Goal: Task Accomplishment & Management: Complete application form

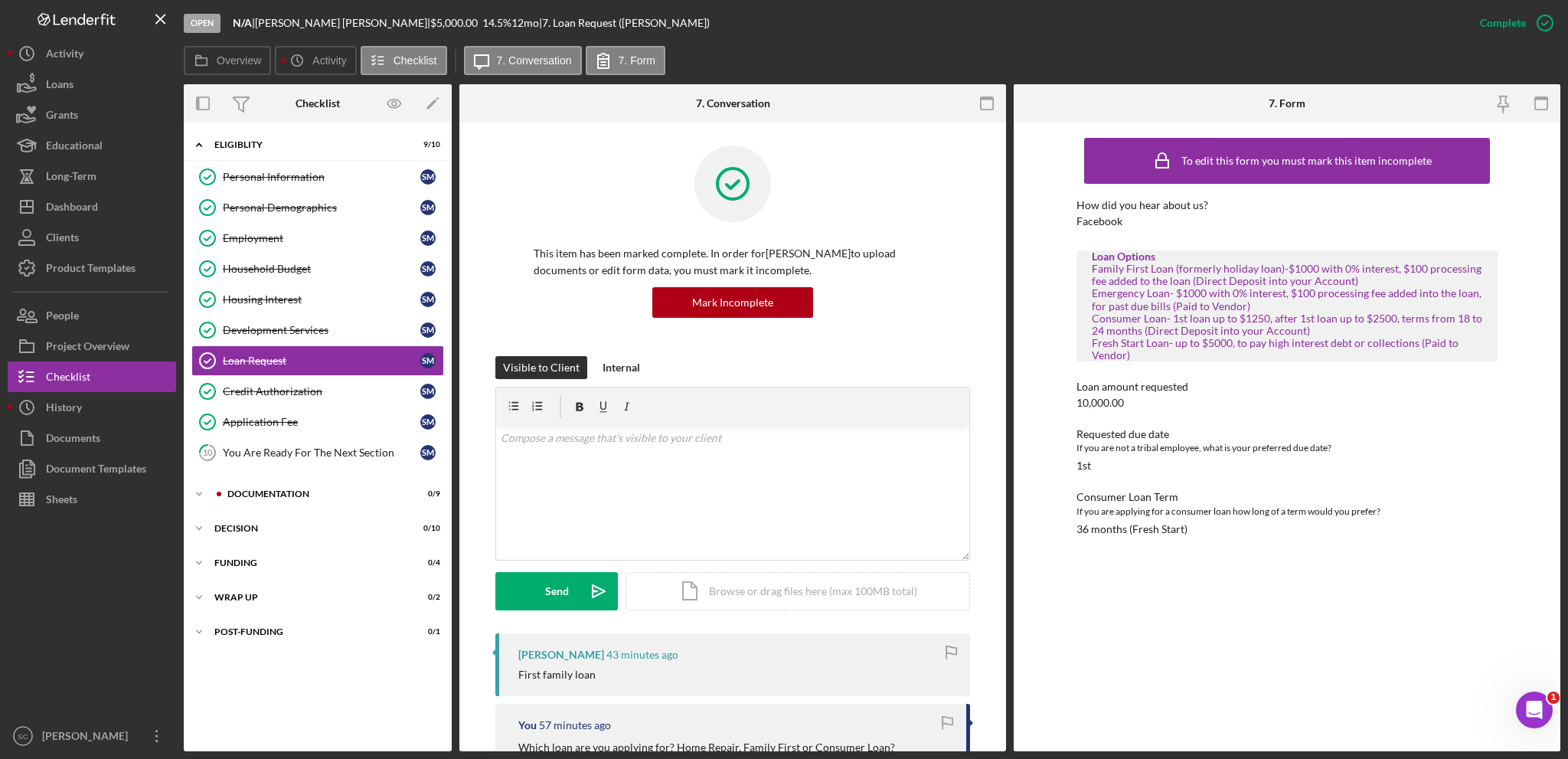
scroll to position [153, 0]
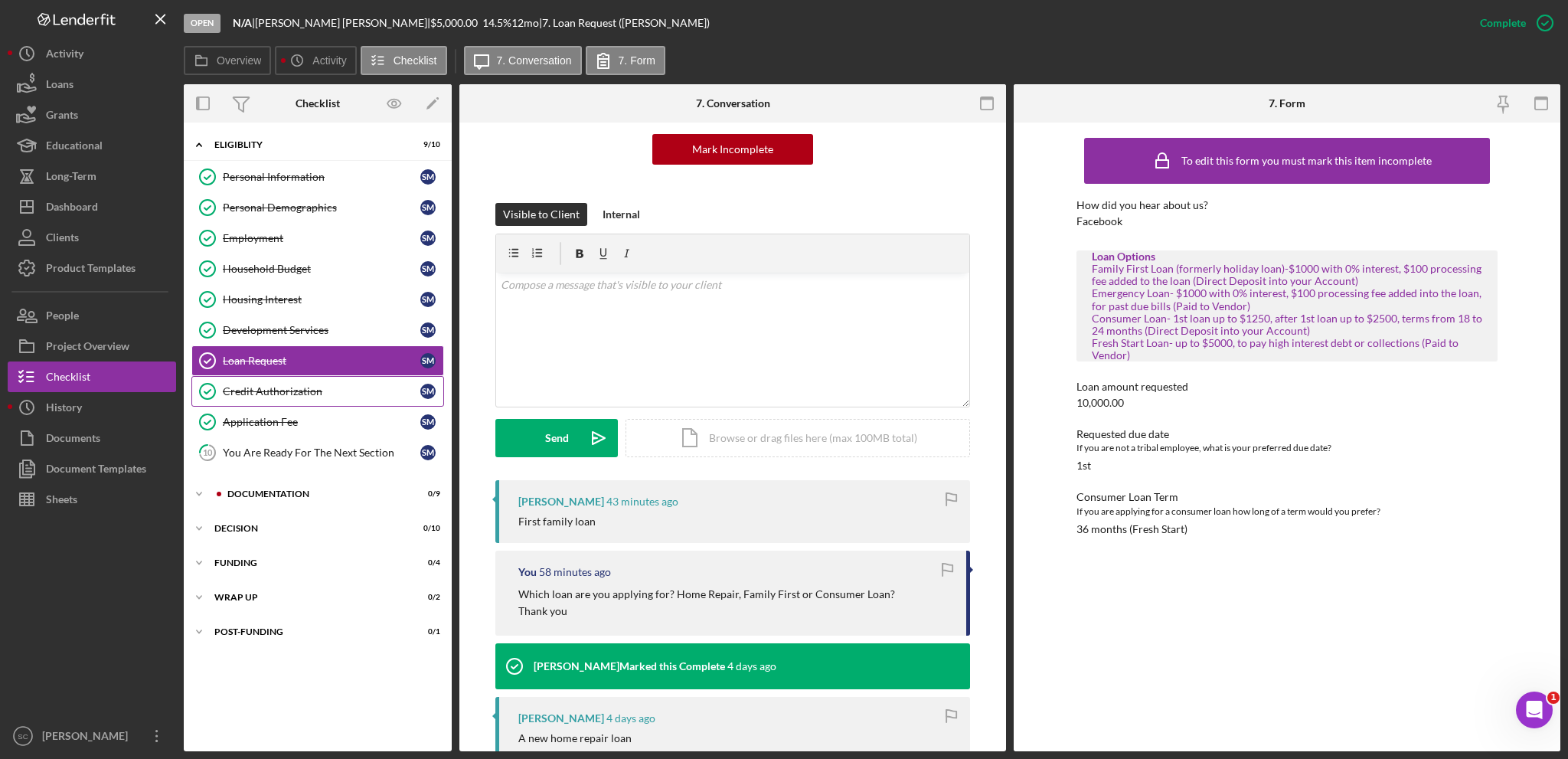
click at [238, 385] on div "Credit Authorization" at bounding box center [321, 391] width 198 height 12
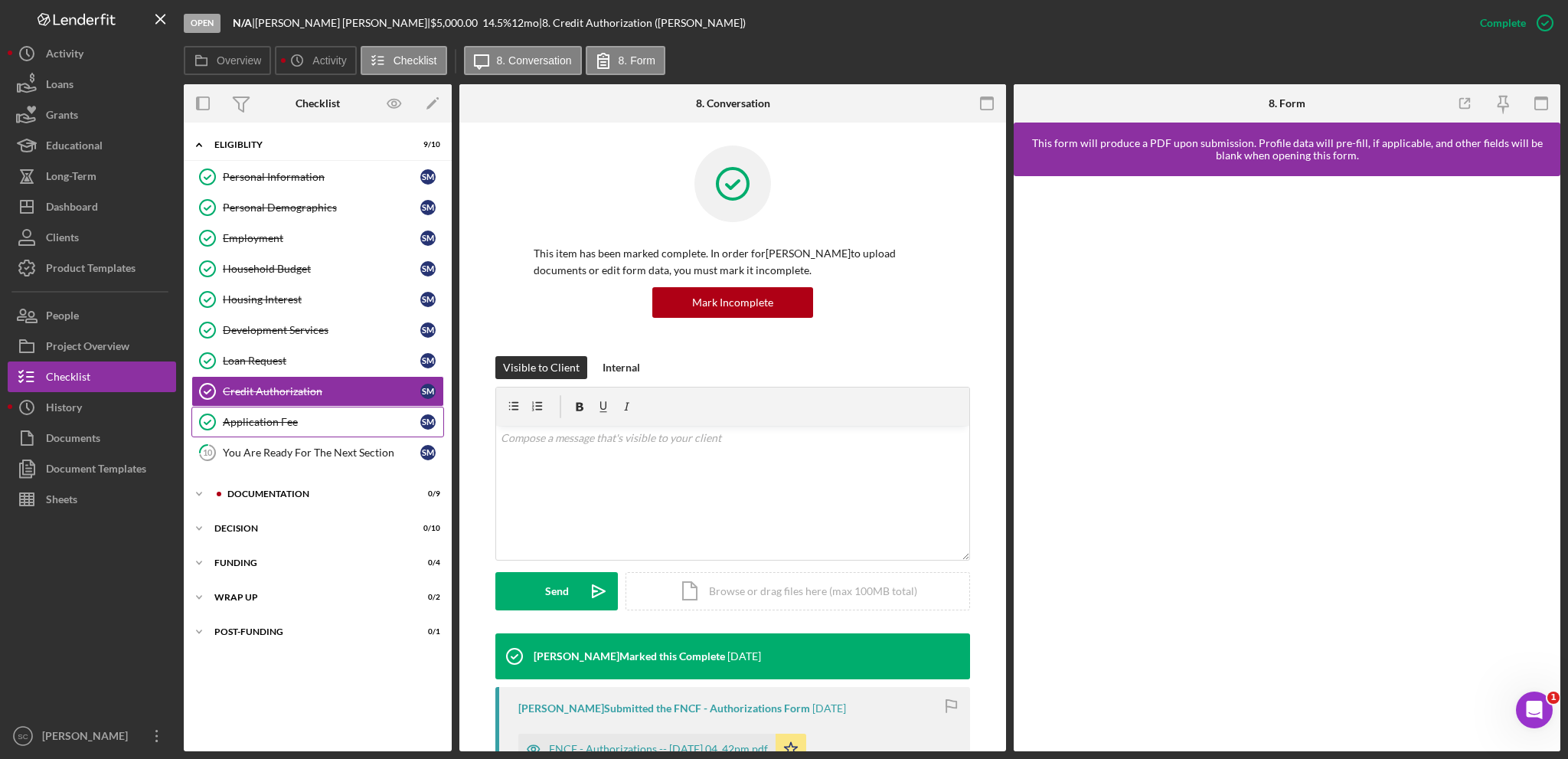
click at [260, 422] on div "Application Fee" at bounding box center [321, 421] width 198 height 12
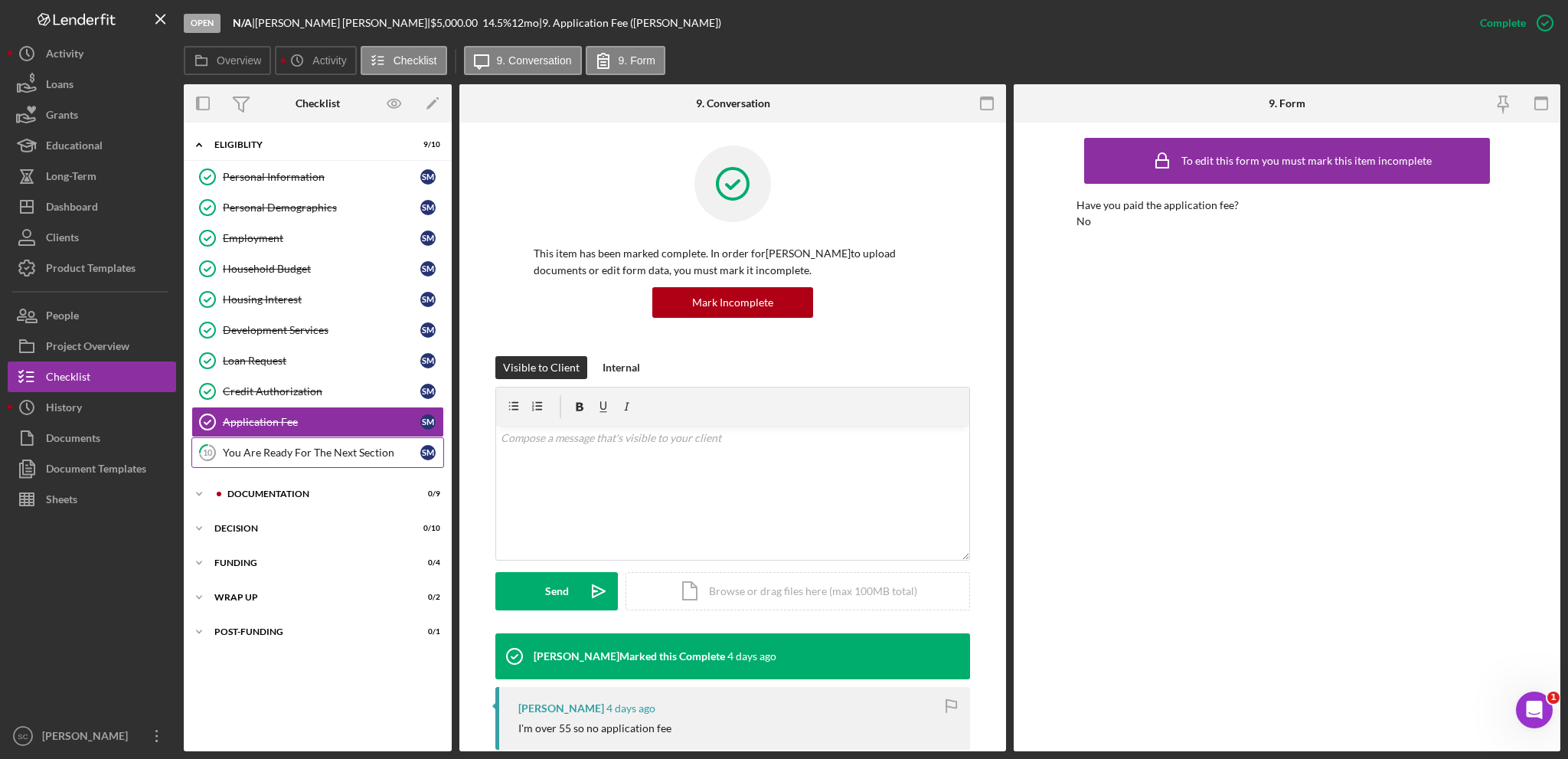
click at [263, 459] on link "10 You Are Ready For The Next Section S M" at bounding box center [317, 452] width 253 height 31
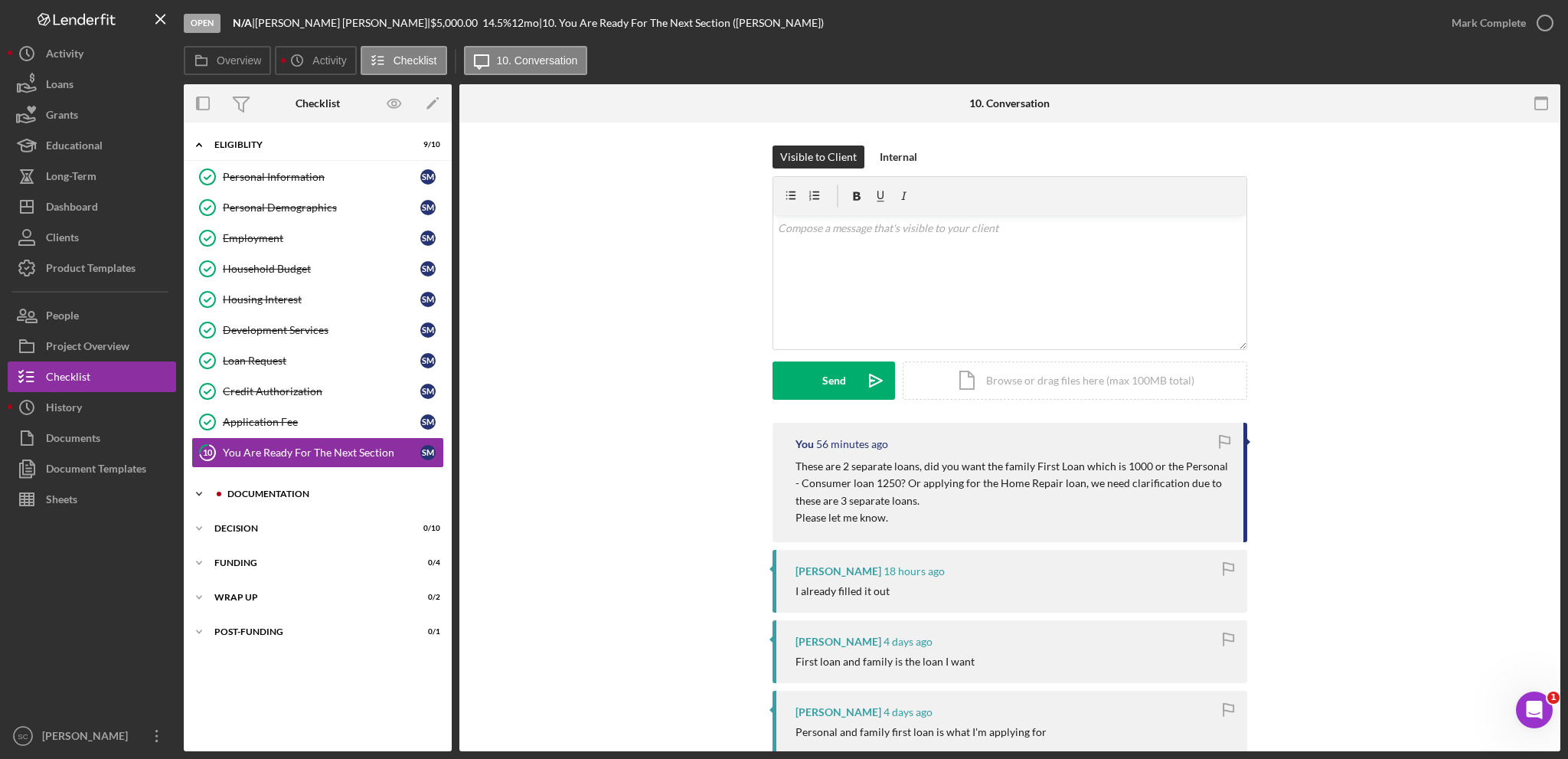
click at [241, 492] on div "Documentation" at bounding box center [330, 493] width 205 height 9
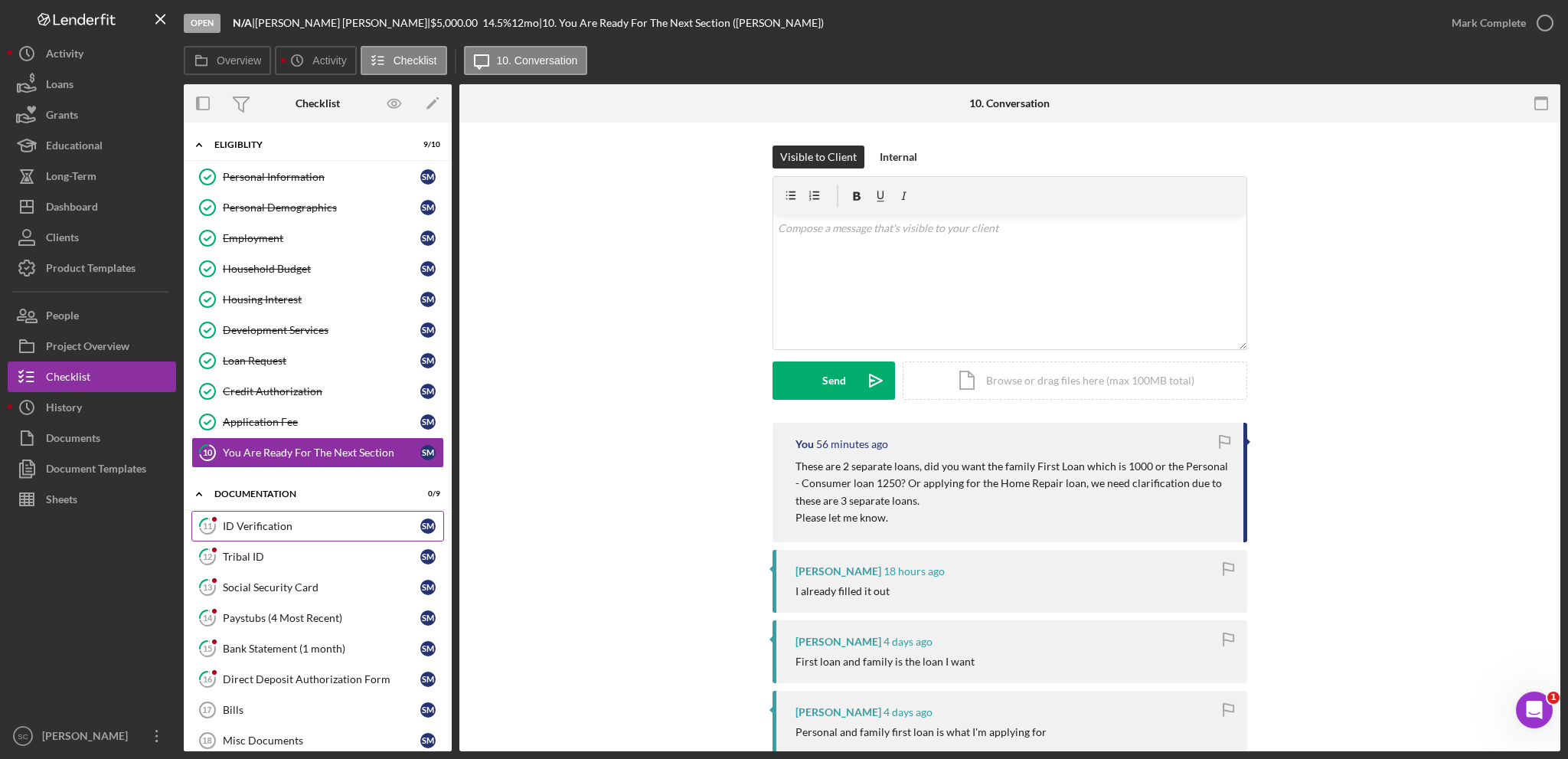
click at [254, 526] on div "ID Verification" at bounding box center [321, 526] width 198 height 12
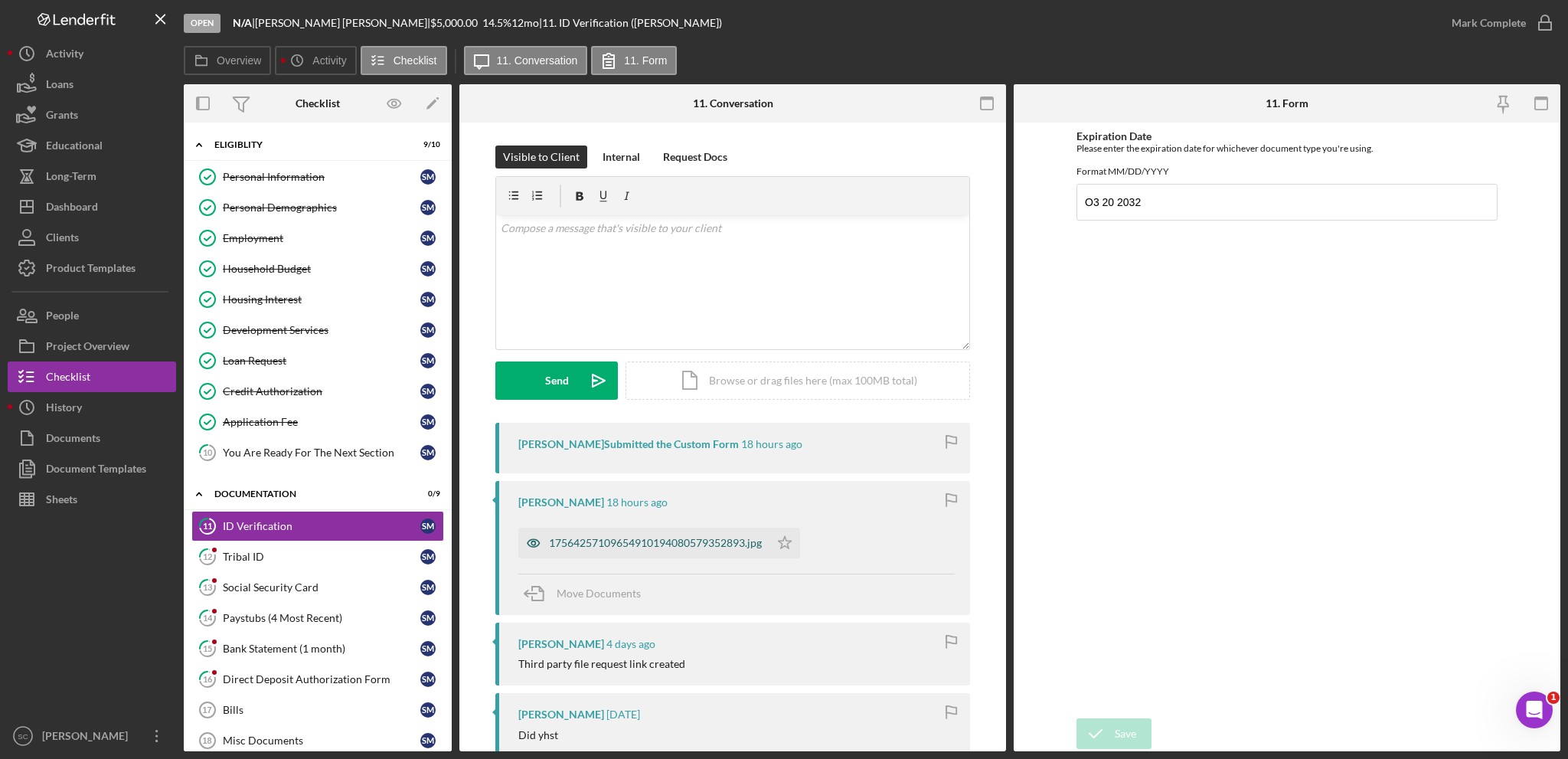
click at [711, 542] on div "17564257109654910194080579352893.jpg" at bounding box center [656, 543] width 213 height 12
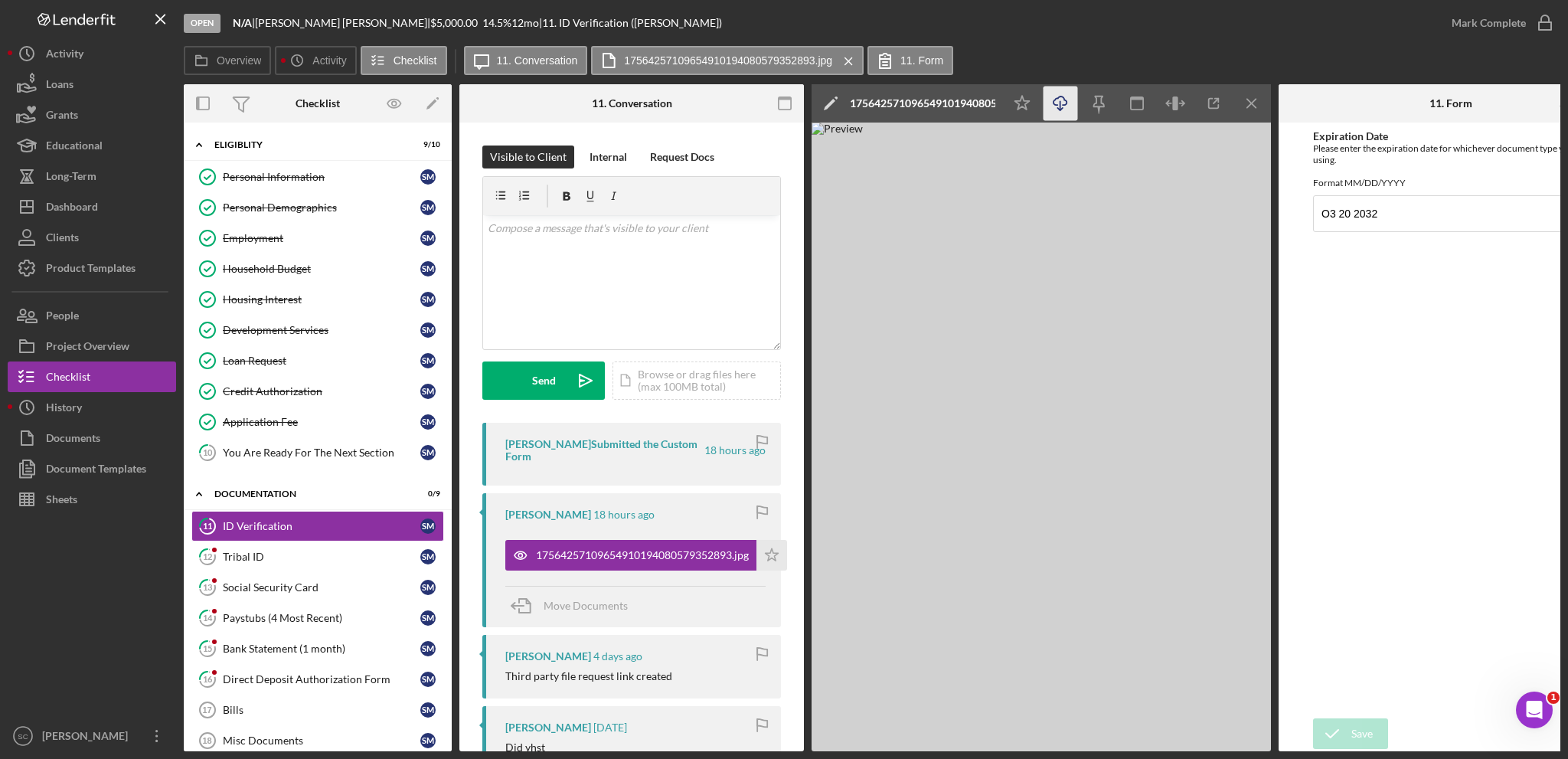
click at [1063, 105] on icon "button" at bounding box center [1060, 100] width 13 height 8
click at [770, 547] on icon "Icon/Star" at bounding box center [772, 556] width 31 height 31
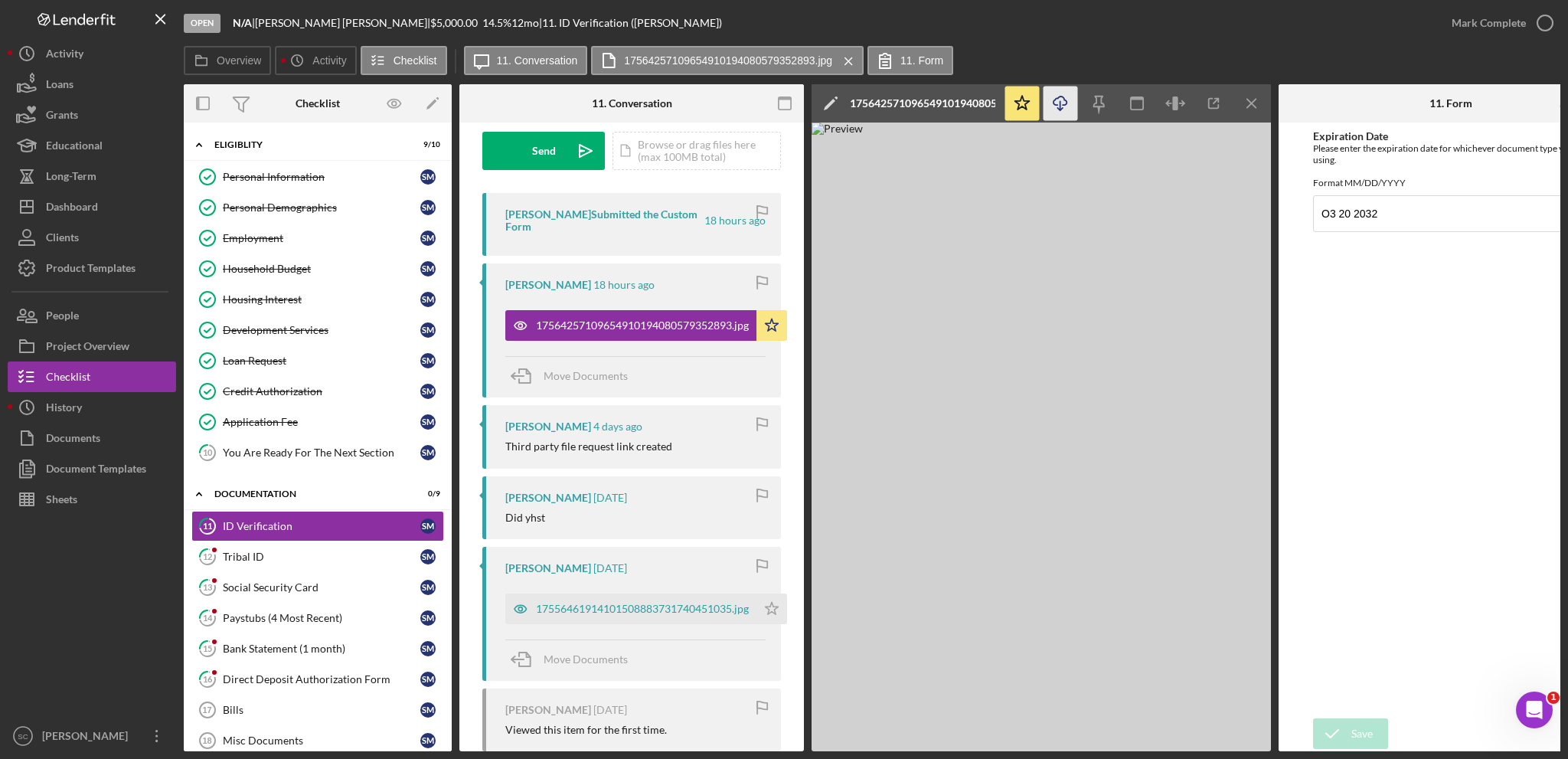
scroll to position [306, 0]
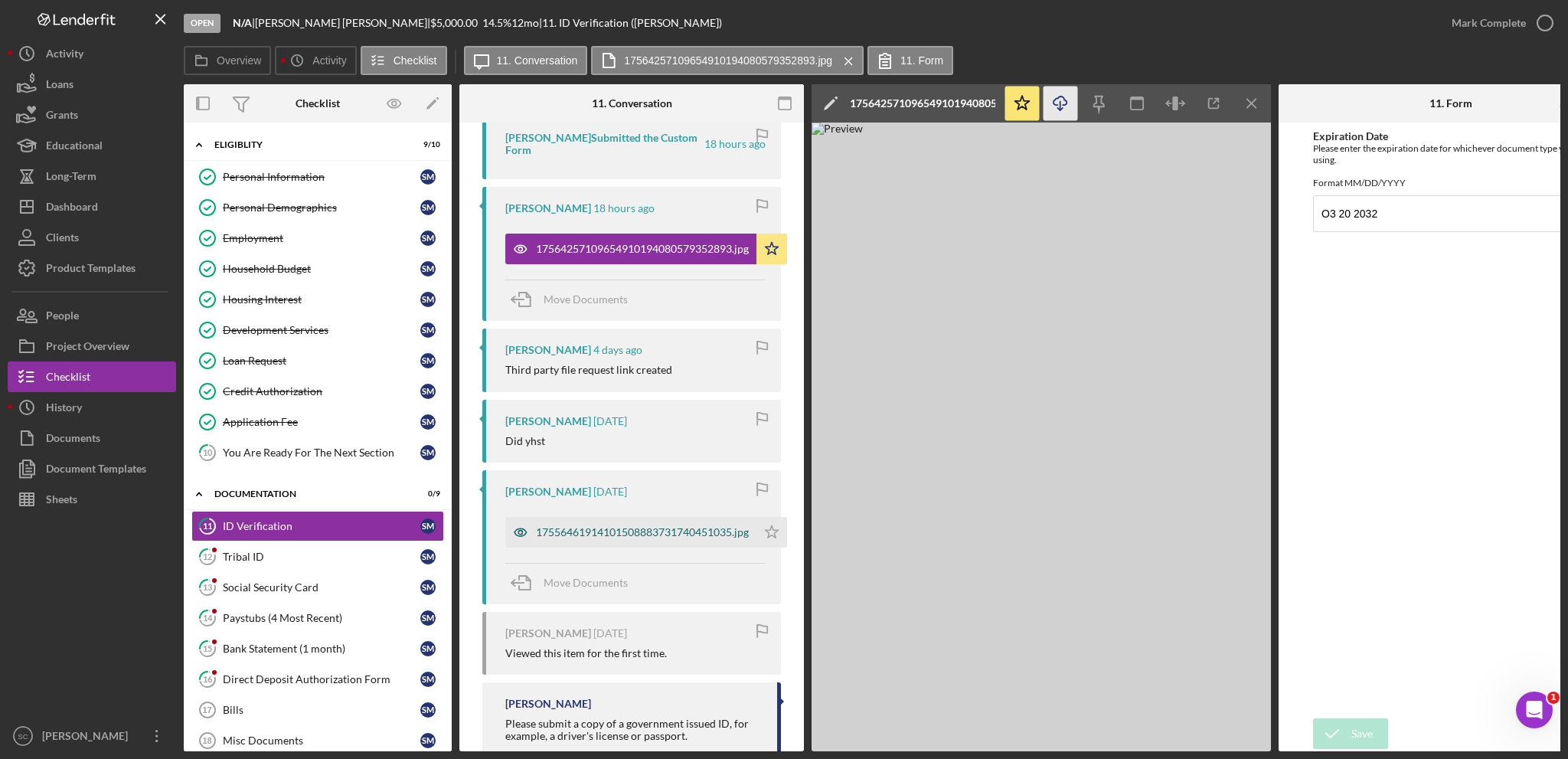
click at [608, 528] on div "17556461914101508883731740451035.jpg" at bounding box center [643, 531] width 213 height 12
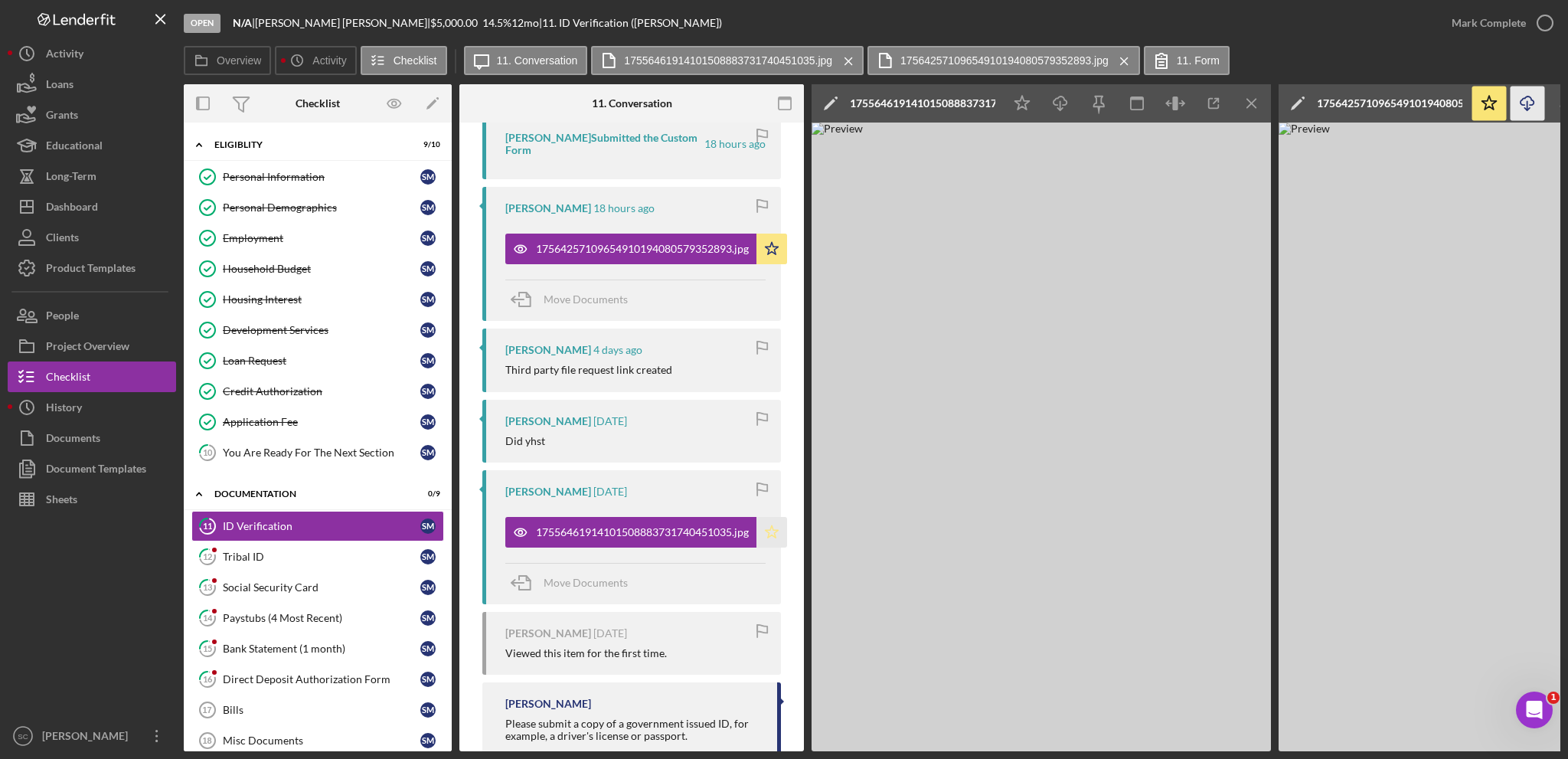
click at [778, 529] on polygon "button" at bounding box center [772, 531] width 13 height 12
click at [1504, 29] on div "Mark Complete" at bounding box center [1489, 23] width 74 height 31
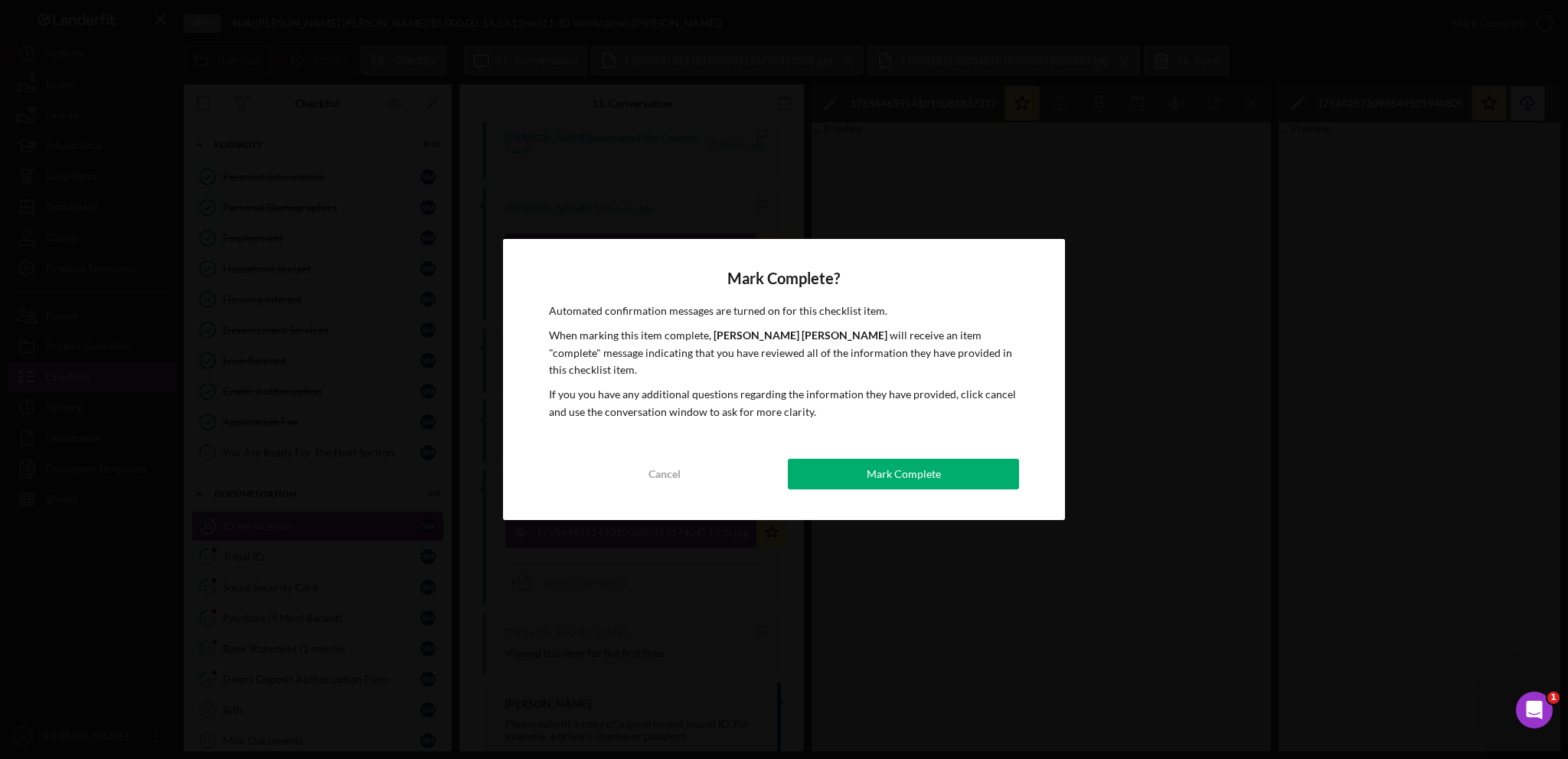
click at [836, 450] on div "Mark Complete? Automated confirmation messages are turned on for this checklist…" at bounding box center [784, 380] width 562 height 281
click at [840, 466] on button "Mark Complete" at bounding box center [903, 474] width 231 height 31
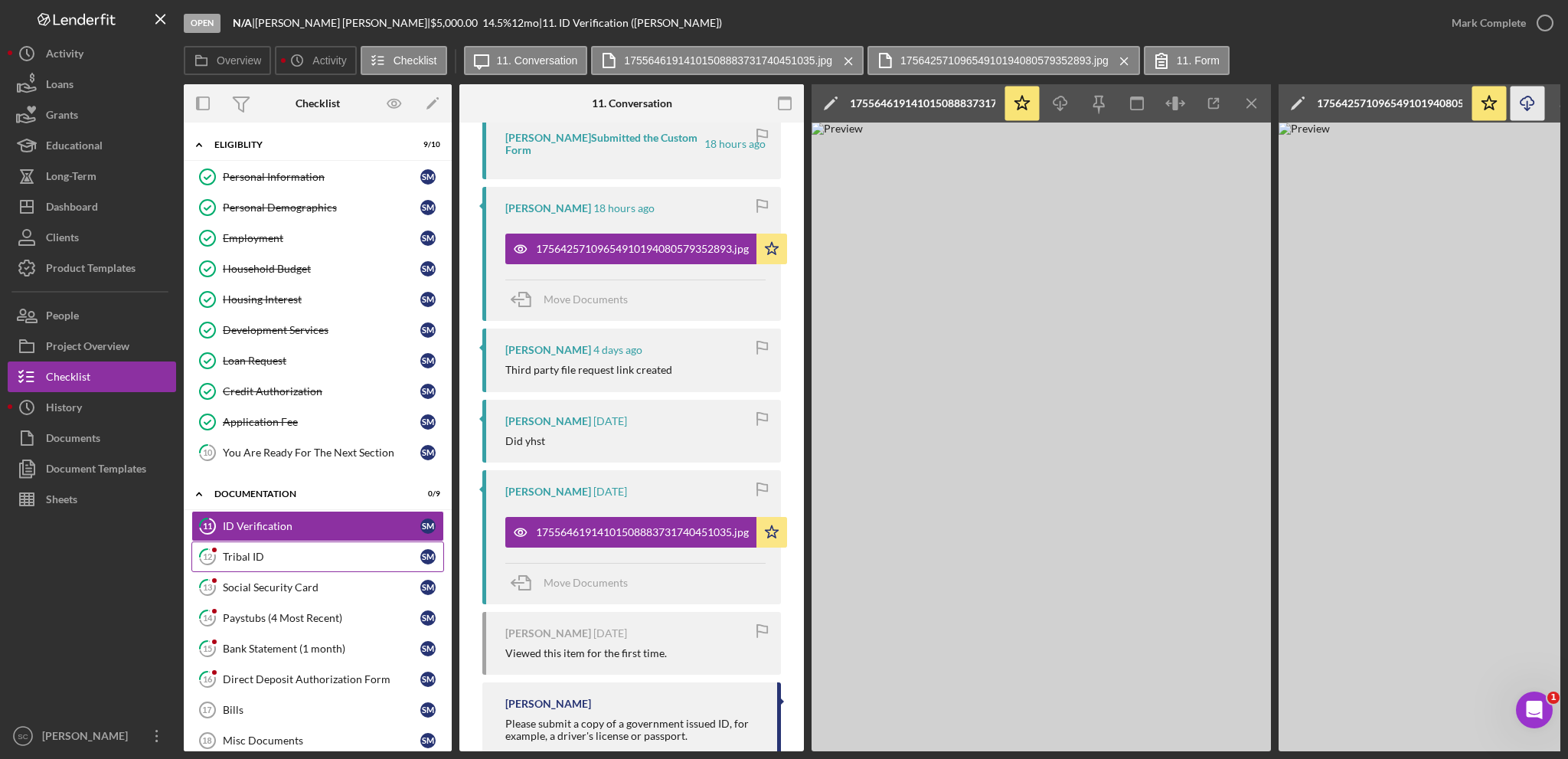
scroll to position [587, 0]
click at [325, 551] on div "Tribal ID" at bounding box center [321, 556] width 198 height 12
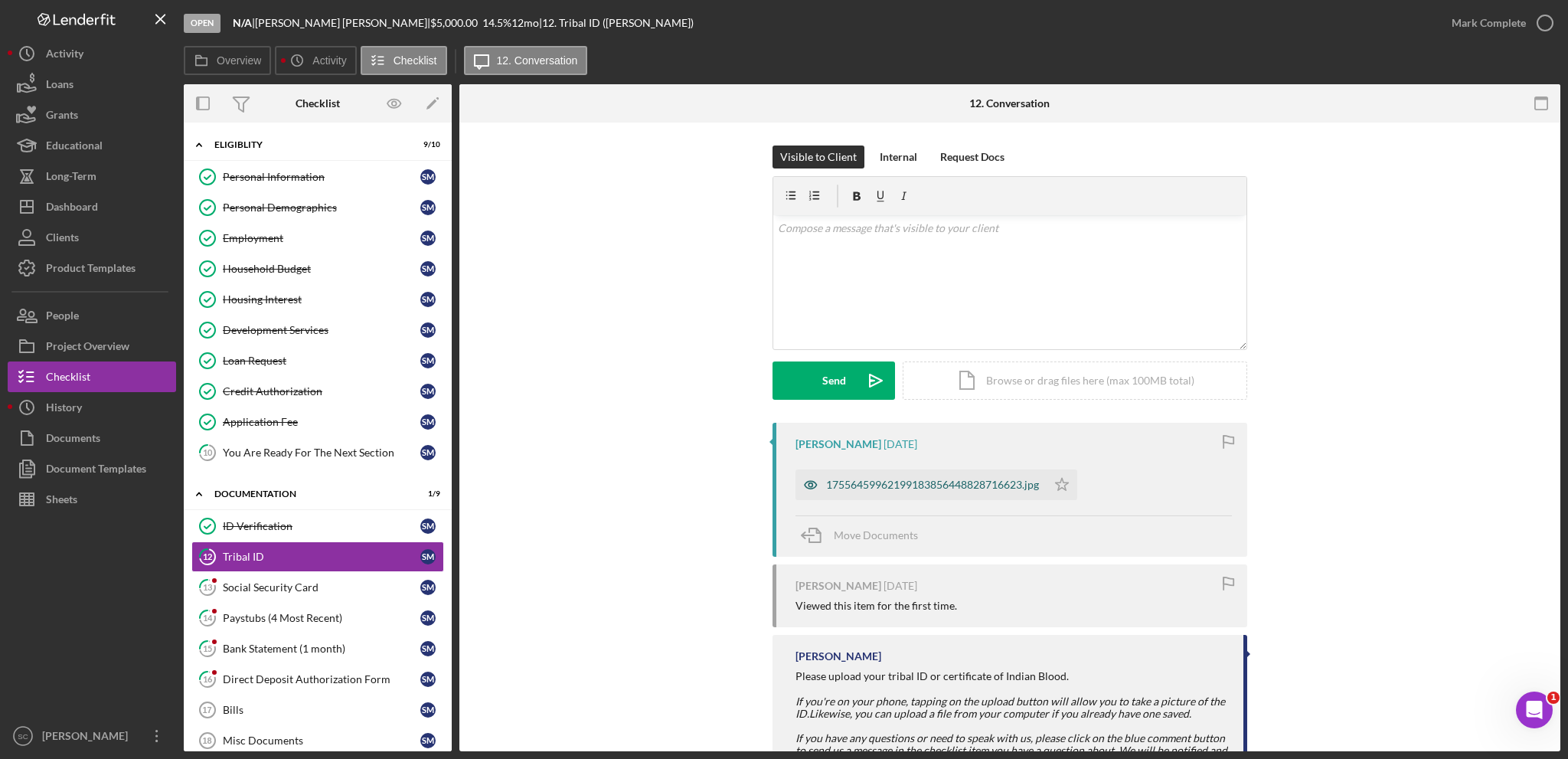
click at [907, 483] on div "17556459962199183856448828716623.jpg" at bounding box center [933, 484] width 213 height 12
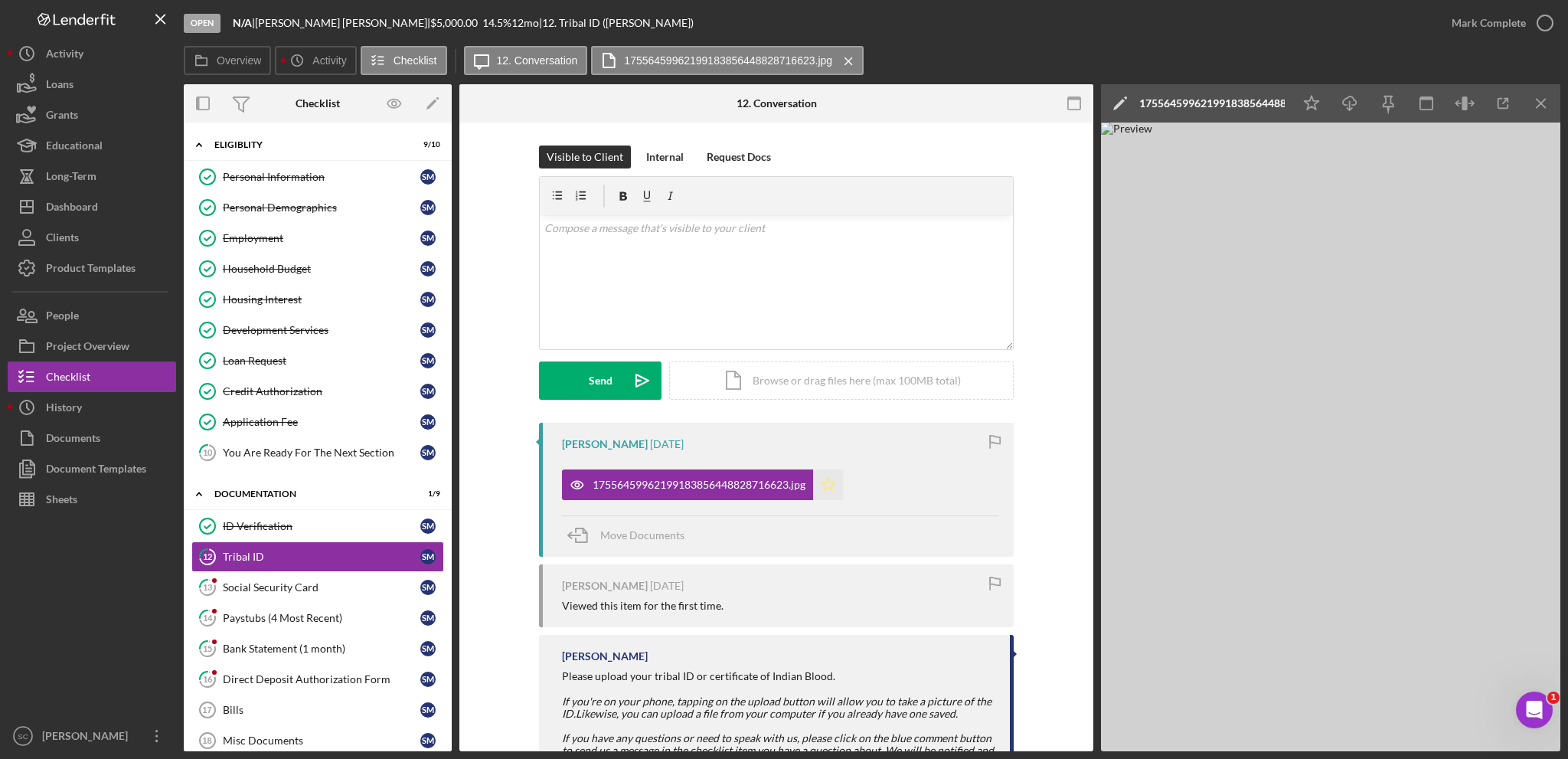
click at [831, 481] on polygon "button" at bounding box center [828, 484] width 13 height 12
click at [1493, 26] on div "Mark Complete" at bounding box center [1489, 23] width 74 height 31
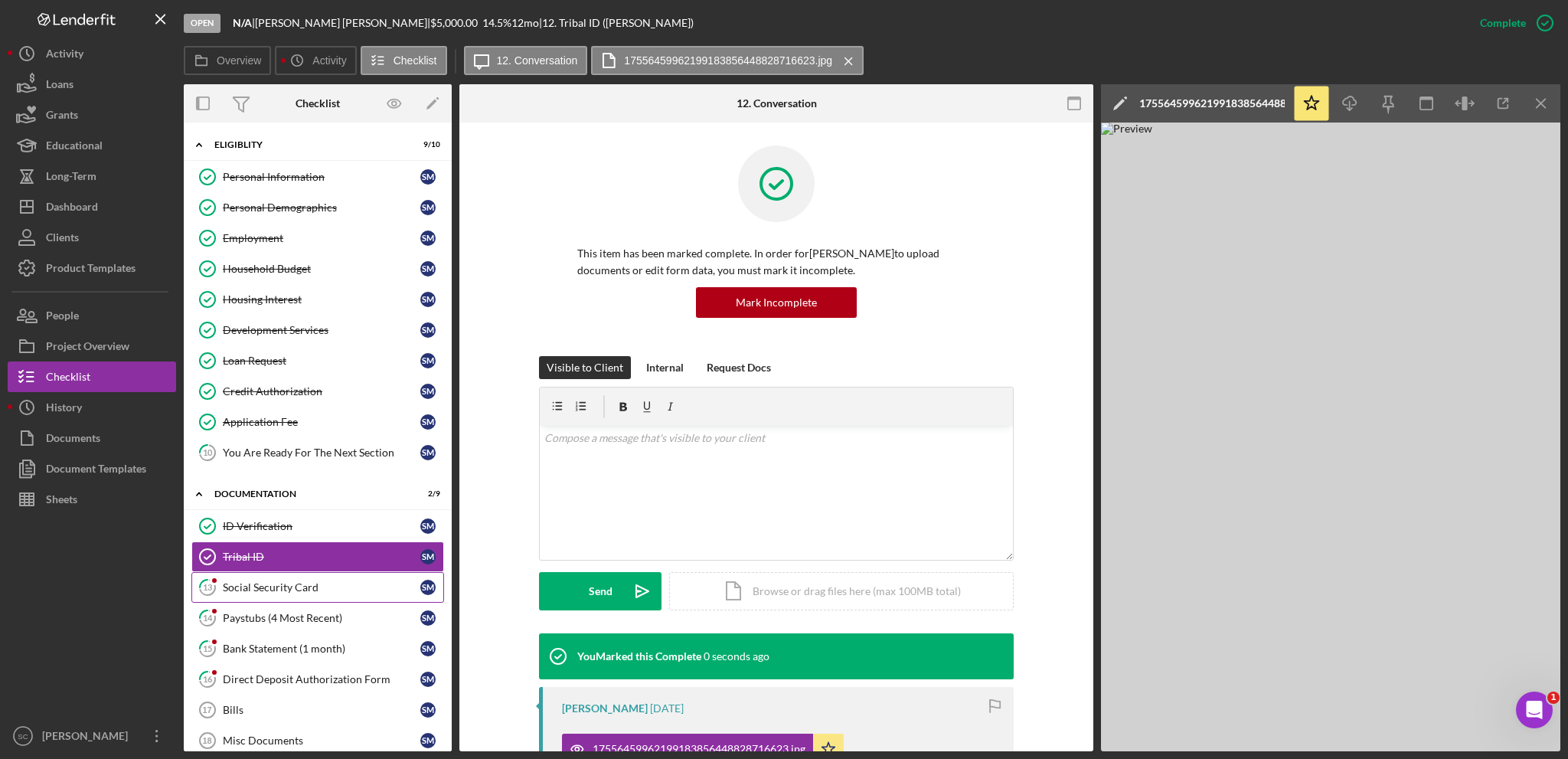
click at [312, 587] on div "Social Security Card" at bounding box center [321, 587] width 198 height 12
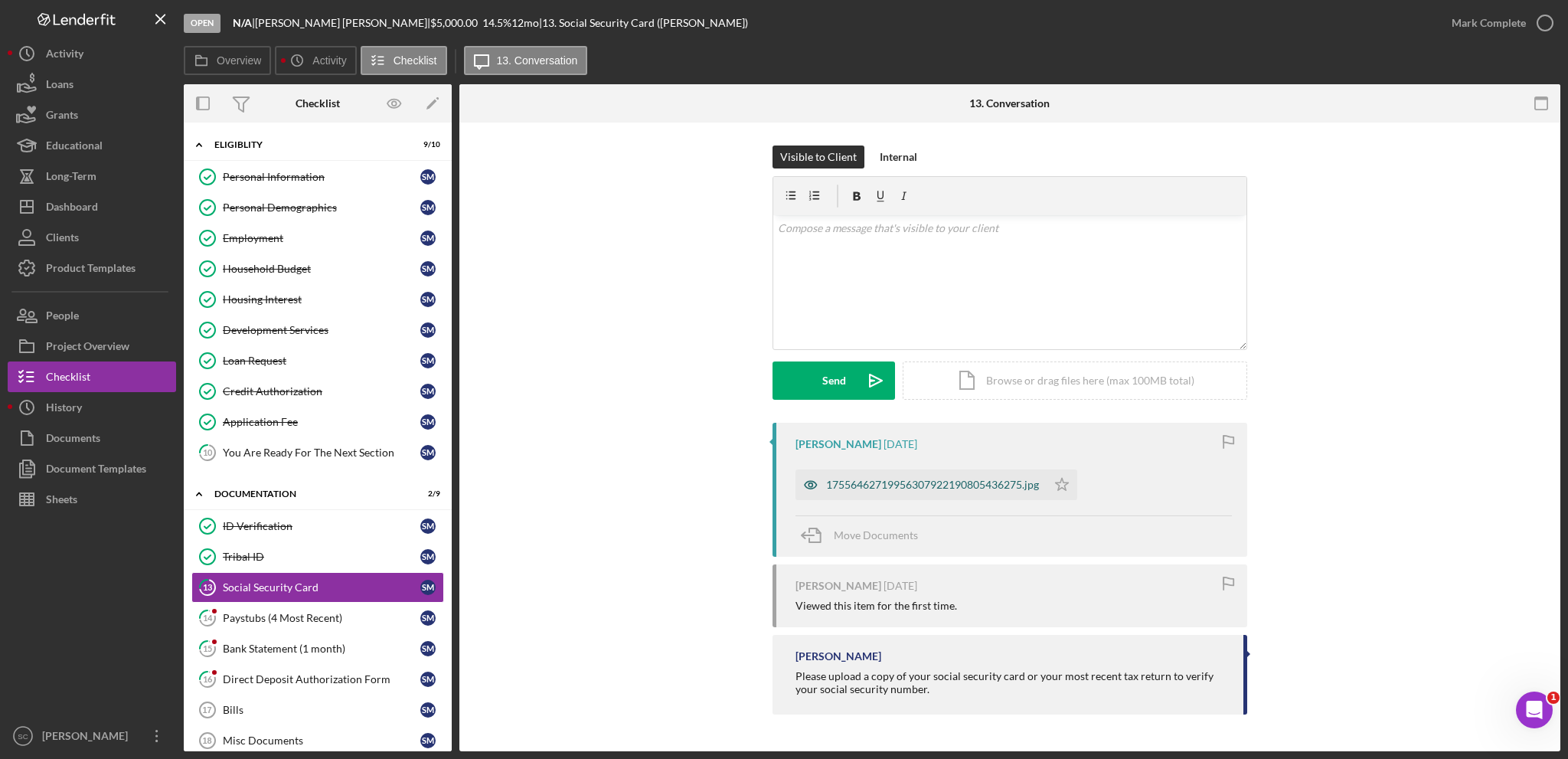
click at [907, 485] on div "17556462719956307922190805436275.jpg" at bounding box center [933, 484] width 213 height 12
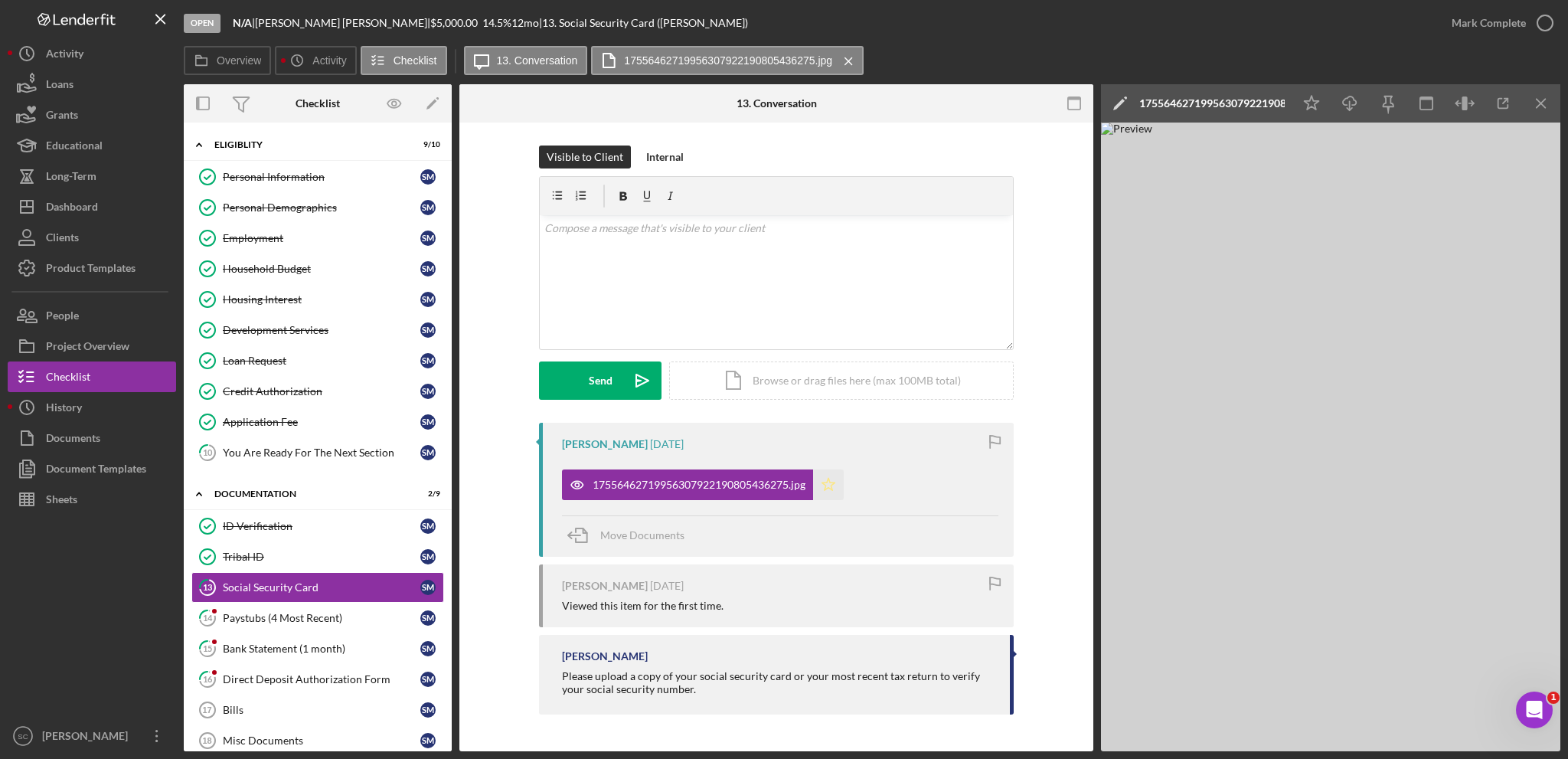
click at [839, 489] on icon "Icon/Star" at bounding box center [828, 484] width 31 height 31
click at [1506, 21] on div "Mark Complete" at bounding box center [1489, 23] width 74 height 31
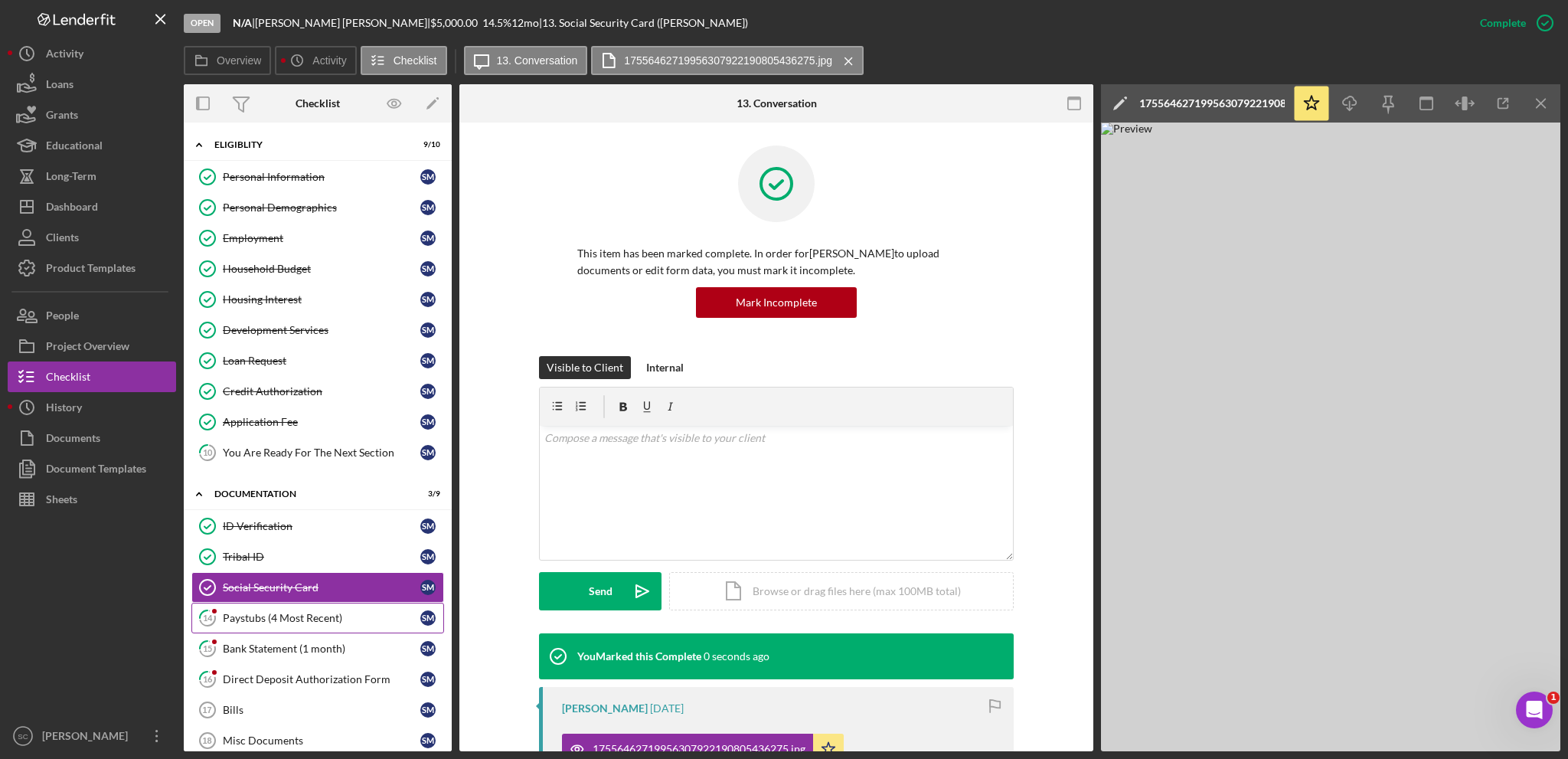
click at [283, 612] on div "Paystubs (4 Most Recent)" at bounding box center [321, 618] width 198 height 12
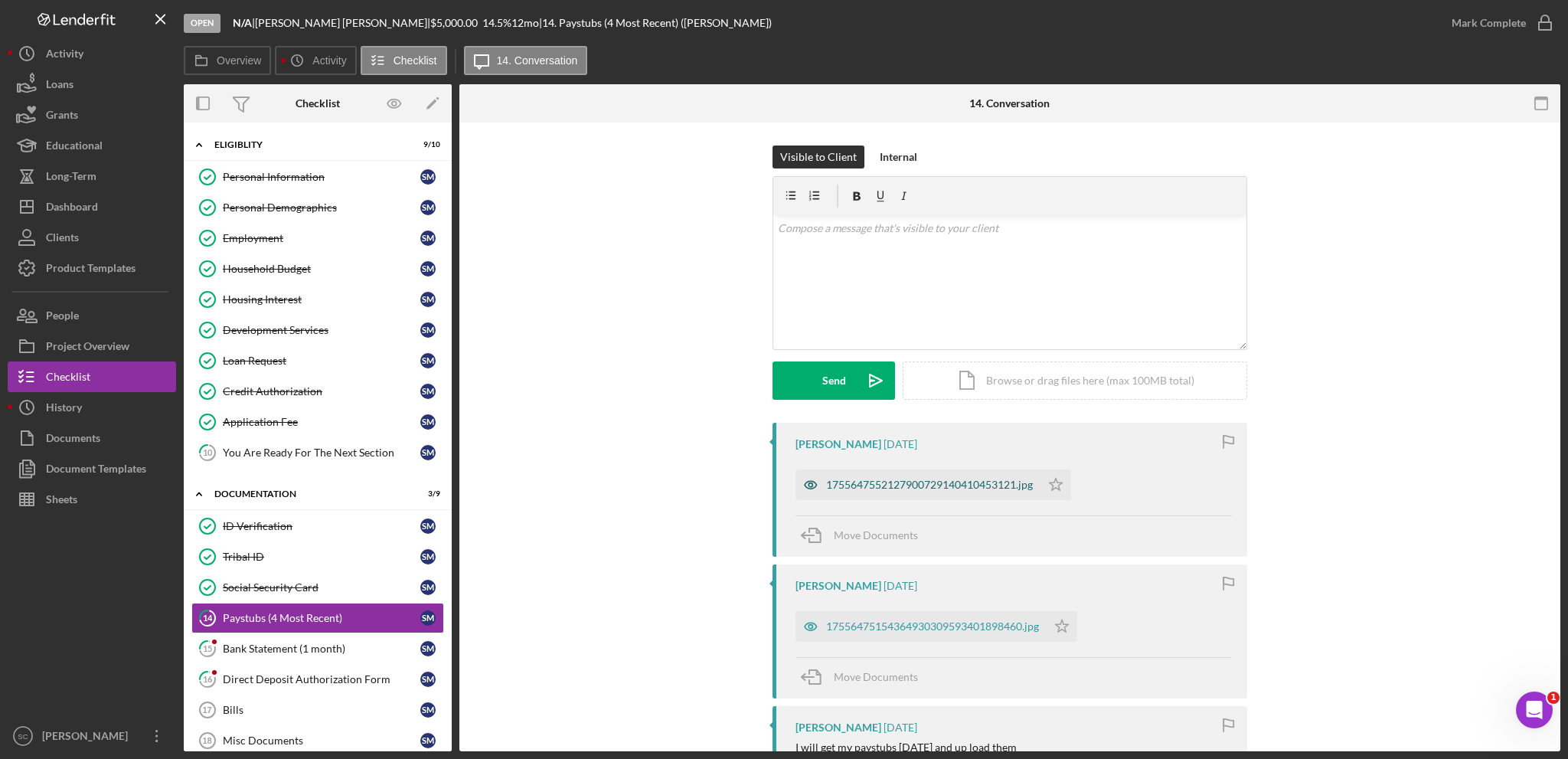
click at [895, 476] on div "1755647552127900729140410453121.jpg" at bounding box center [917, 484] width 245 height 31
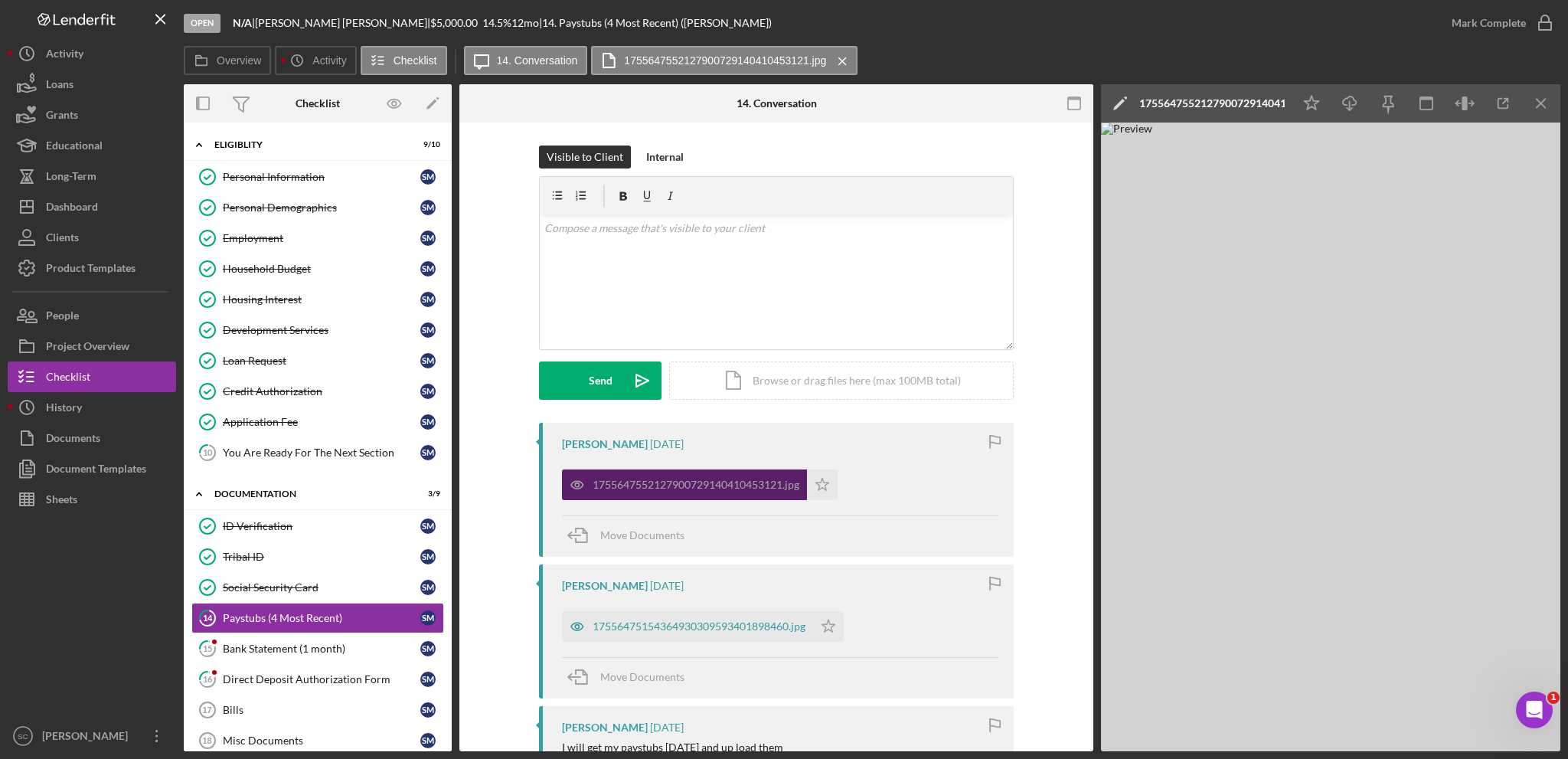
click at [662, 487] on div "1755647552127900729140410453121.jpg" at bounding box center [696, 484] width 207 height 12
click at [1362, 100] on icon "Icon/Download" at bounding box center [1350, 103] width 35 height 35
click at [821, 493] on icon "Icon/Star" at bounding box center [823, 484] width 31 height 31
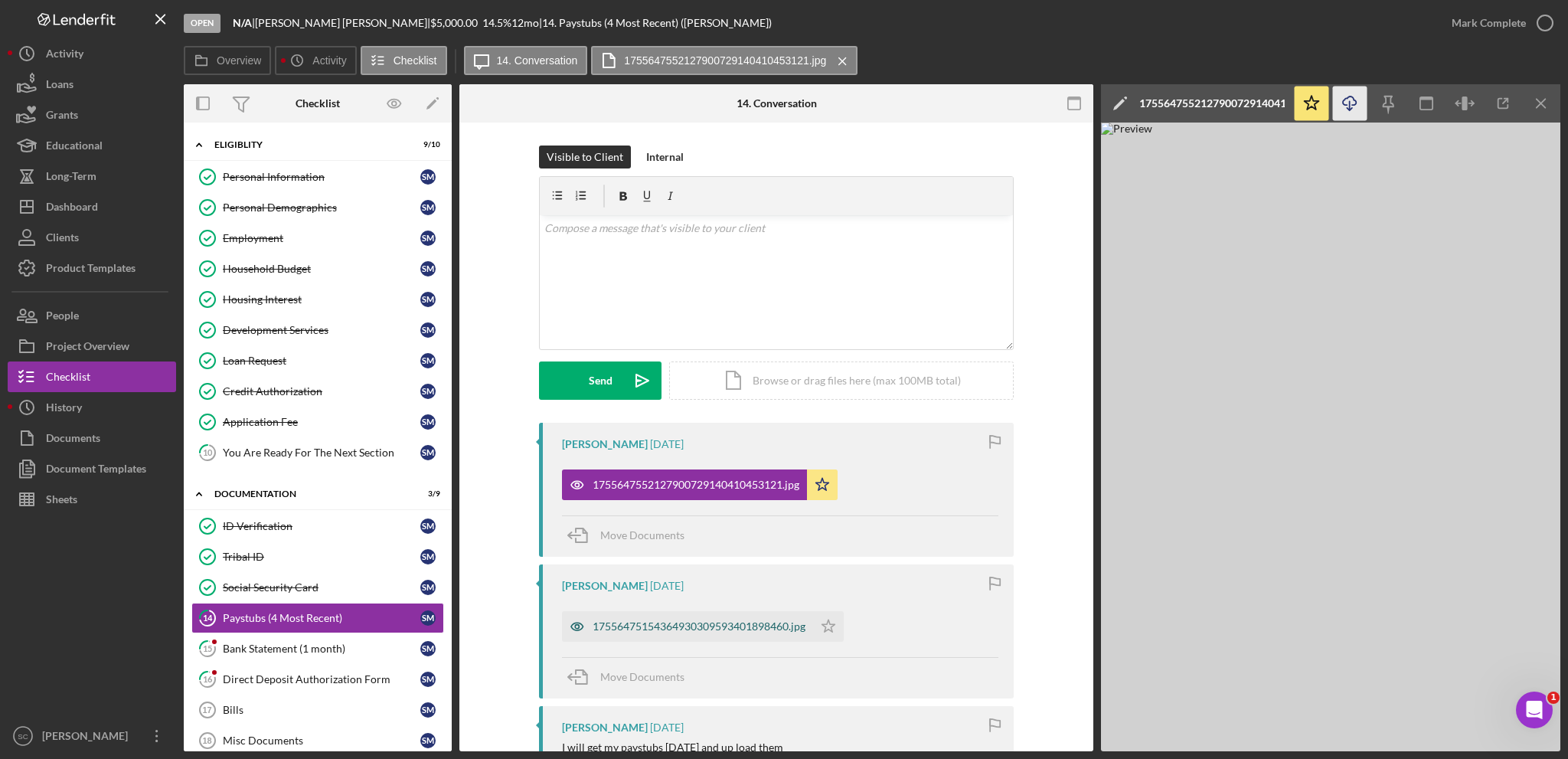
click at [656, 631] on div "17556475154364930309593401898460.jpg" at bounding box center [699, 626] width 213 height 12
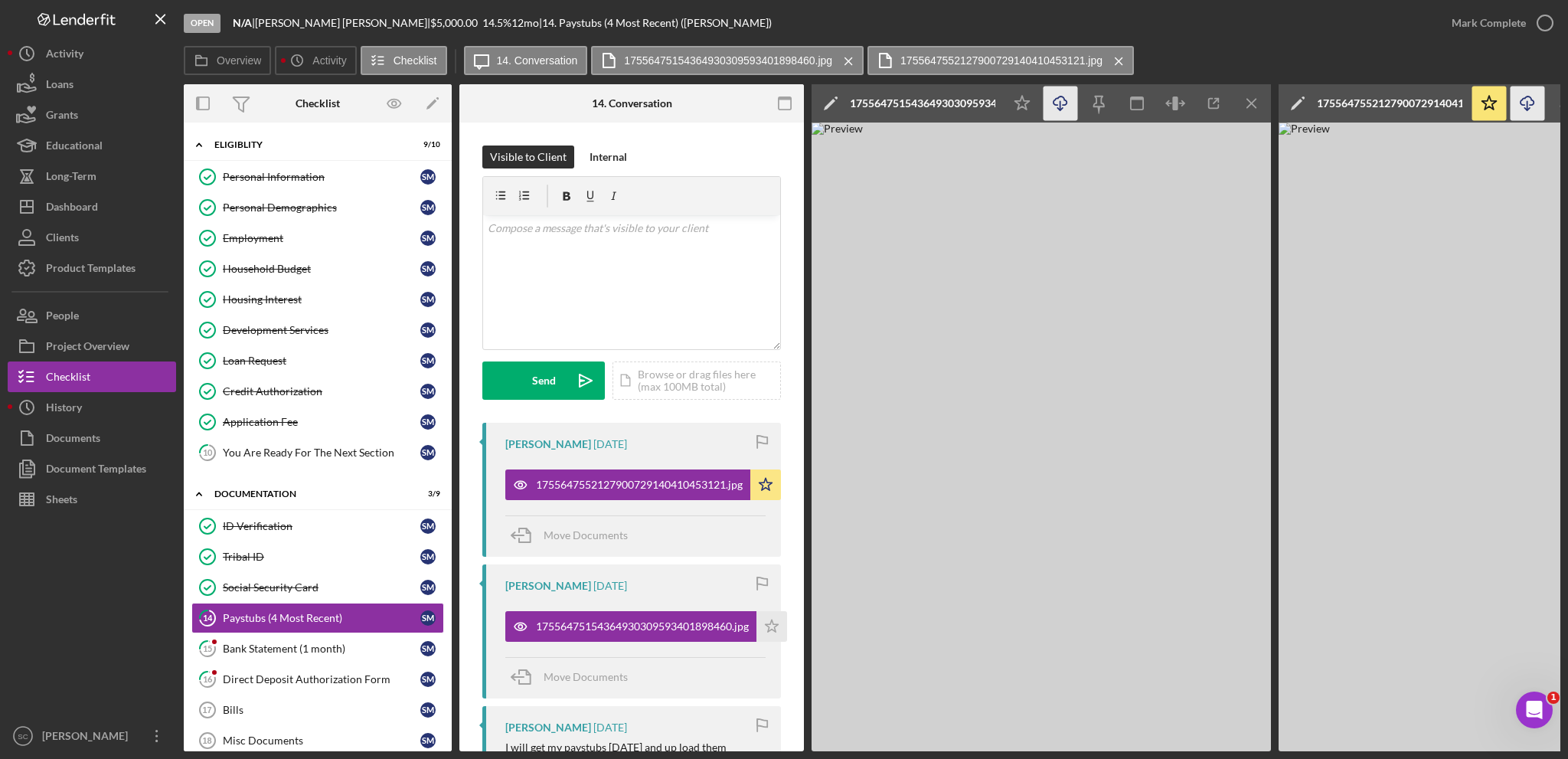
click at [1059, 100] on icon "Icon/Download" at bounding box center [1061, 103] width 35 height 35
click at [771, 626] on icon "Icon/Star" at bounding box center [772, 627] width 31 height 31
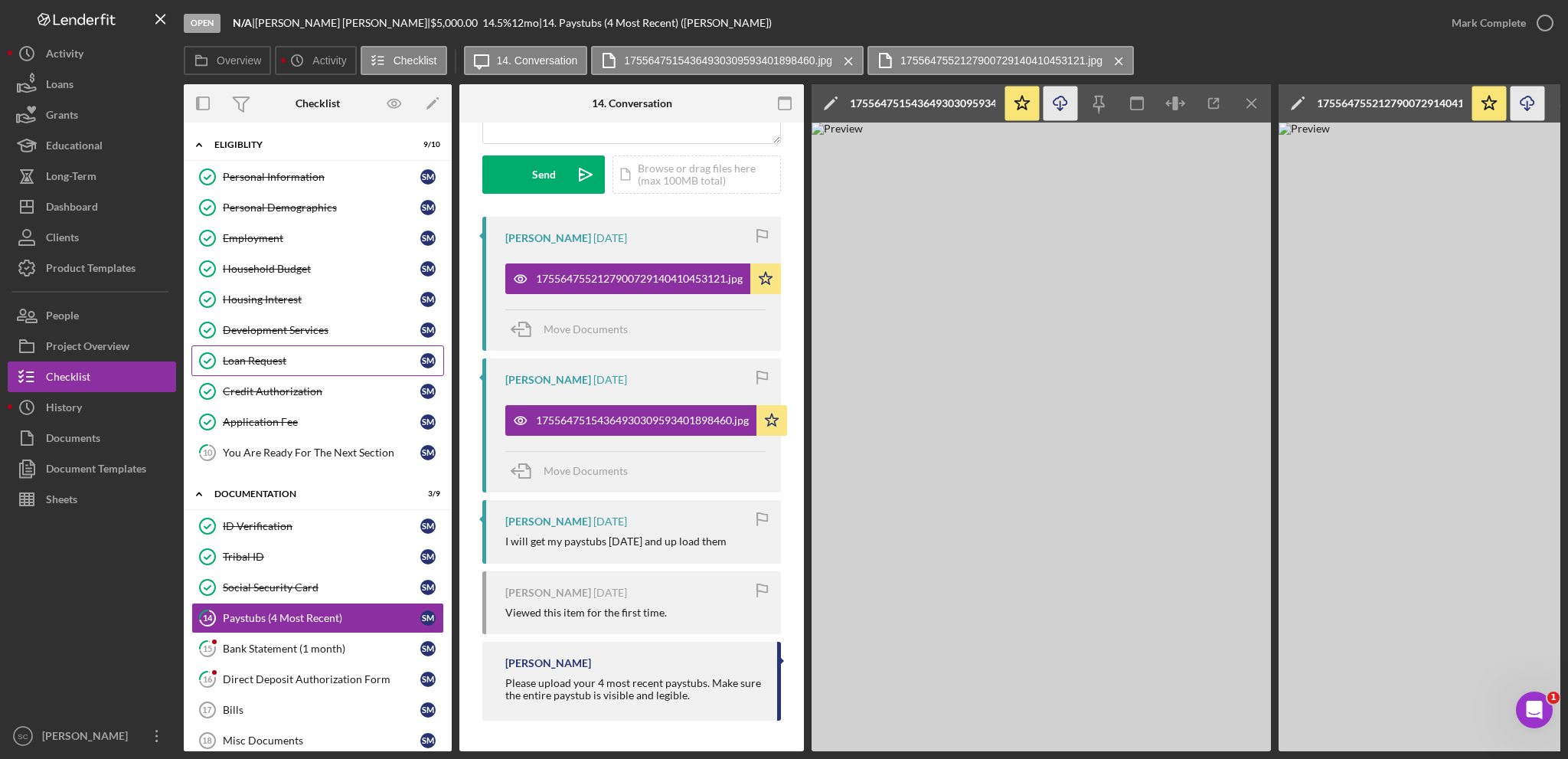
click at [286, 354] on div "Loan Request" at bounding box center [321, 360] width 198 height 12
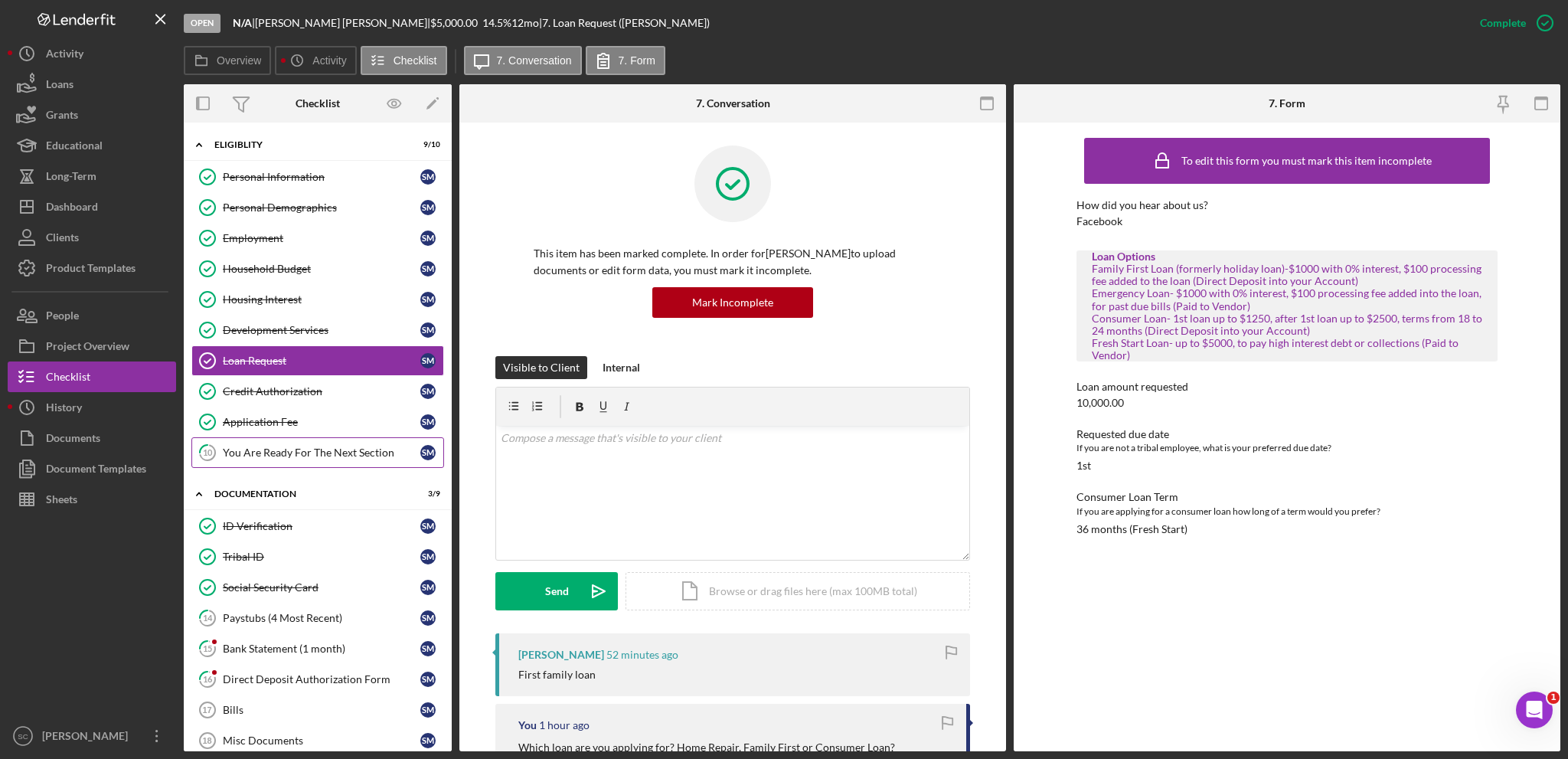
click at [285, 450] on div "You Are Ready For The Next Section" at bounding box center [321, 452] width 198 height 12
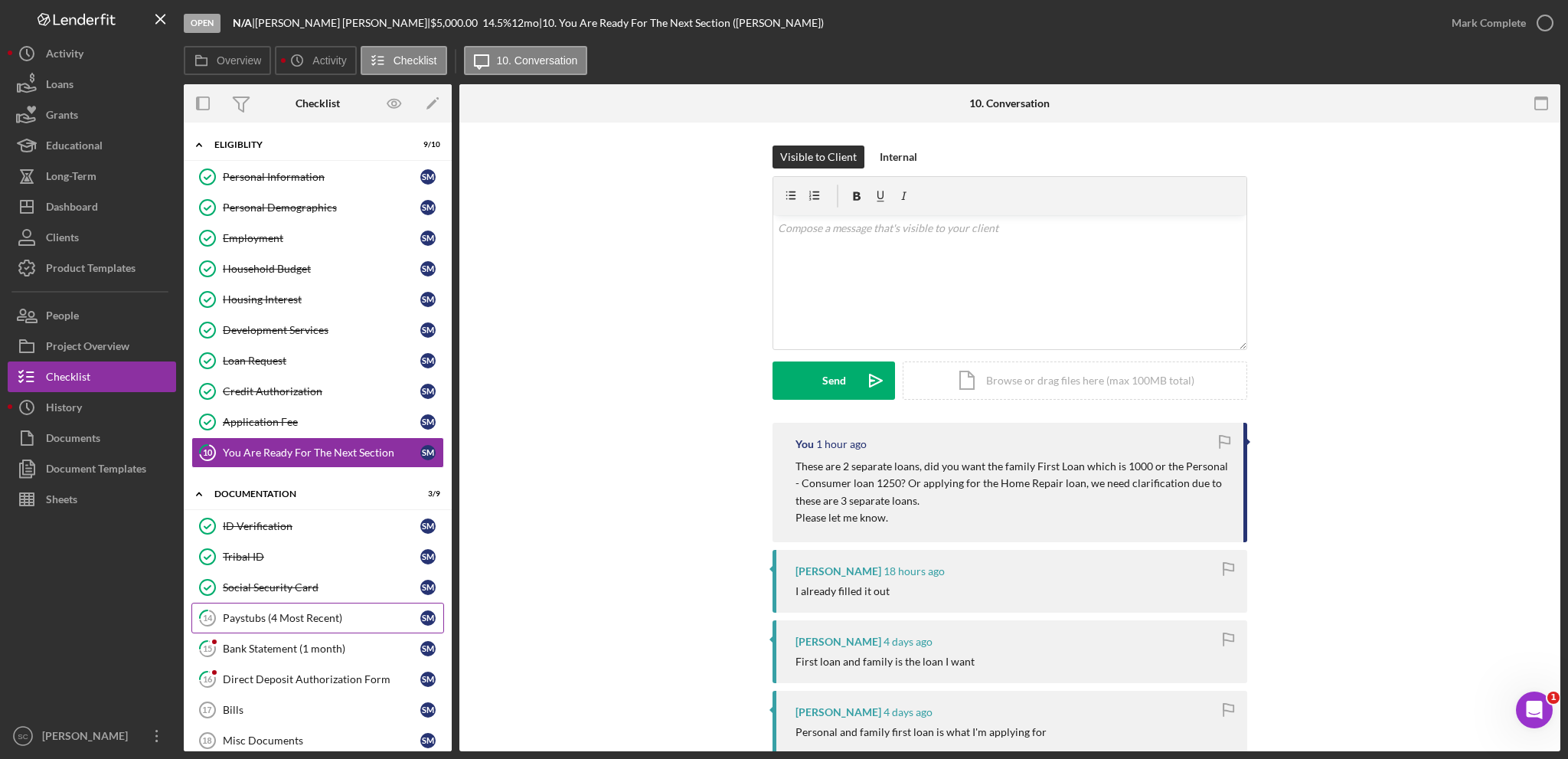
click at [283, 606] on link "14 Paystubs (4 Most Recent) S M" at bounding box center [317, 618] width 253 height 31
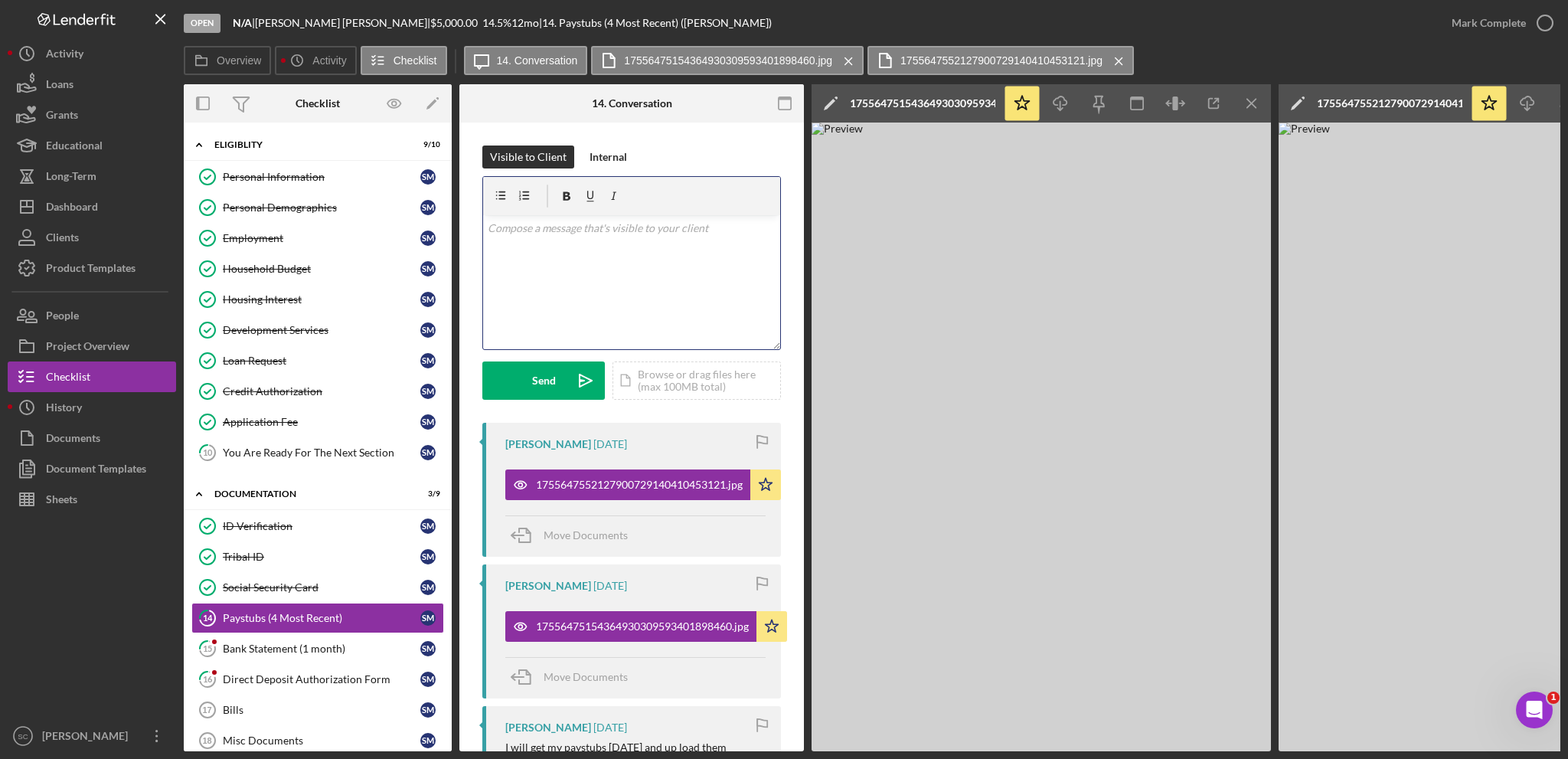
click at [589, 281] on div "v Color teal Color pink Remove color Add row above Add row below Add column bef…" at bounding box center [631, 282] width 297 height 134
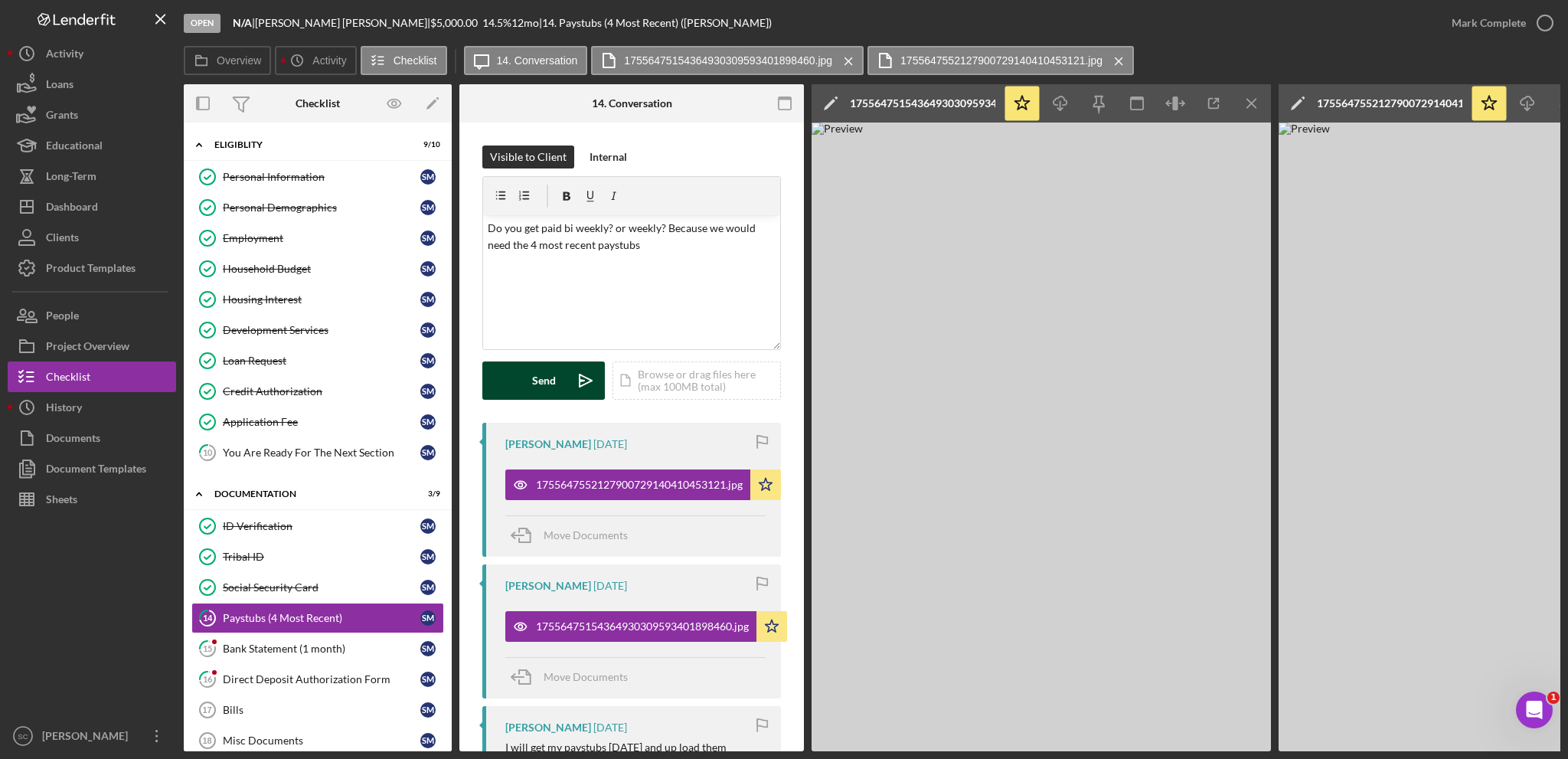
click at [535, 383] on div "Send" at bounding box center [543, 380] width 23 height 38
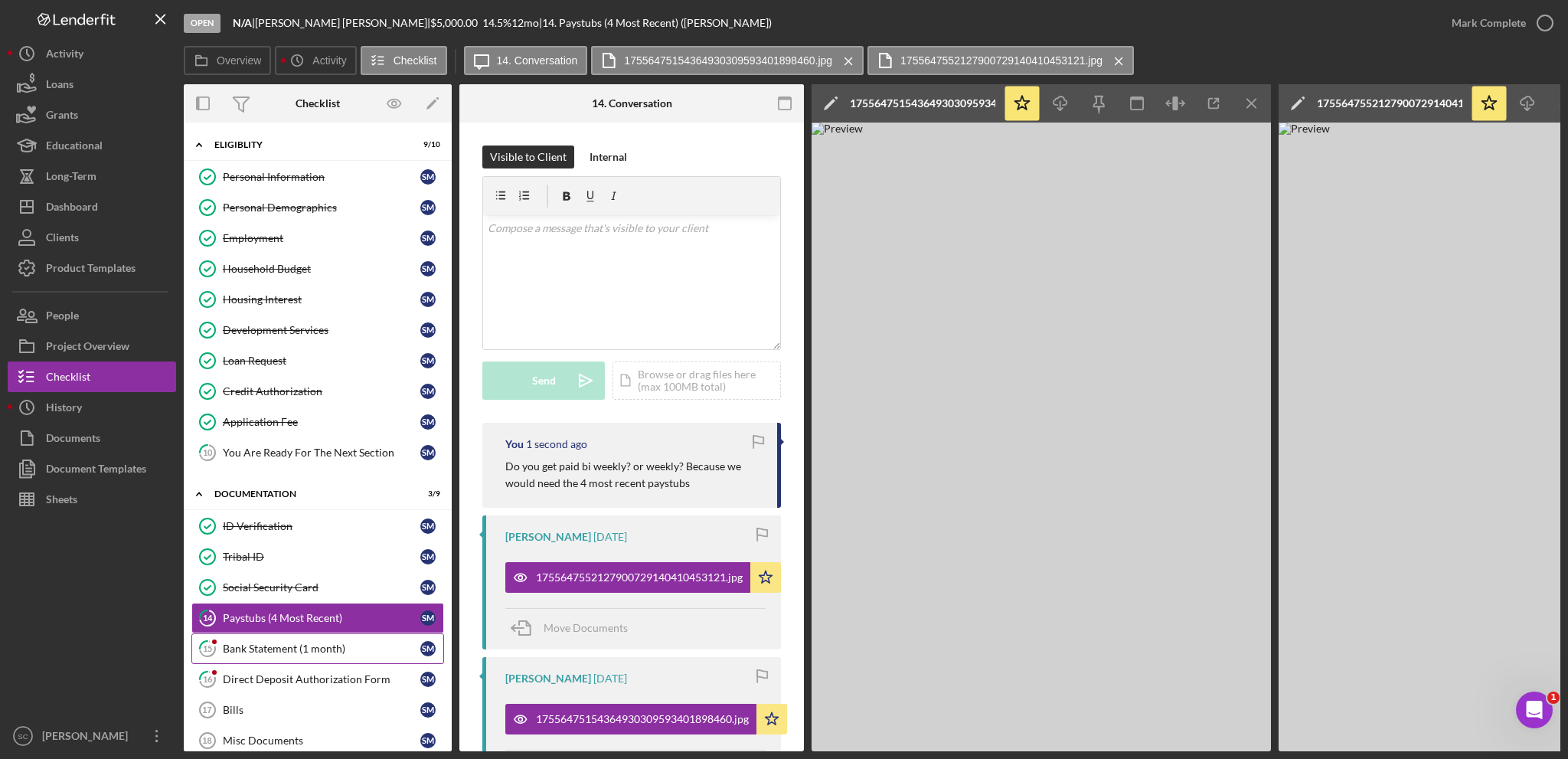
click at [318, 651] on link "15 Bank Statement (1 month) S M" at bounding box center [317, 648] width 253 height 31
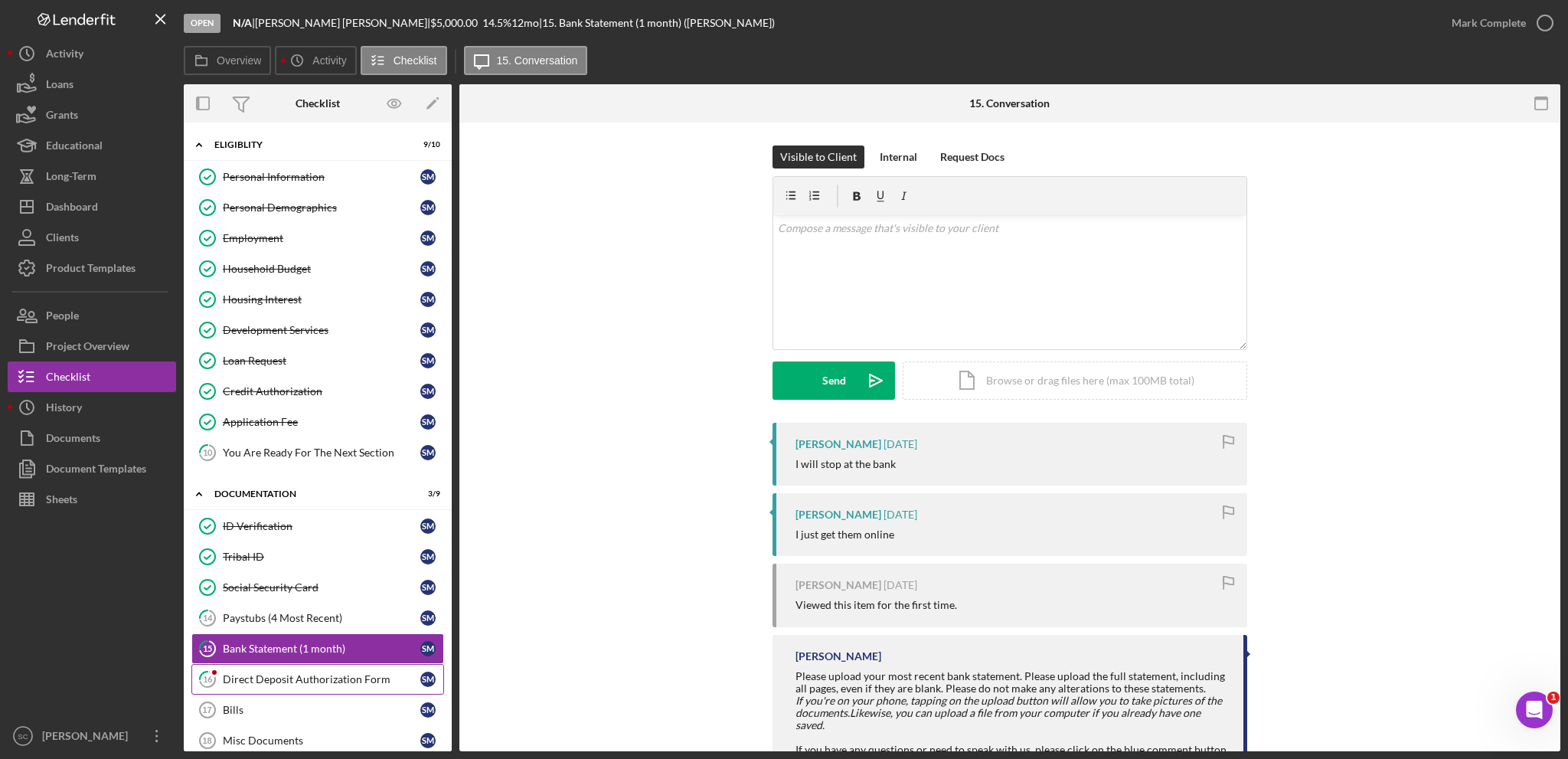
click at [310, 673] on div "Direct Deposit Authorization Form" at bounding box center [321, 679] width 198 height 12
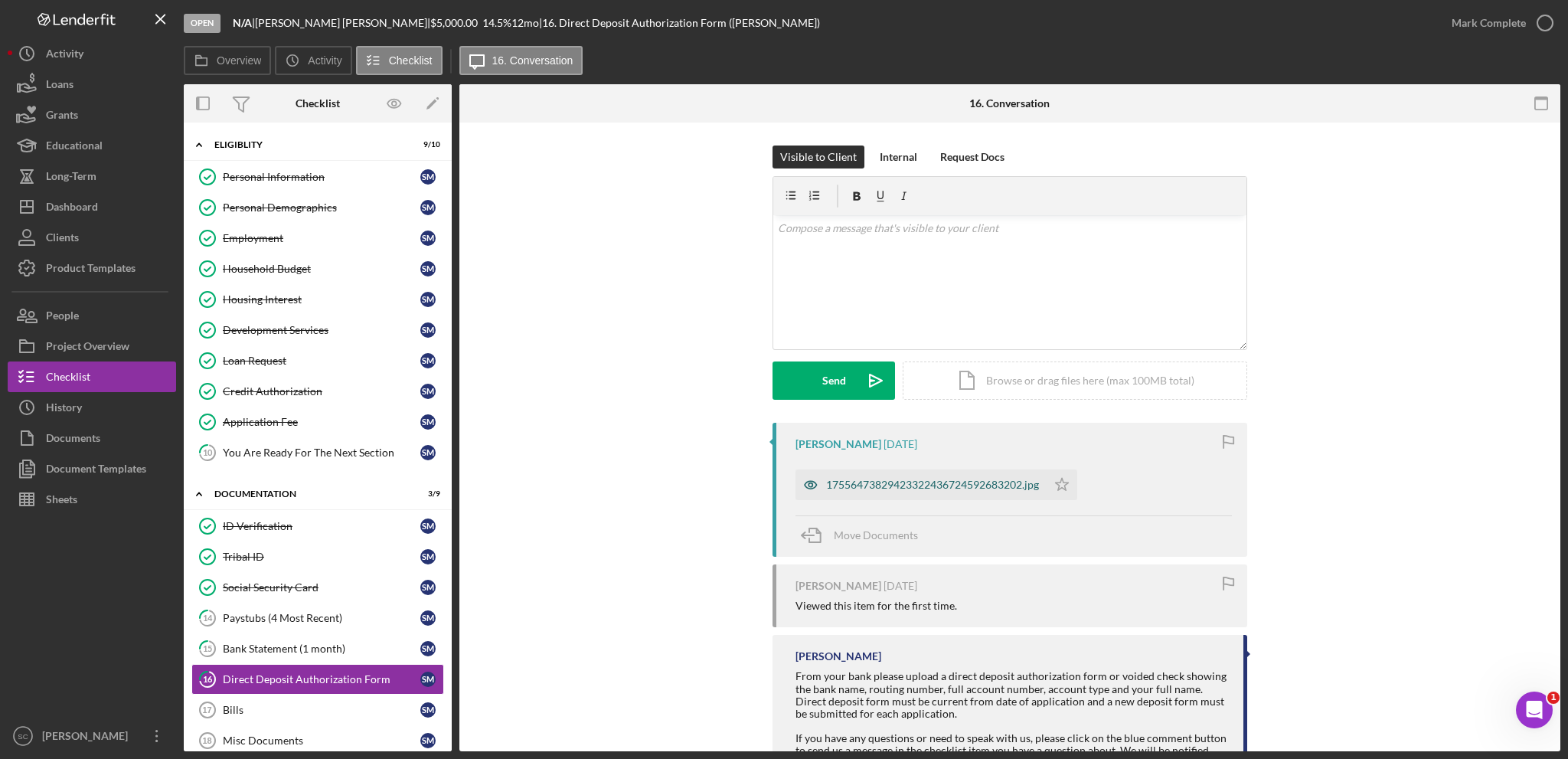
click at [876, 494] on div "17556473829423322436724592683202.jpg" at bounding box center [920, 484] width 251 height 31
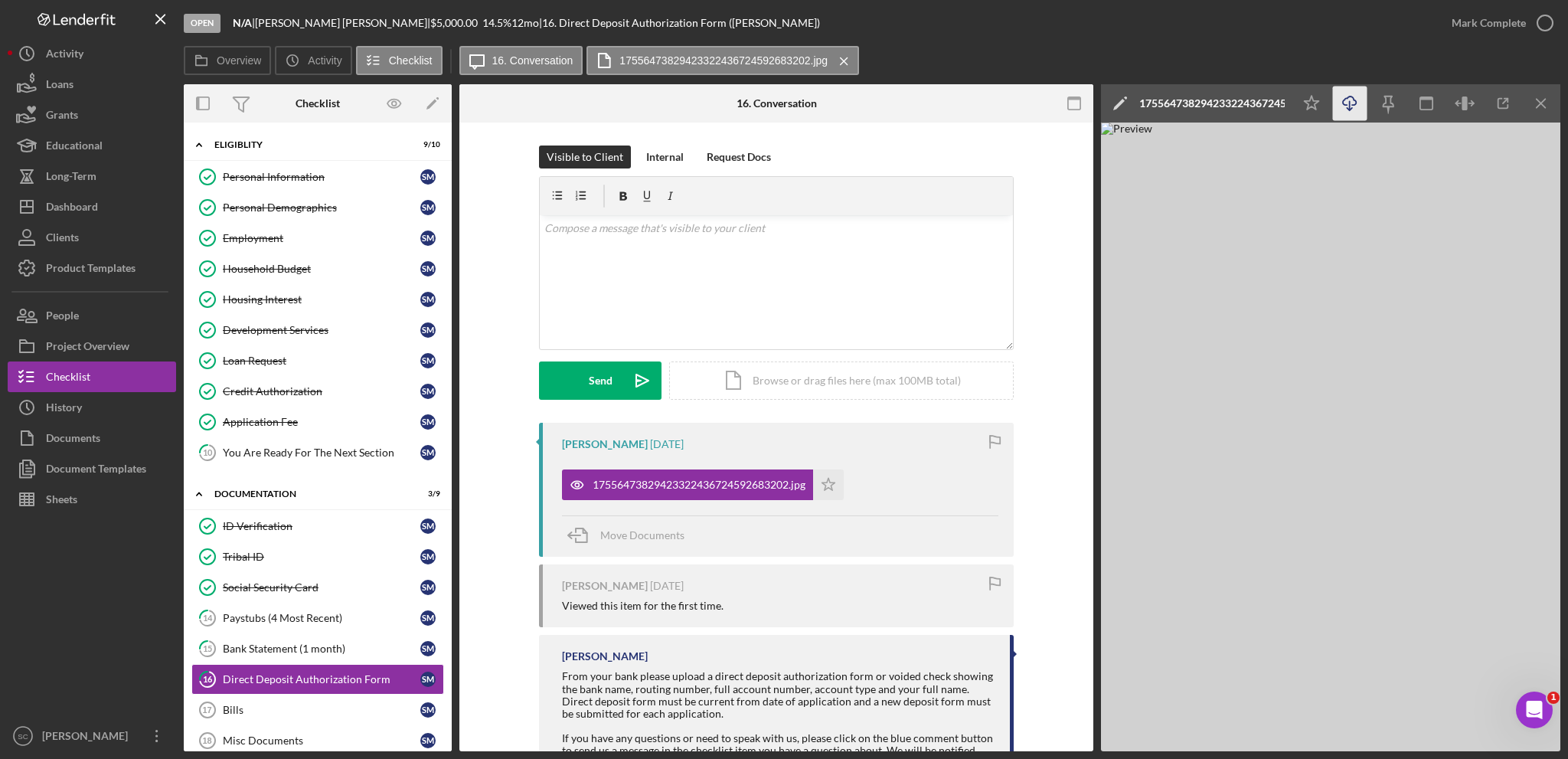
click at [1356, 107] on icon "Icon/Download" at bounding box center [1350, 103] width 35 height 35
click at [833, 477] on icon "Icon/Star" at bounding box center [828, 484] width 31 height 31
click at [1498, 21] on div "Mark Complete" at bounding box center [1489, 23] width 74 height 31
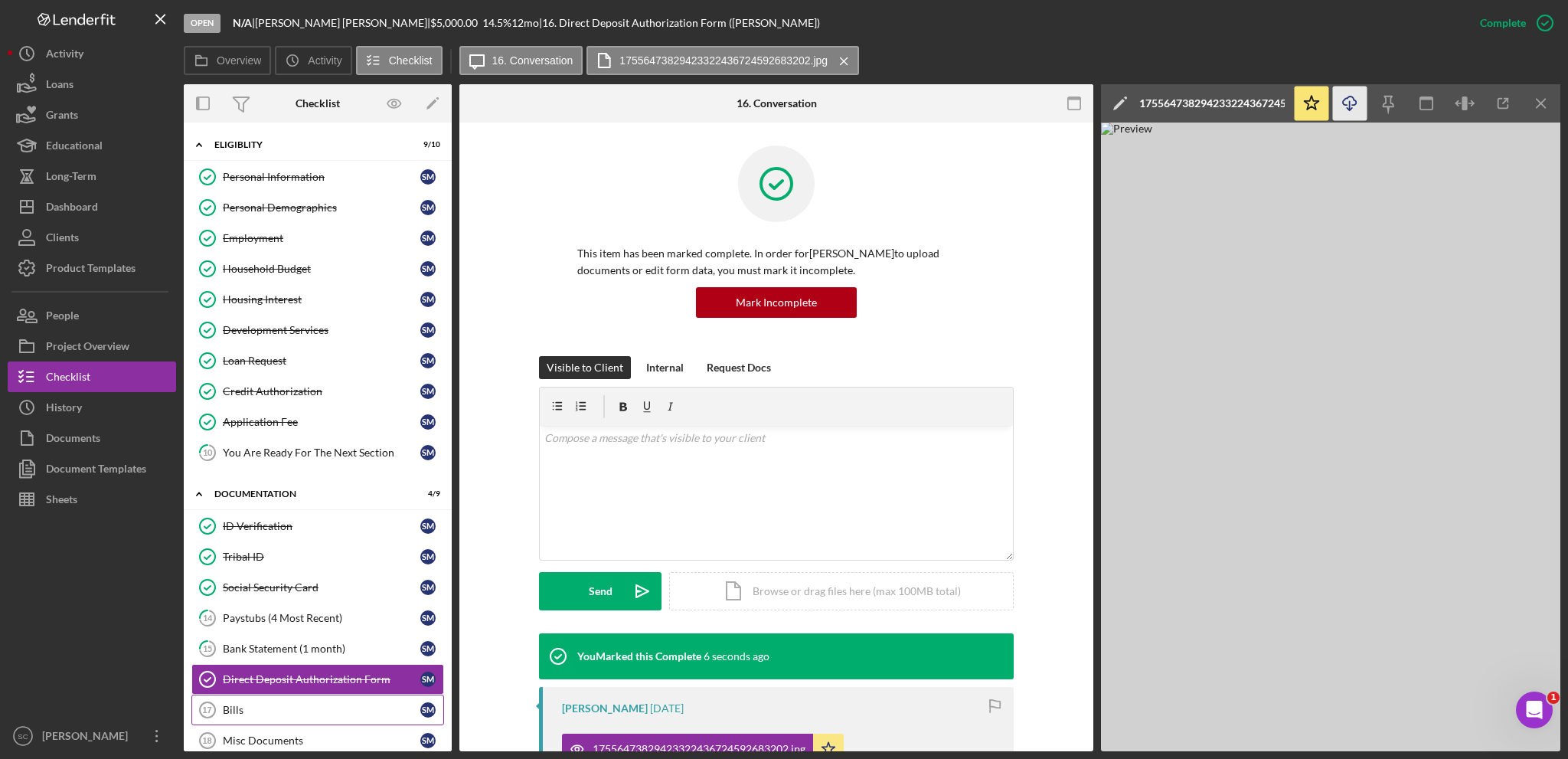
click at [229, 707] on div "Bills" at bounding box center [321, 709] width 198 height 12
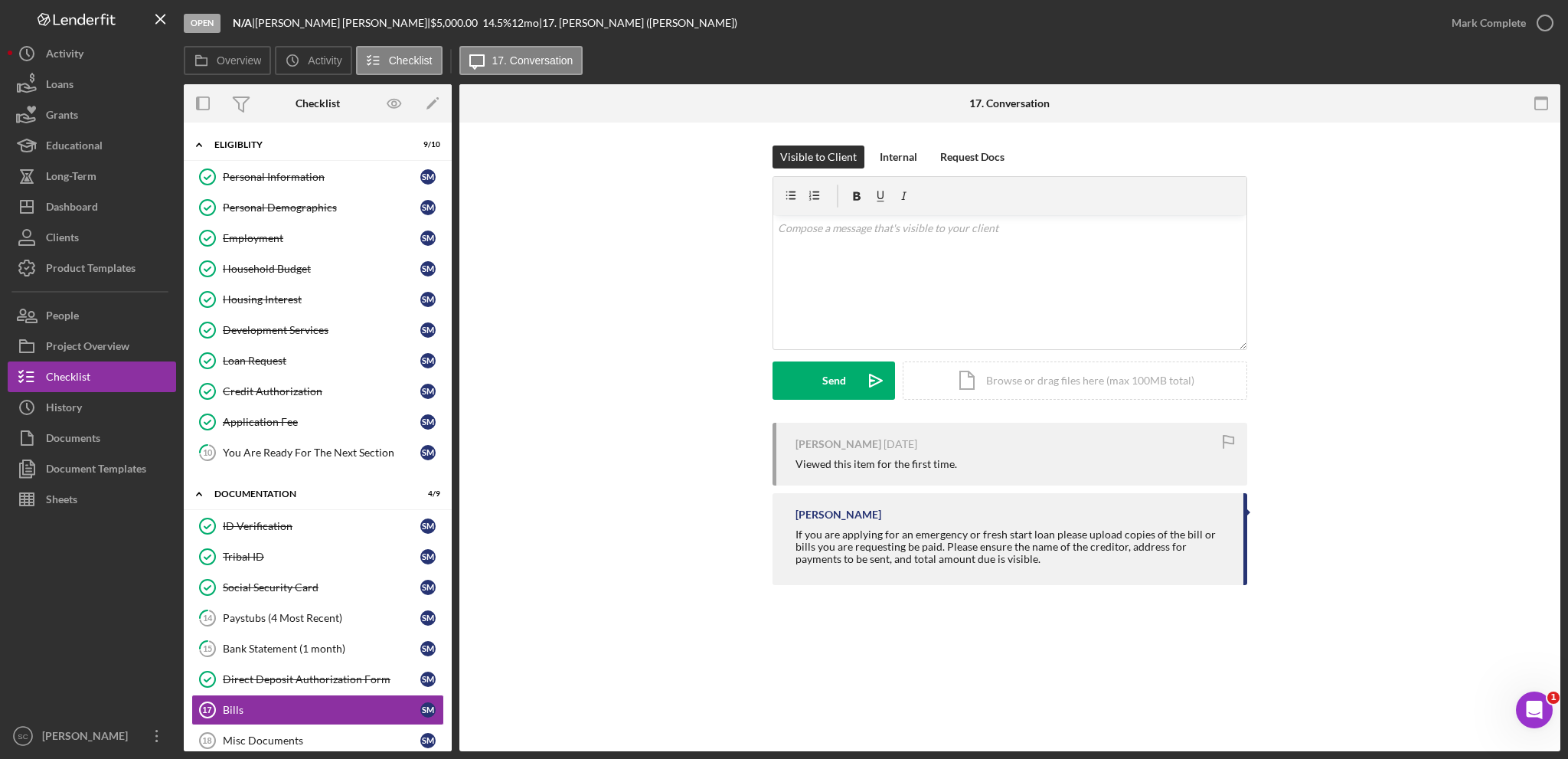
scroll to position [182, 0]
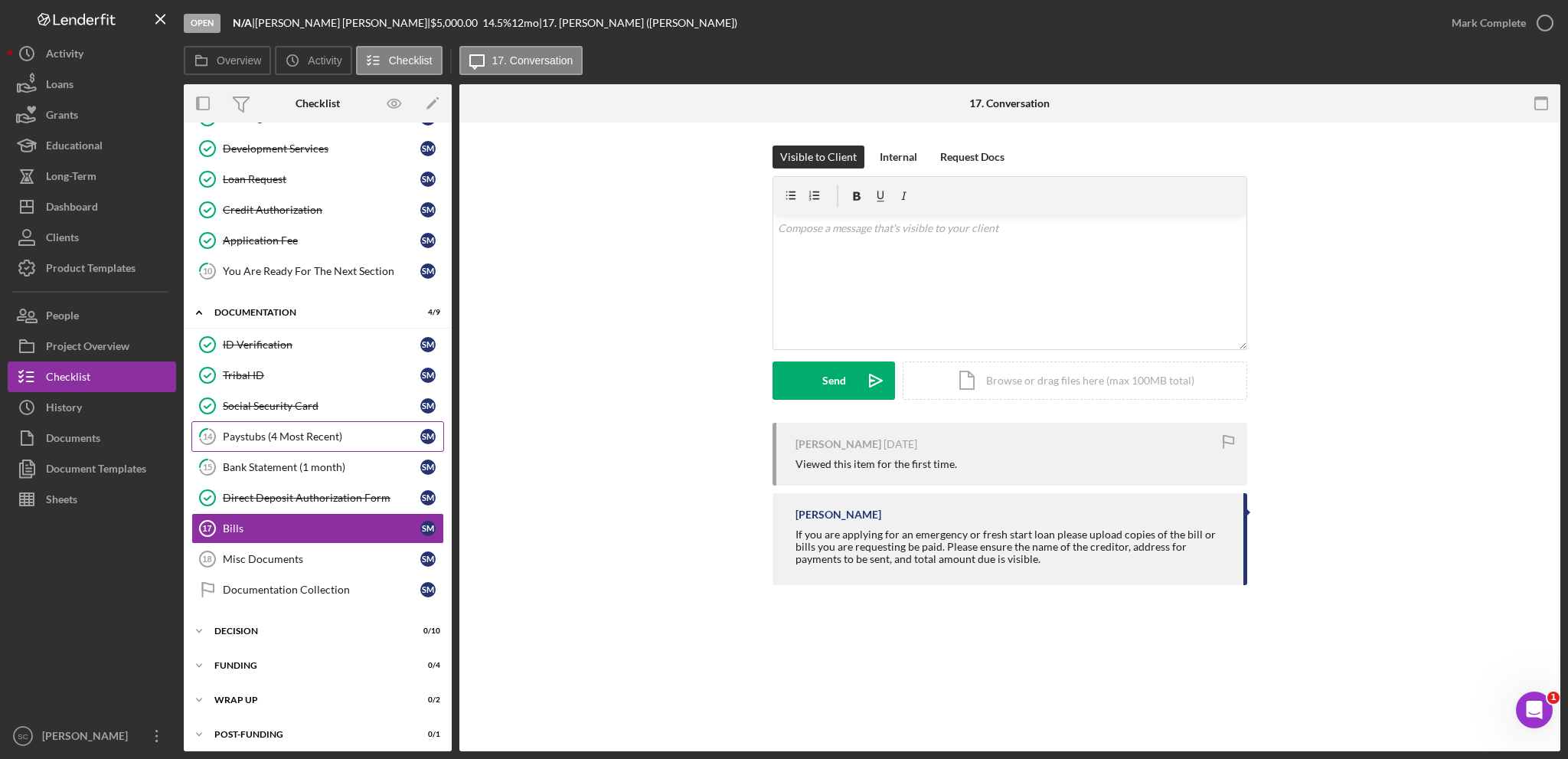
click at [306, 437] on div "Paystubs (4 Most Recent)" at bounding box center [321, 436] width 198 height 12
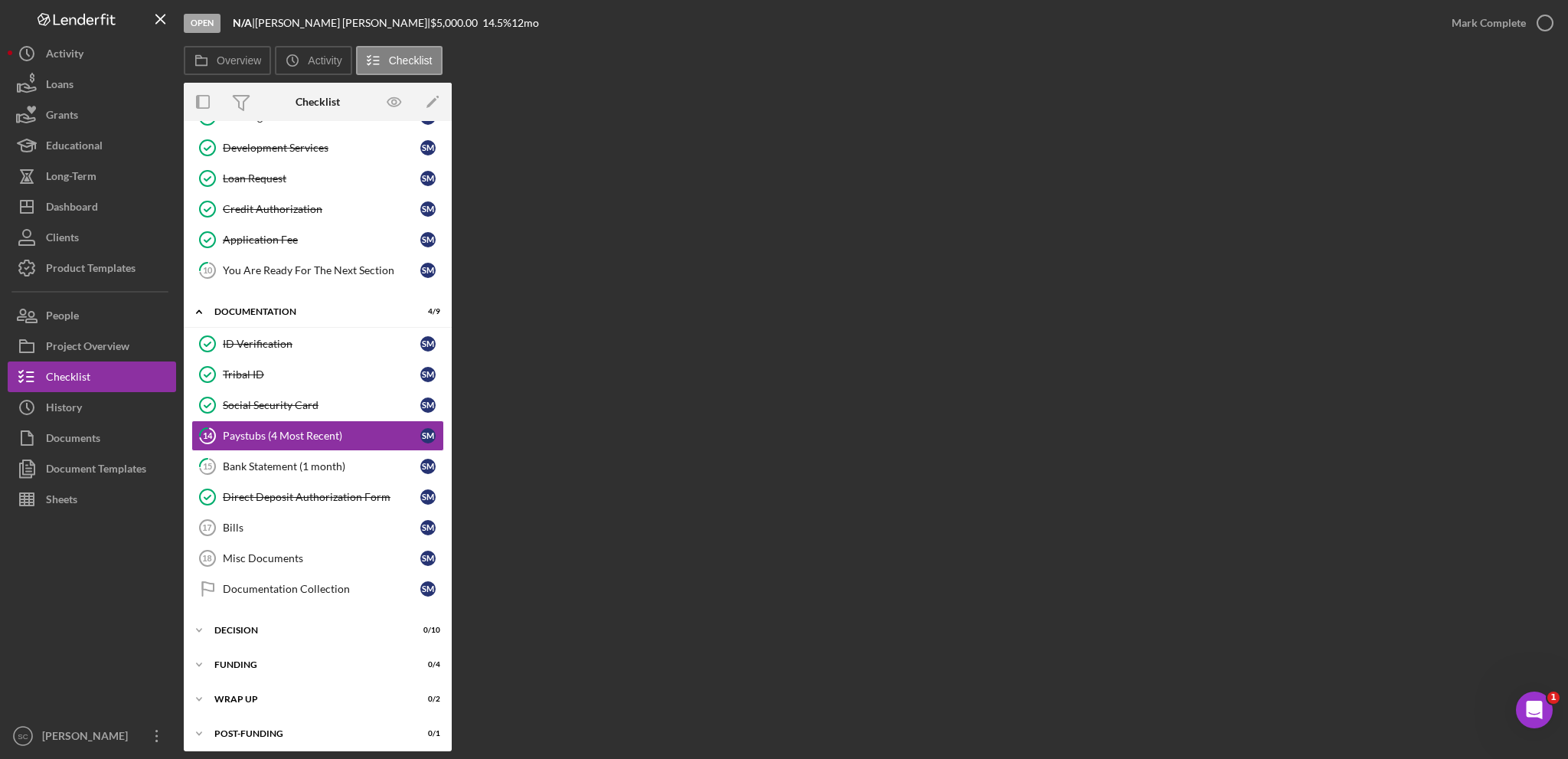
scroll to position [182, 0]
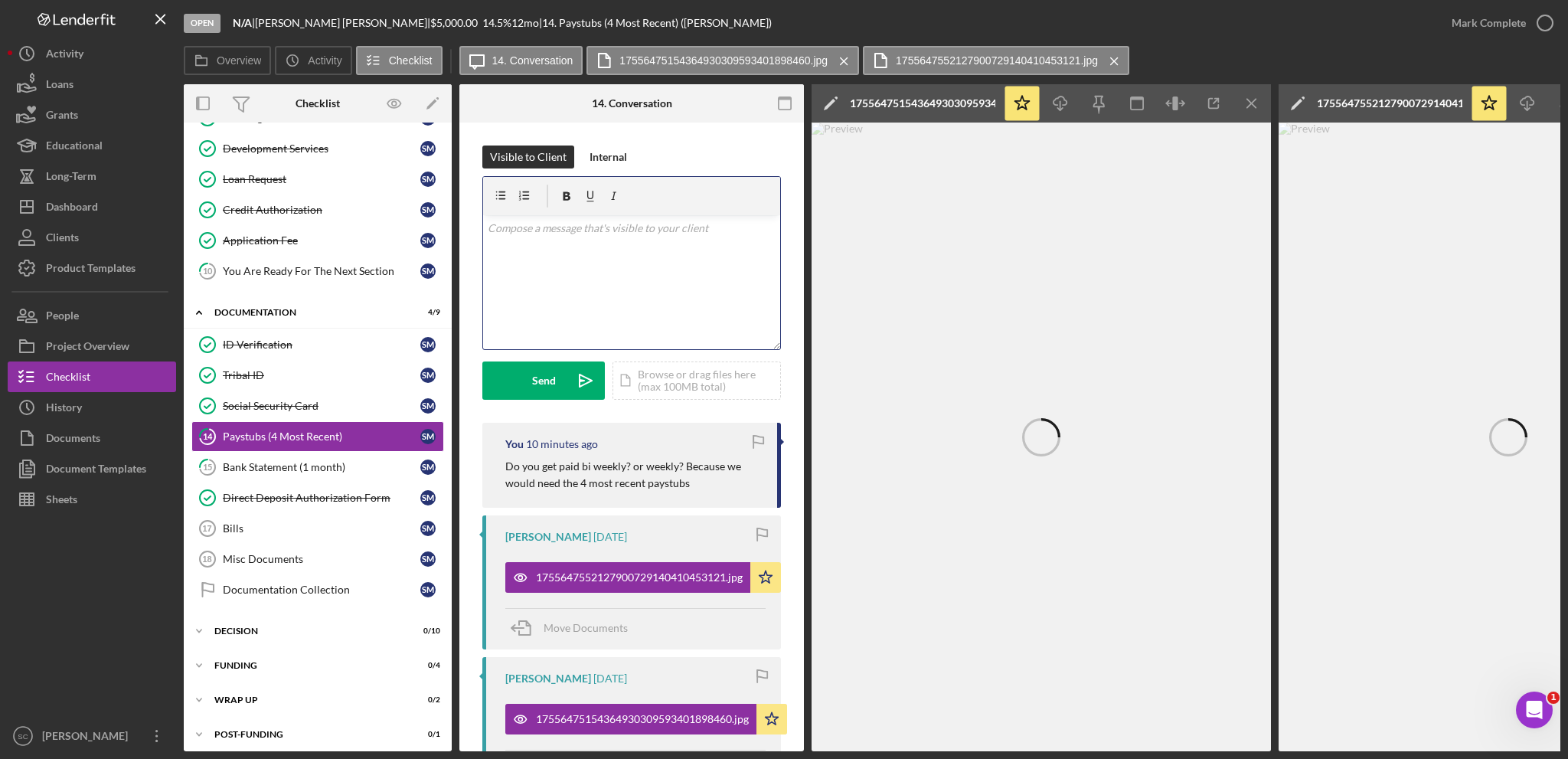
click at [552, 296] on div "v Color teal Color pink Remove color Add row above Add row below Add column bef…" at bounding box center [631, 282] width 297 height 134
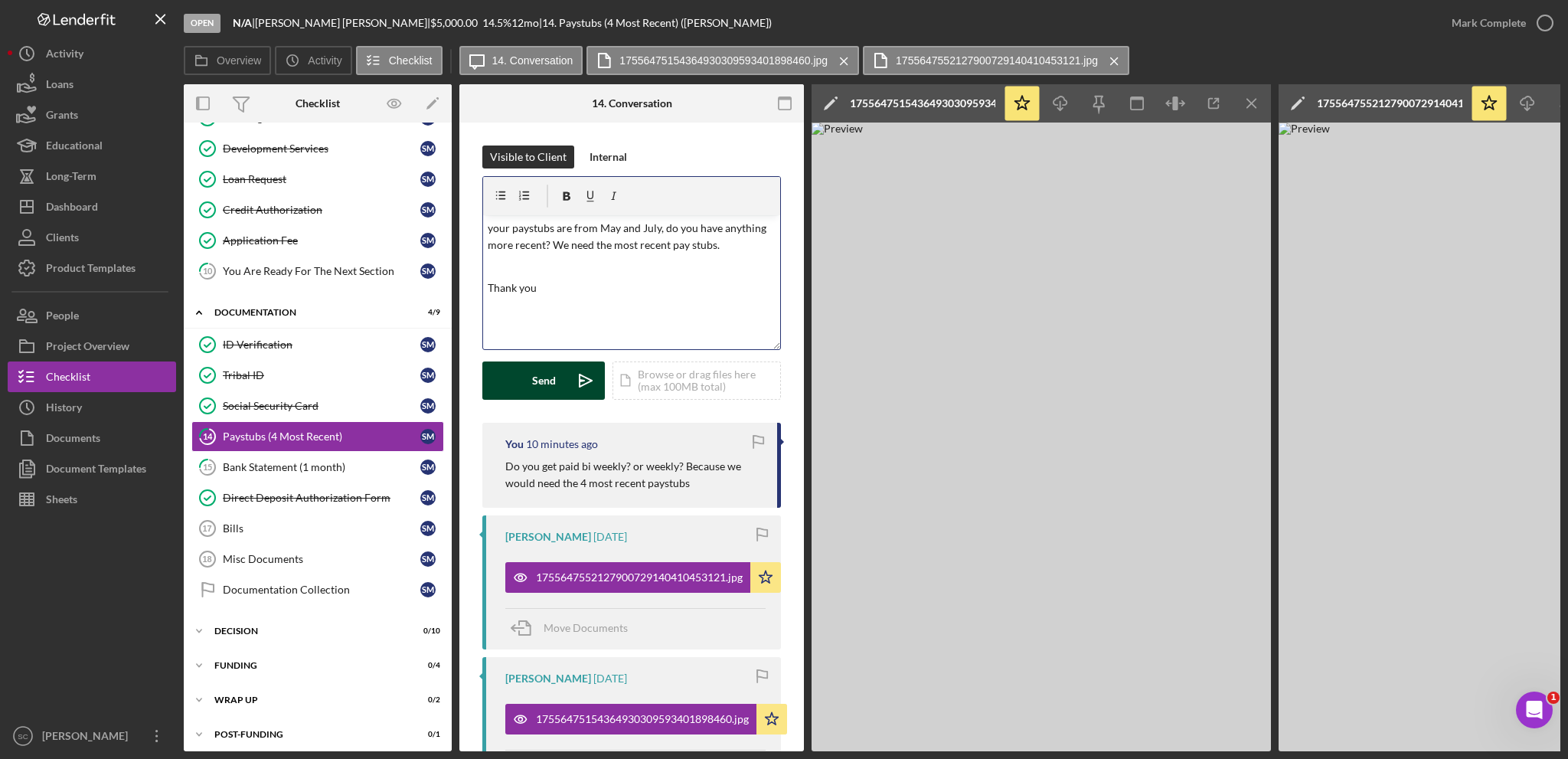
click at [530, 381] on button "Send Icon/icon-invite-send" at bounding box center [543, 380] width 123 height 38
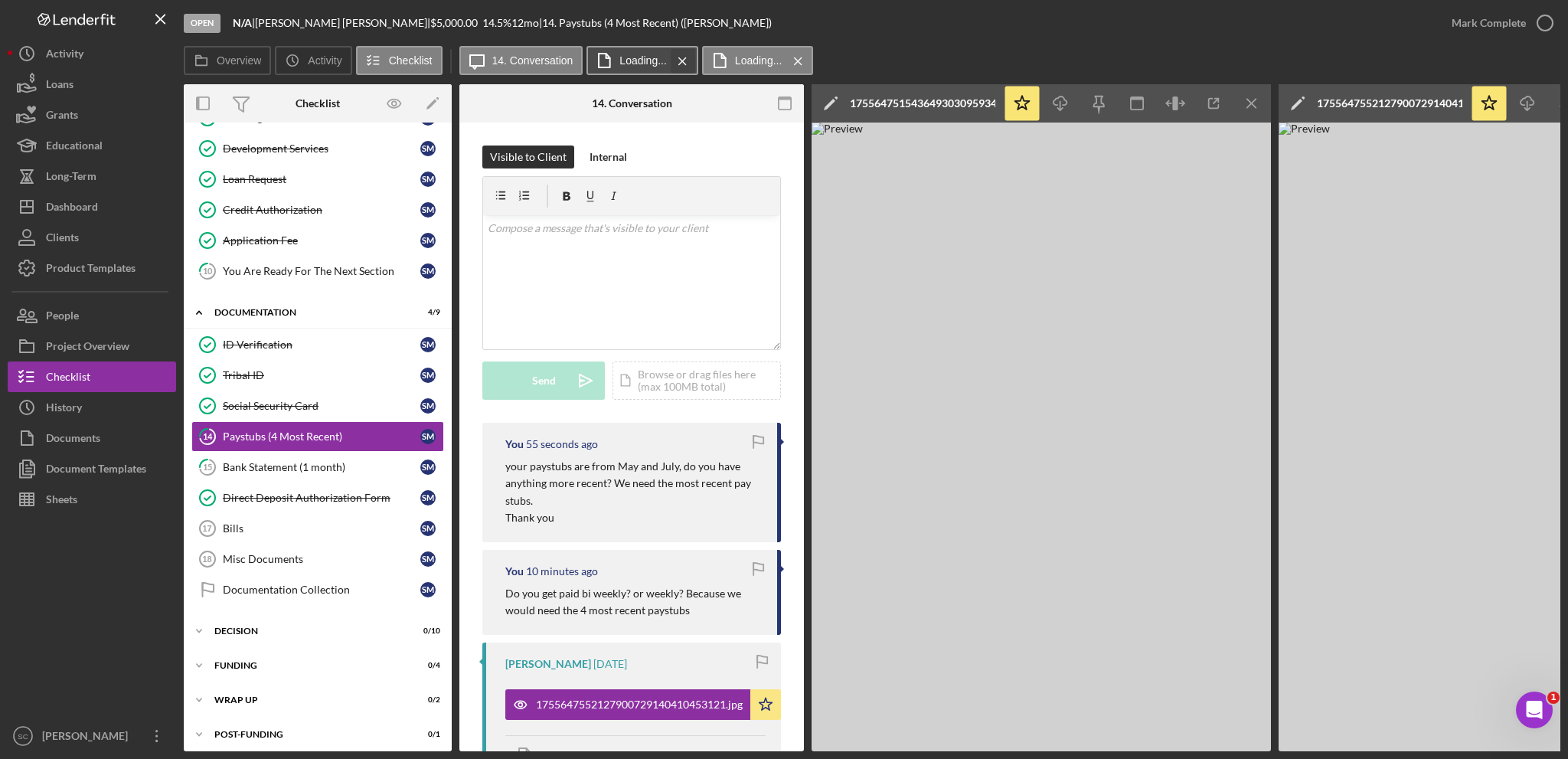
click at [681, 54] on icon "Icon/Menu Close" at bounding box center [682, 61] width 27 height 38
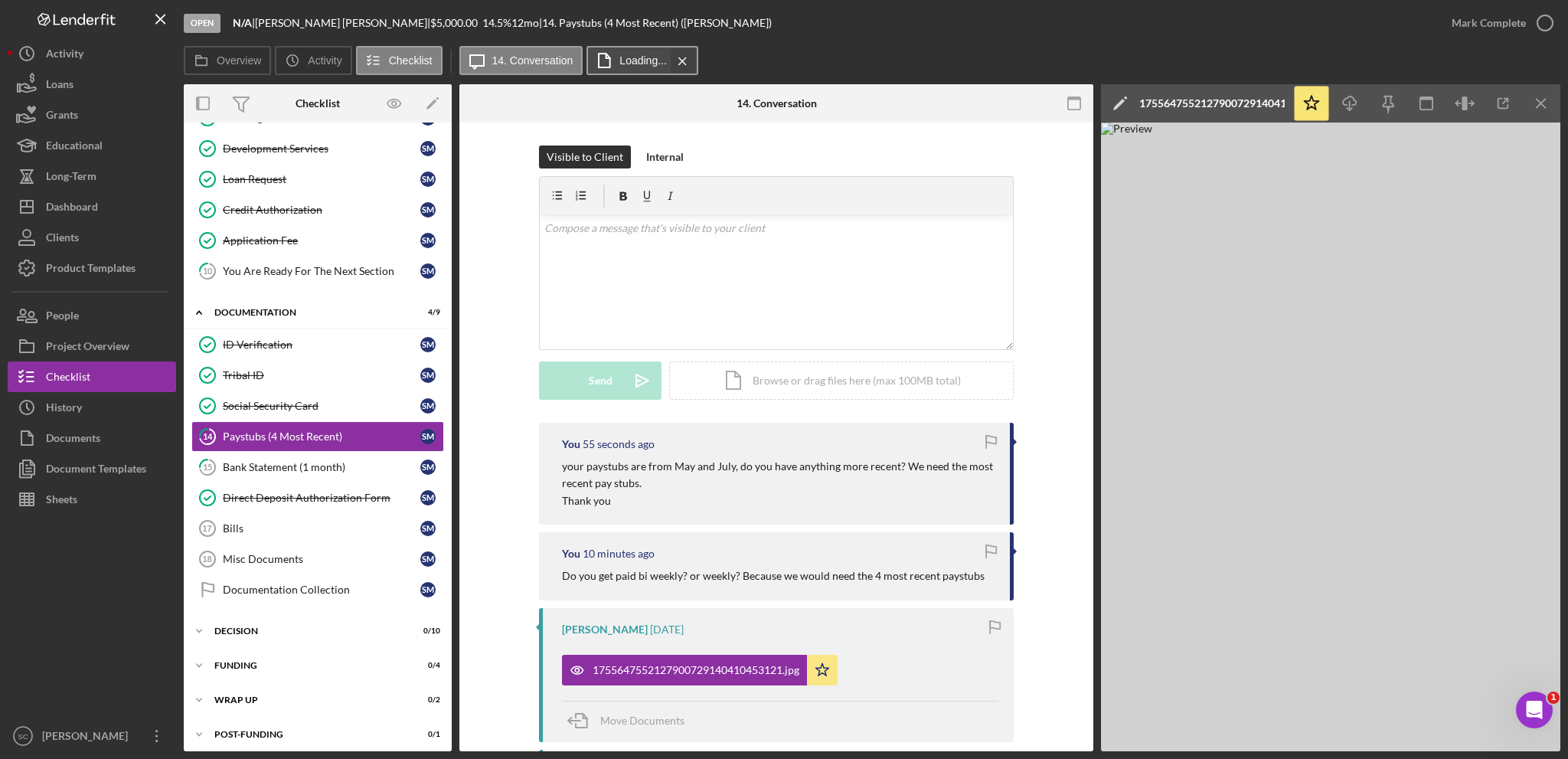
click at [680, 54] on icon "Icon/Menu Close" at bounding box center [682, 61] width 27 height 38
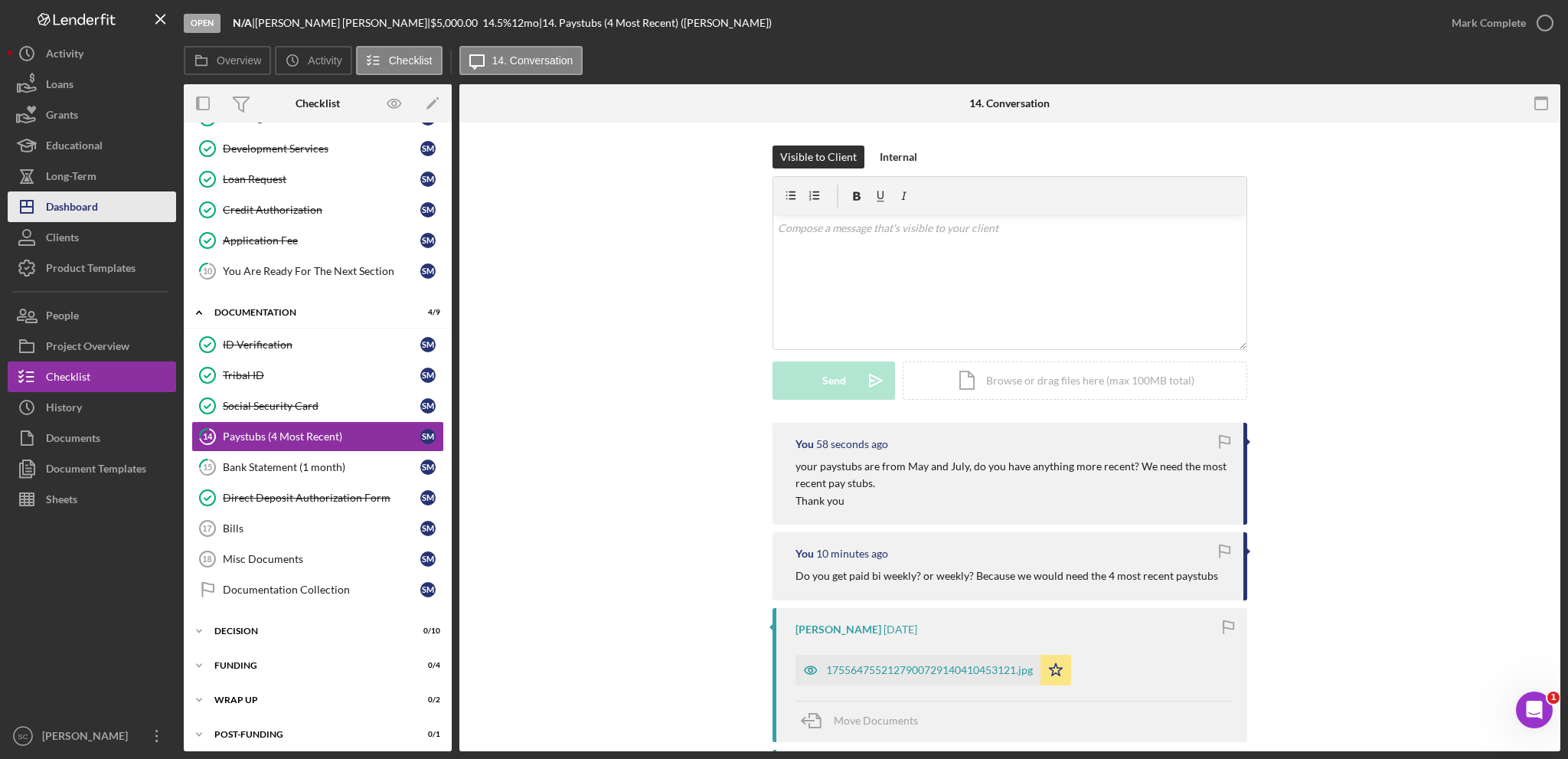
click at [80, 204] on div "Dashboard" at bounding box center [72, 208] width 52 height 35
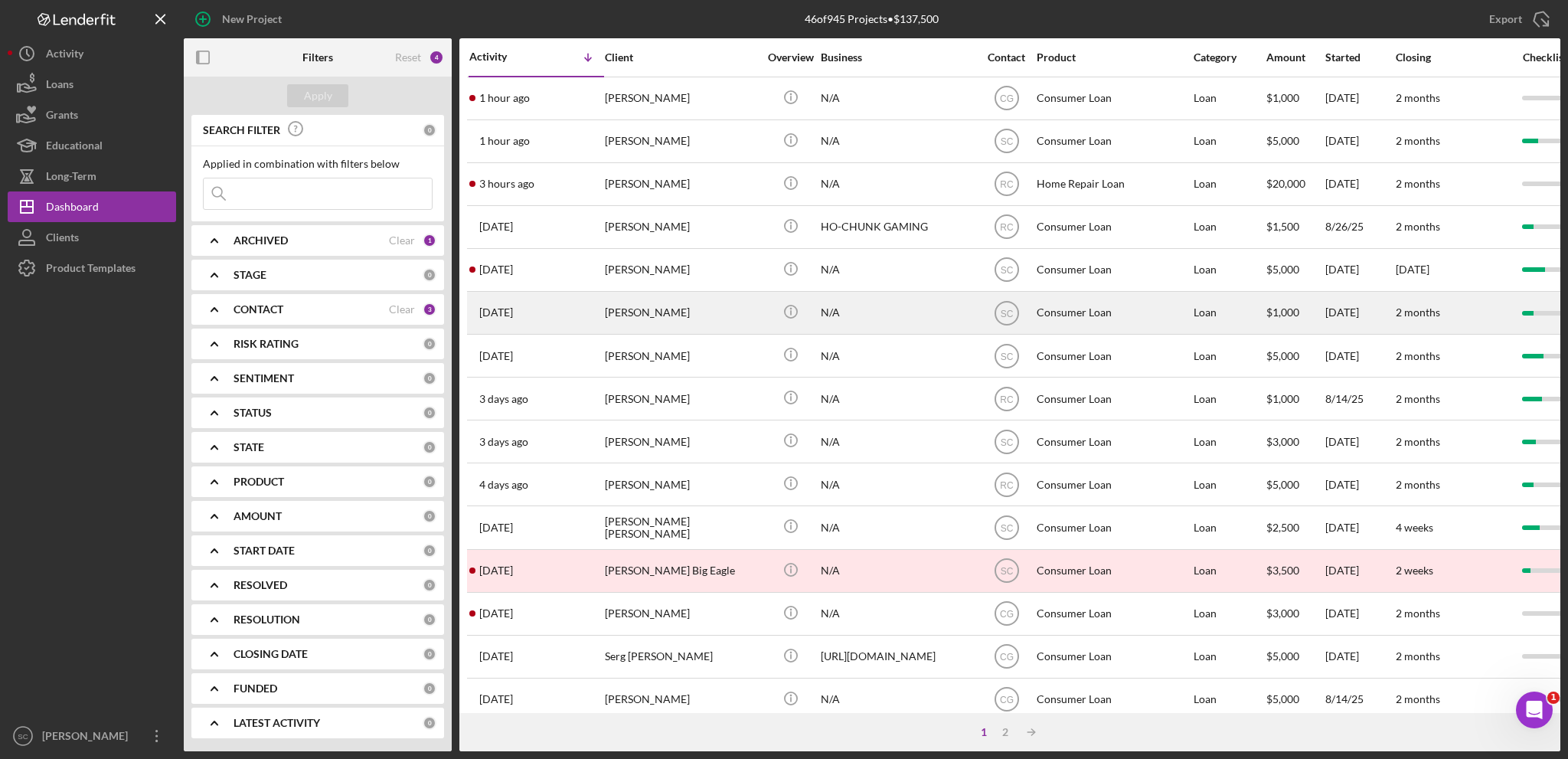
click at [637, 312] on div "[PERSON_NAME]" at bounding box center [681, 312] width 153 height 40
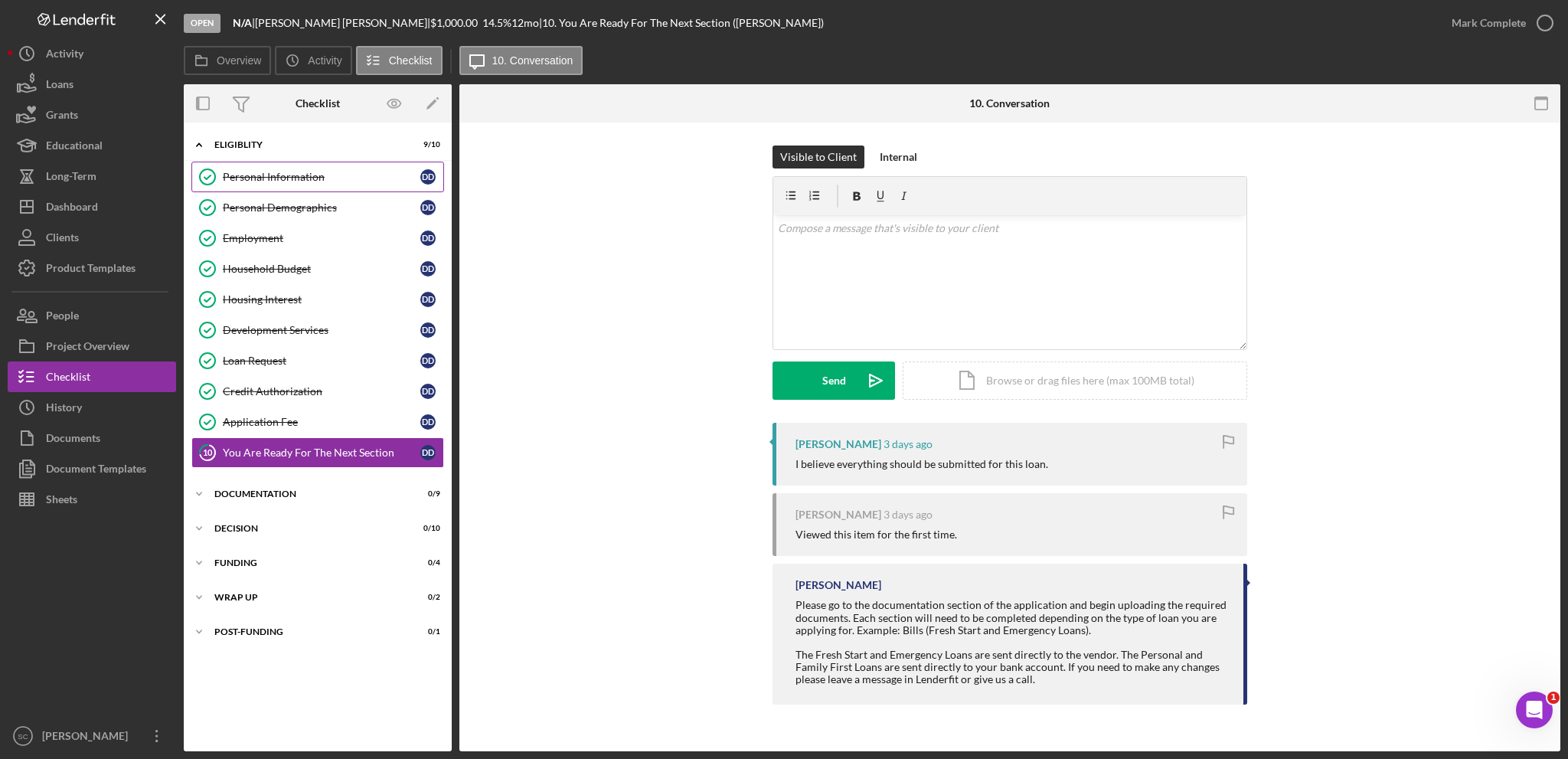
click at [282, 183] on link "Personal Information Personal Information D D" at bounding box center [317, 177] width 253 height 31
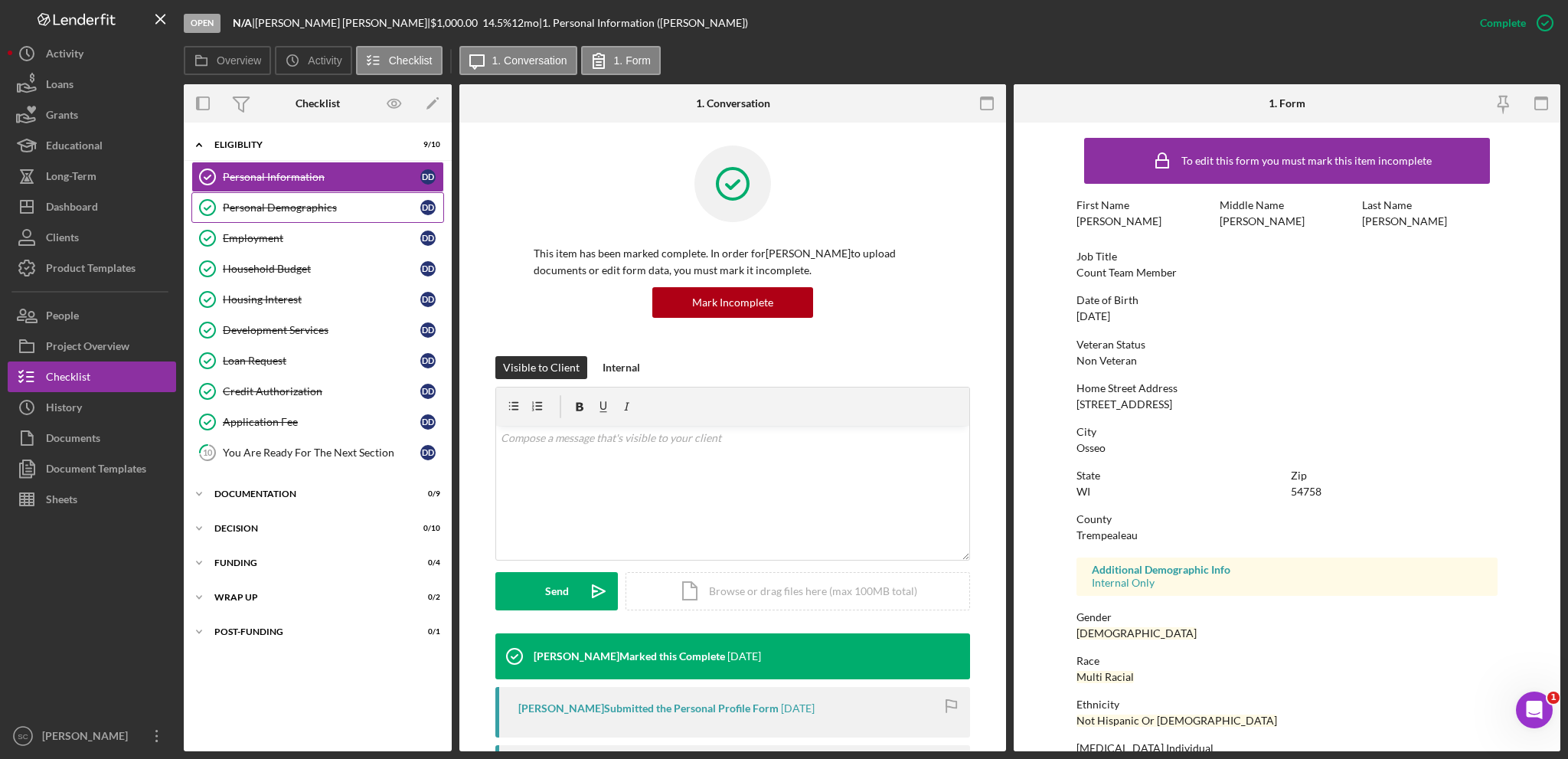
click at [258, 202] on div "Personal Demographics" at bounding box center [321, 207] width 198 height 12
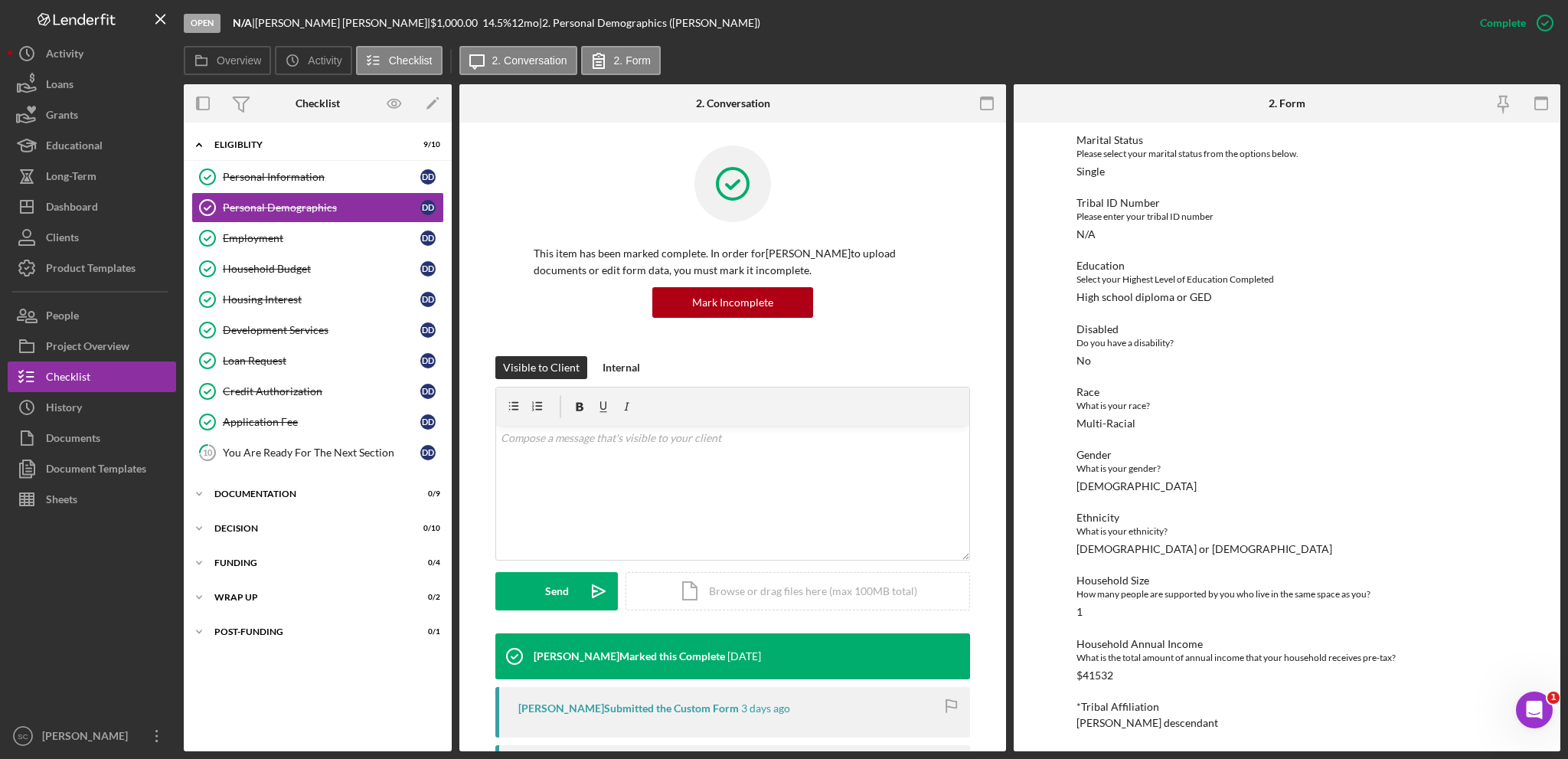
scroll to position [46, 0]
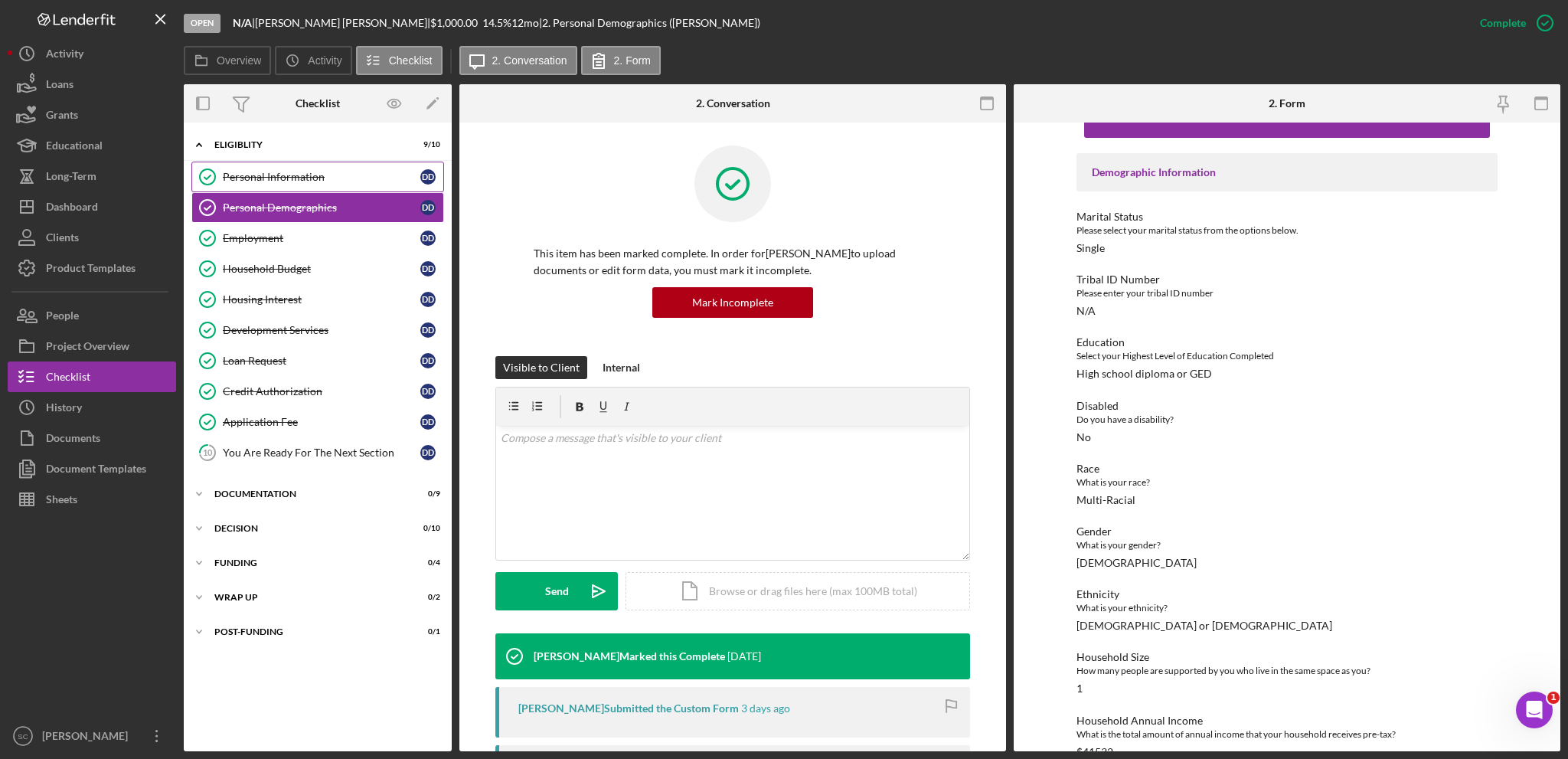
click at [288, 180] on div "Personal Information" at bounding box center [321, 176] width 198 height 12
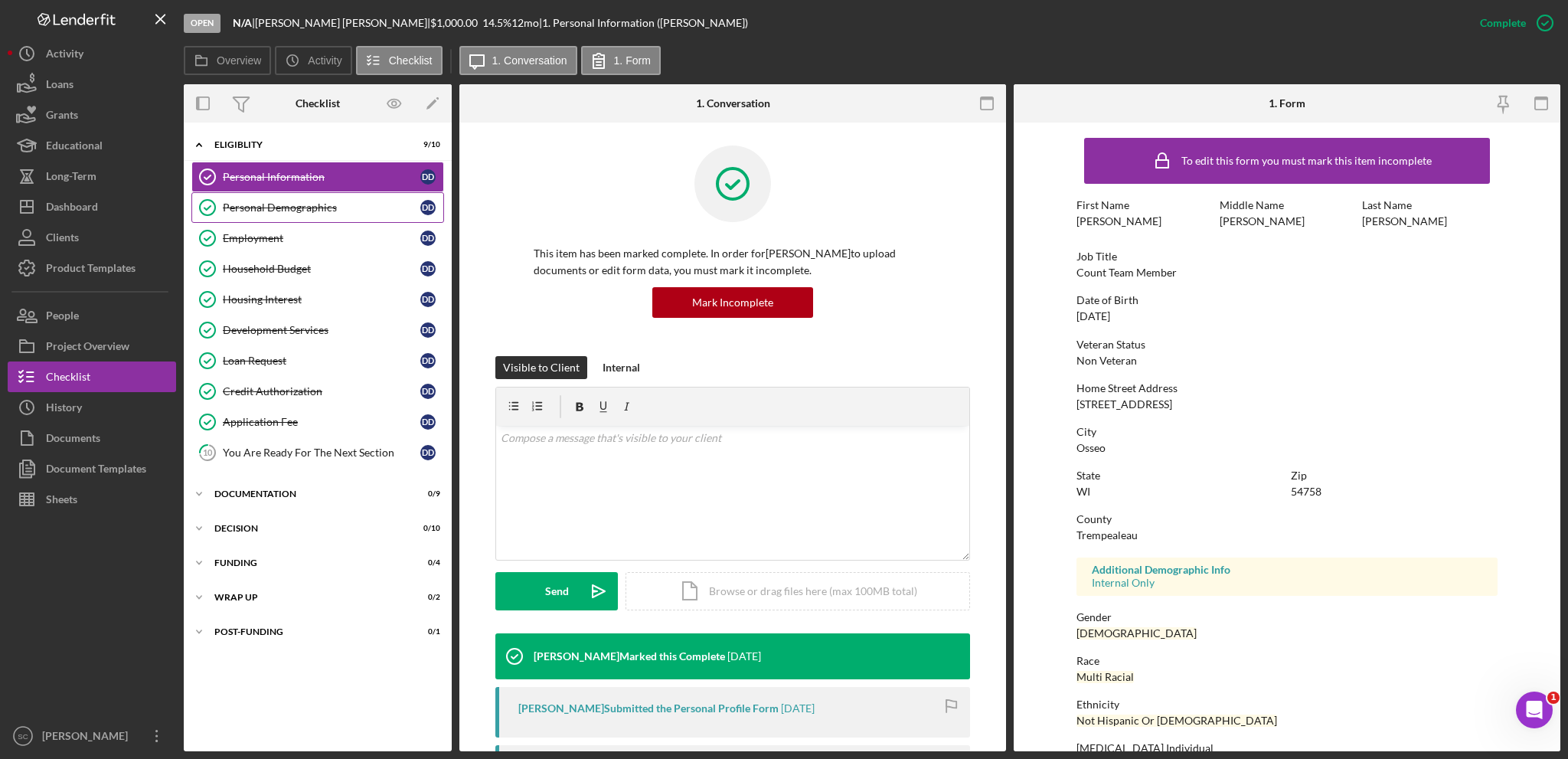
click at [273, 214] on link "Personal Demographics Personal Demographics D D" at bounding box center [317, 208] width 253 height 31
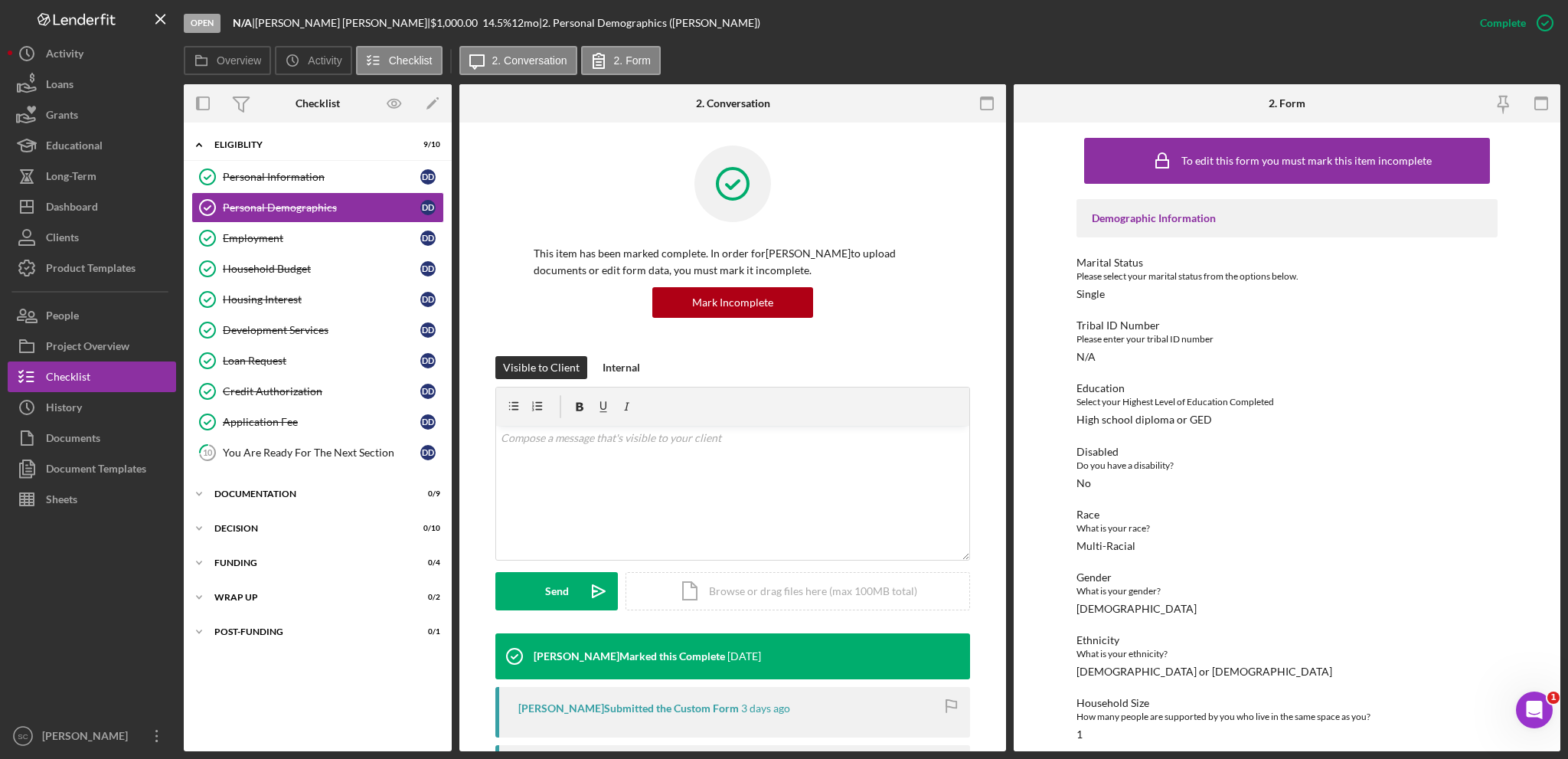
scroll to position [123, 0]
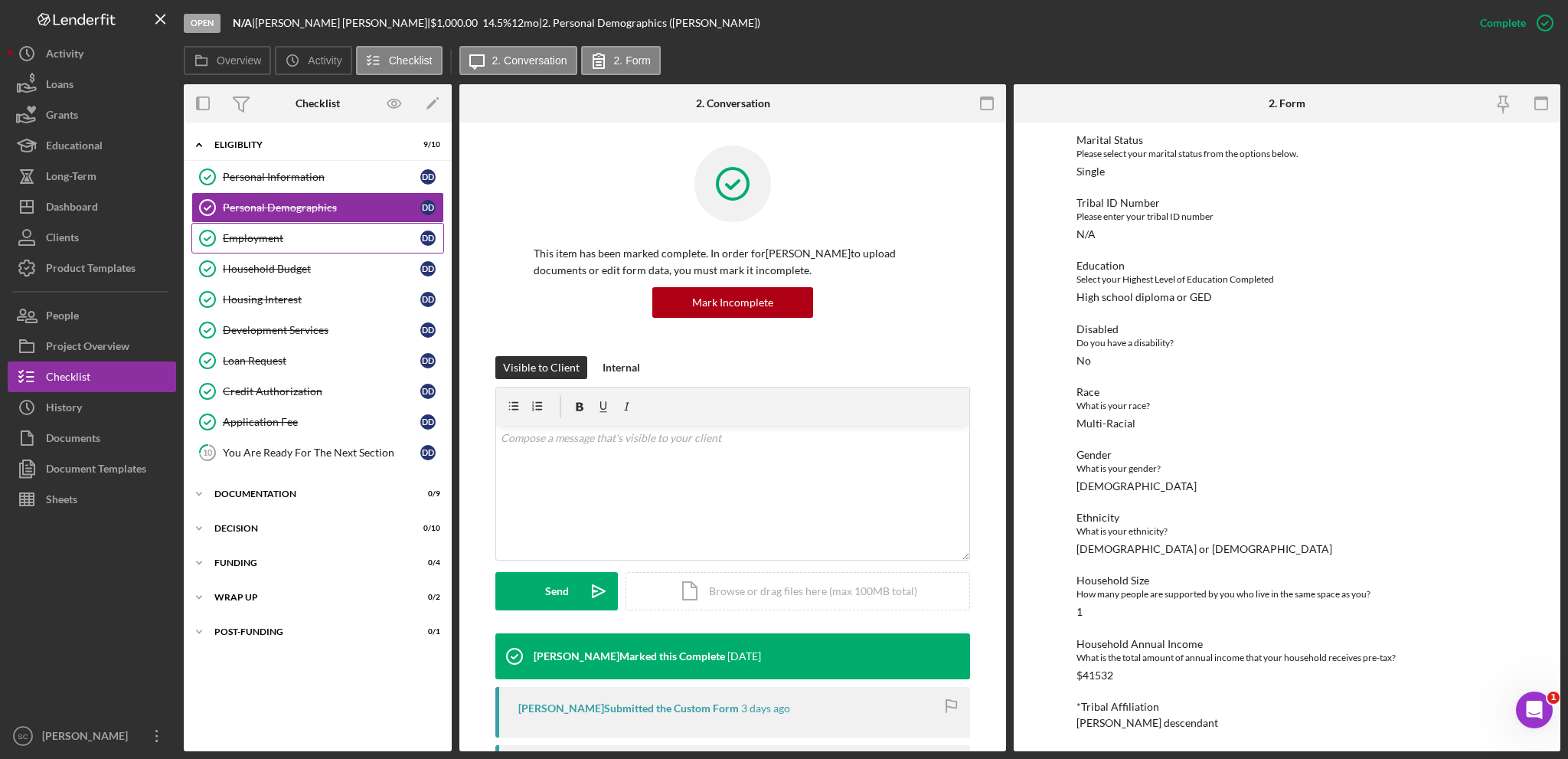
click at [333, 241] on div "Employment" at bounding box center [321, 237] width 198 height 12
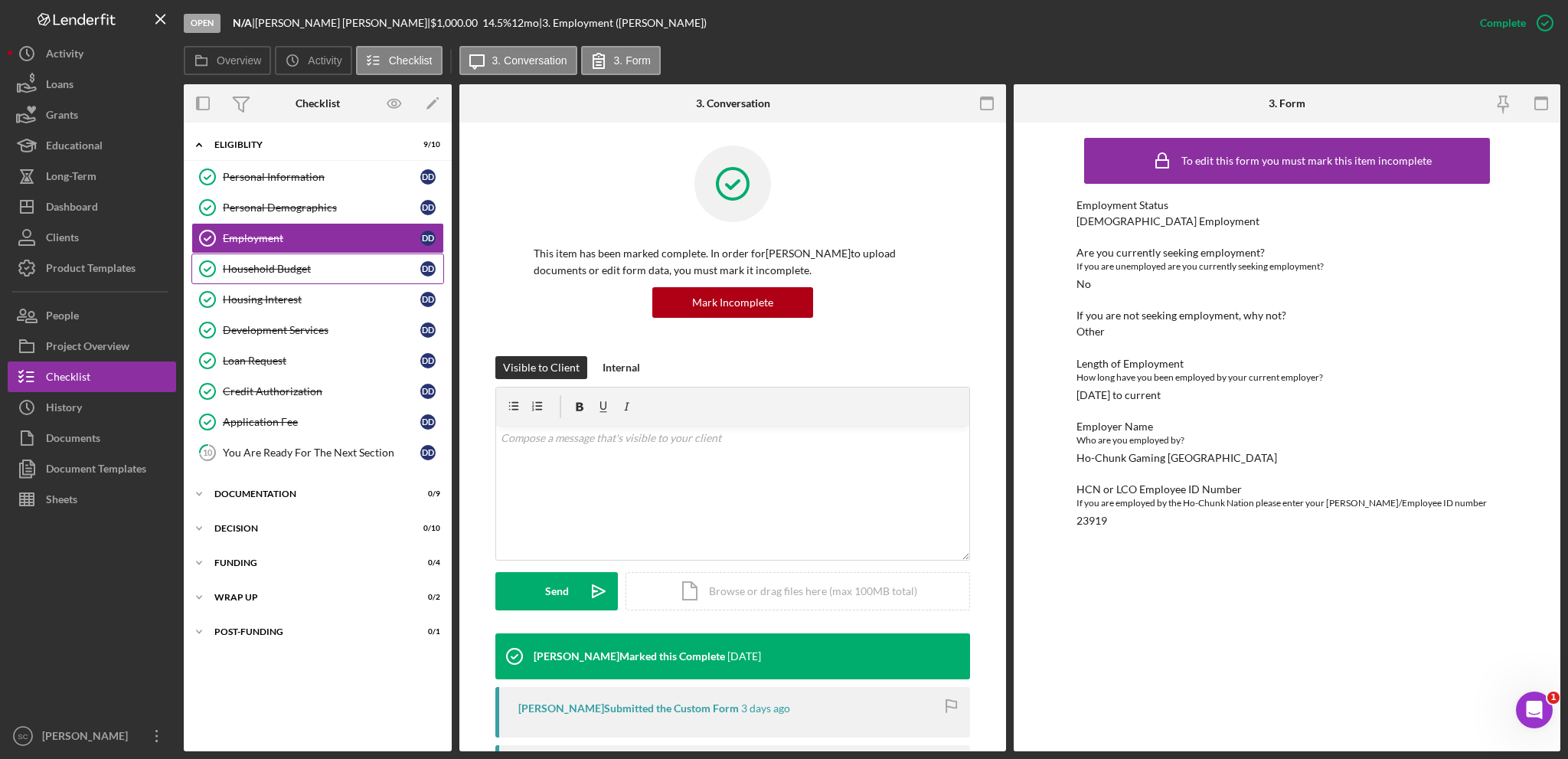
click at [296, 275] on link "Household Budget Household Budget D D" at bounding box center [317, 269] width 253 height 31
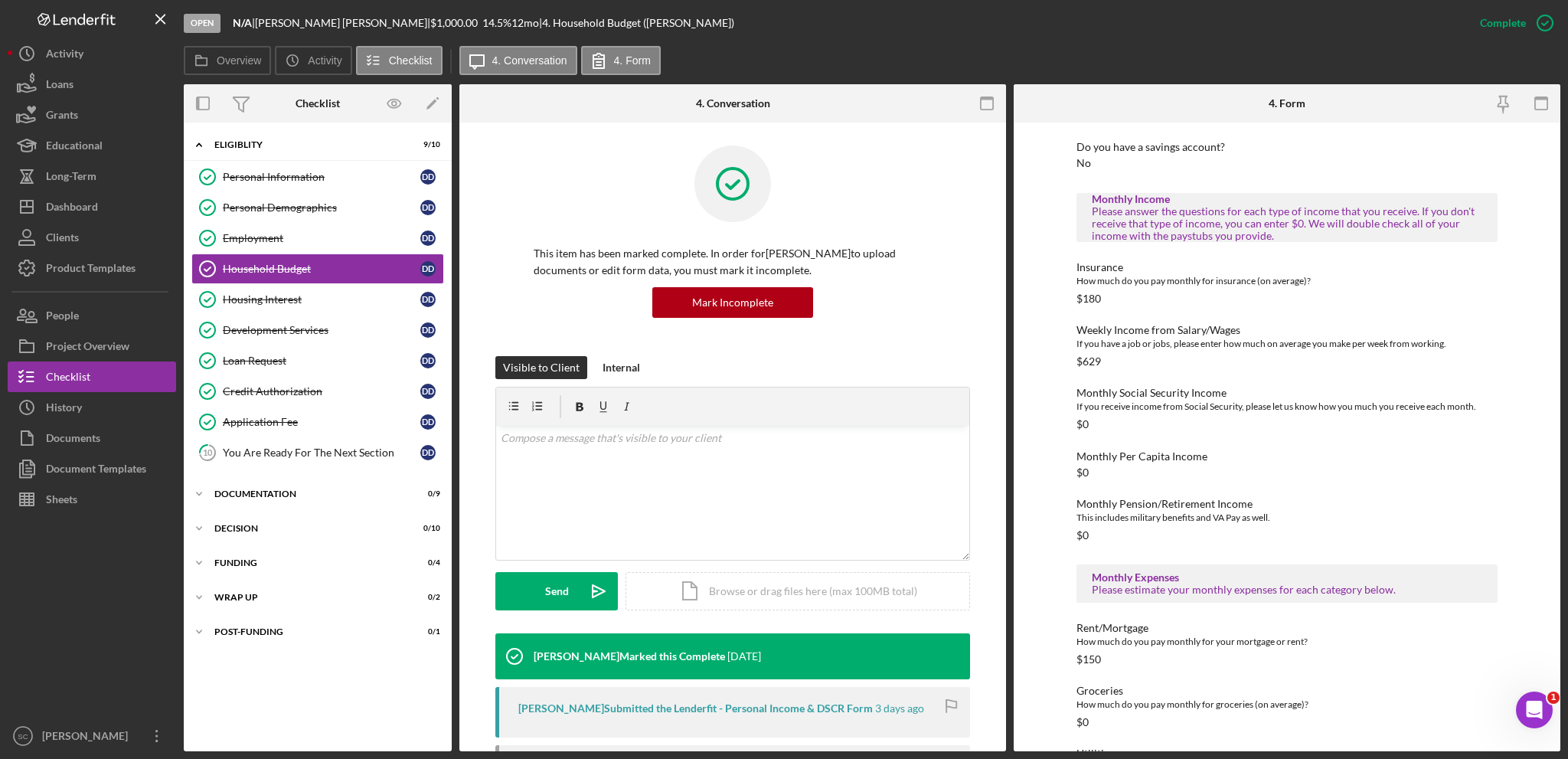
scroll to position [306, 0]
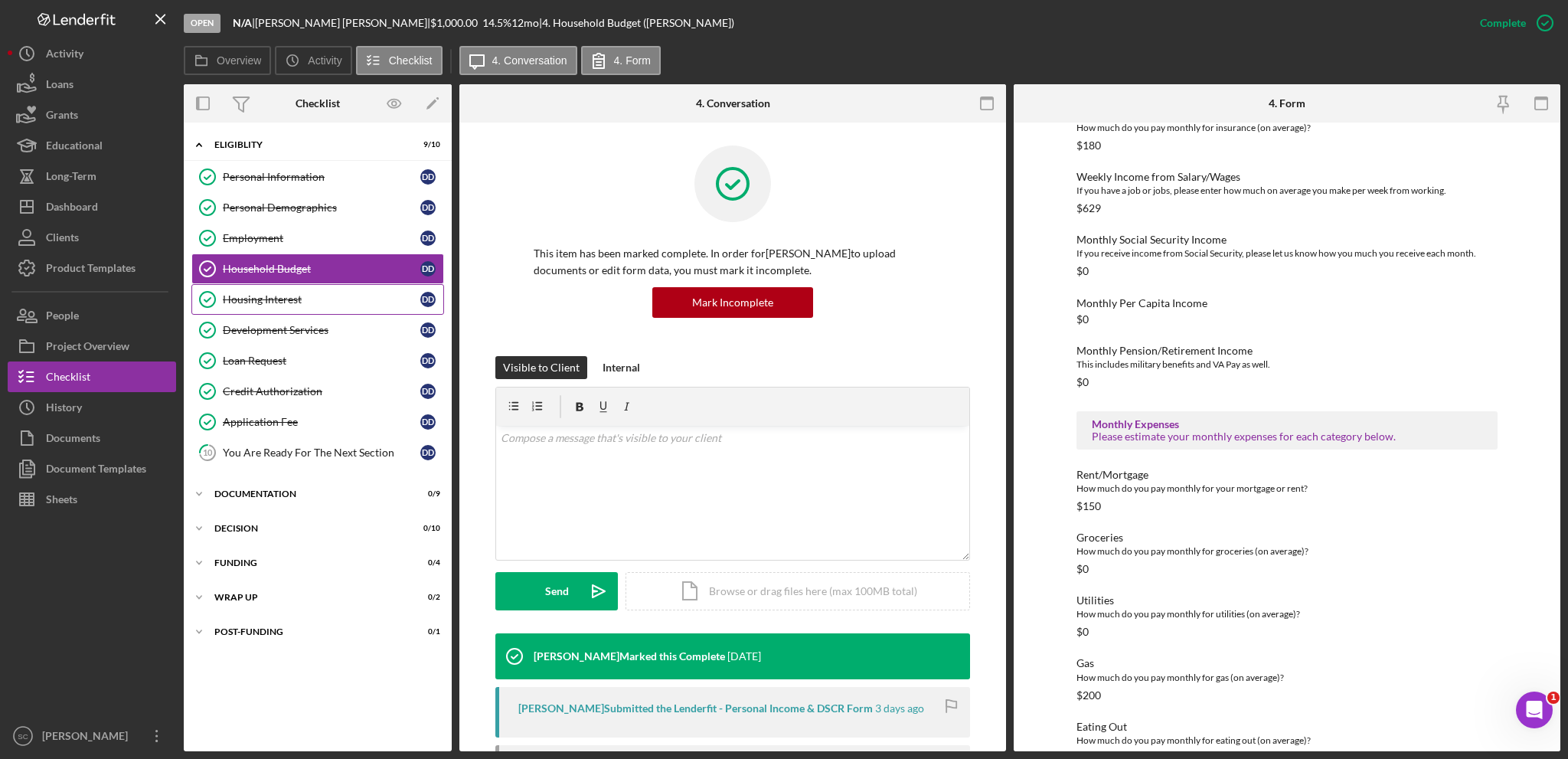
click at [258, 297] on div "Housing Interest" at bounding box center [321, 299] width 198 height 12
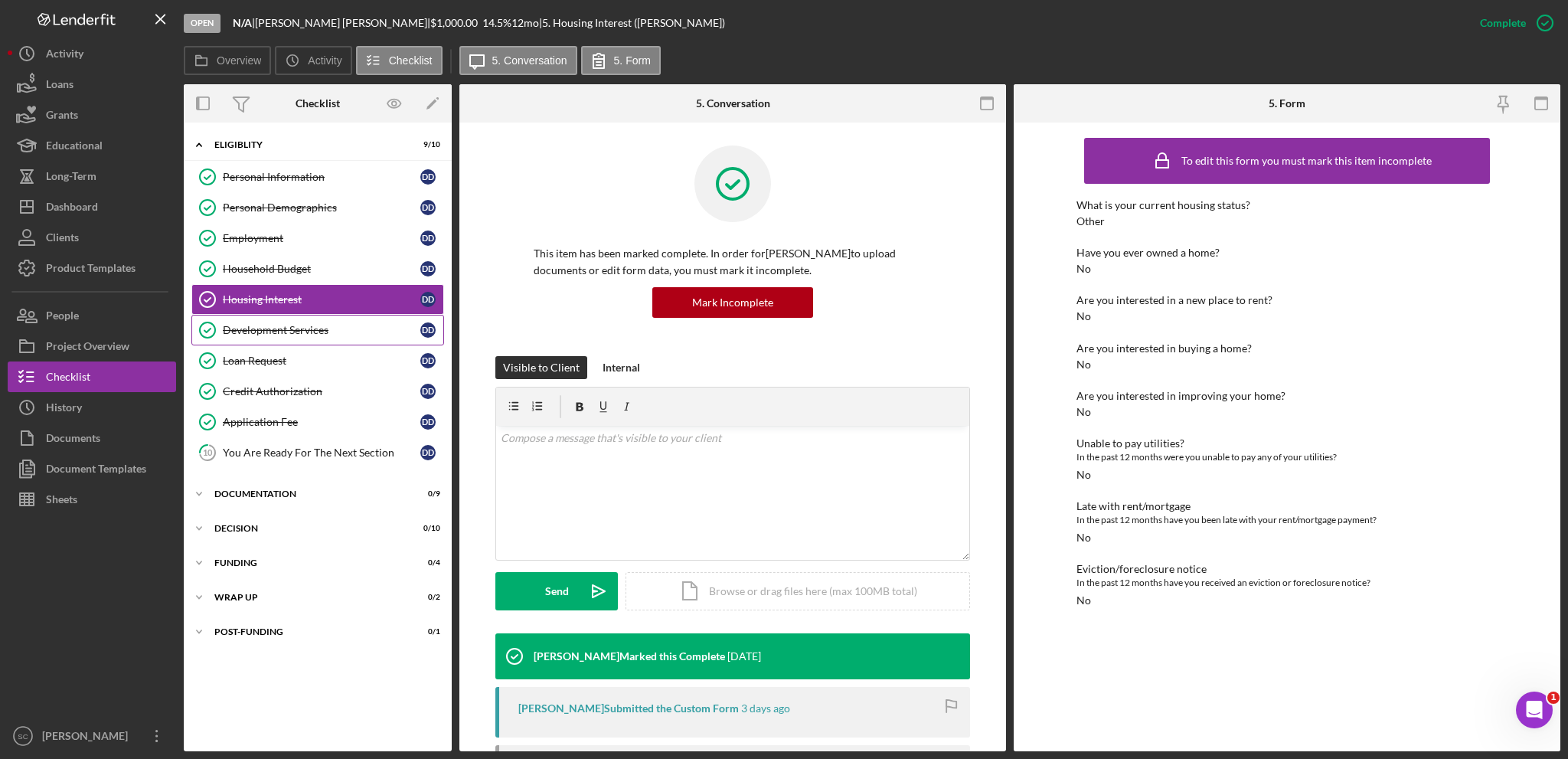
click at [251, 330] on div "Development Services" at bounding box center [321, 329] width 198 height 12
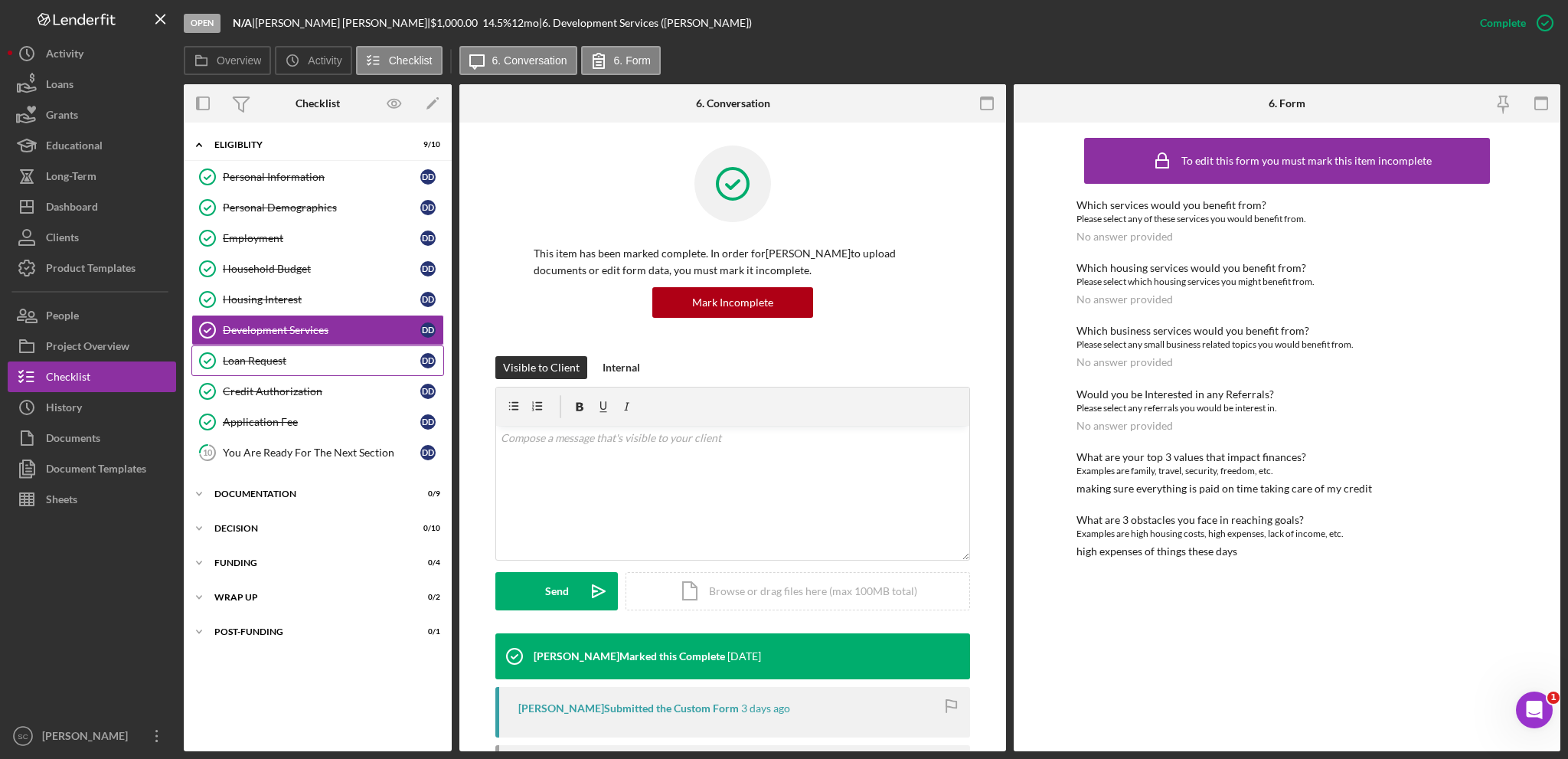
click at [254, 354] on div "Loan Request" at bounding box center [321, 360] width 198 height 12
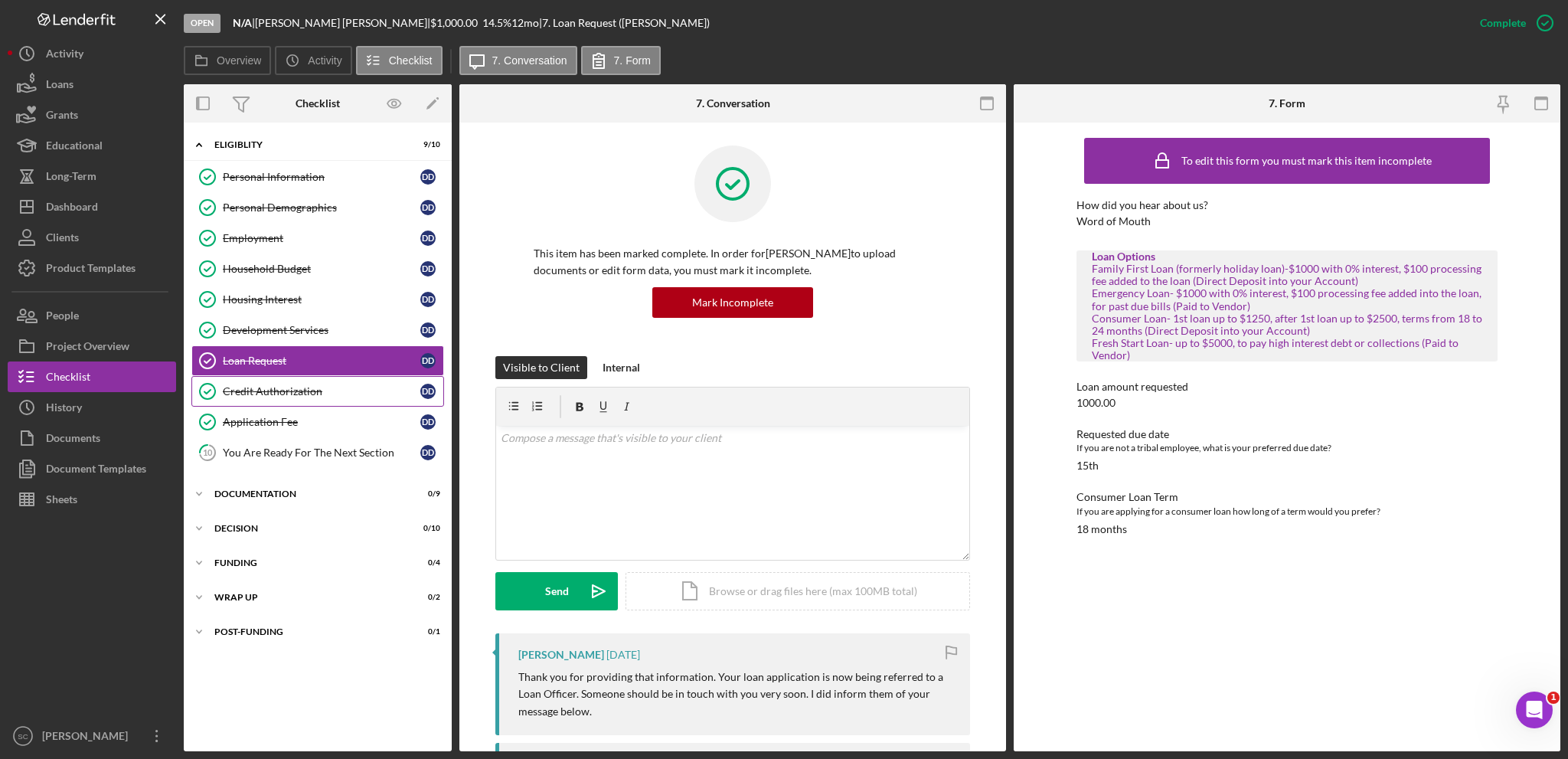
click at [237, 399] on link "Credit Authorization Credit Authorization D D" at bounding box center [317, 392] width 253 height 31
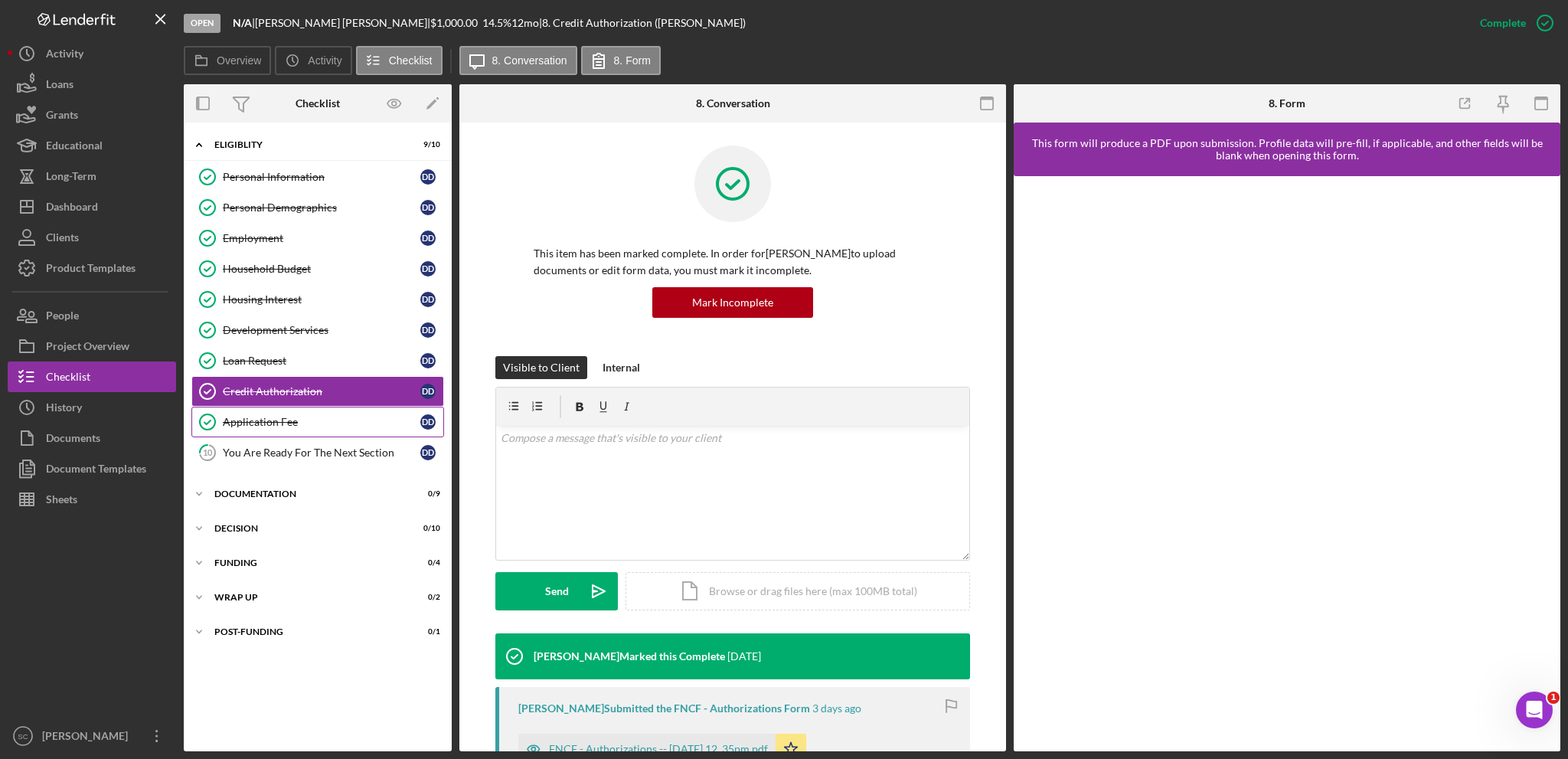
click at [242, 422] on div "Application Fee" at bounding box center [321, 421] width 198 height 12
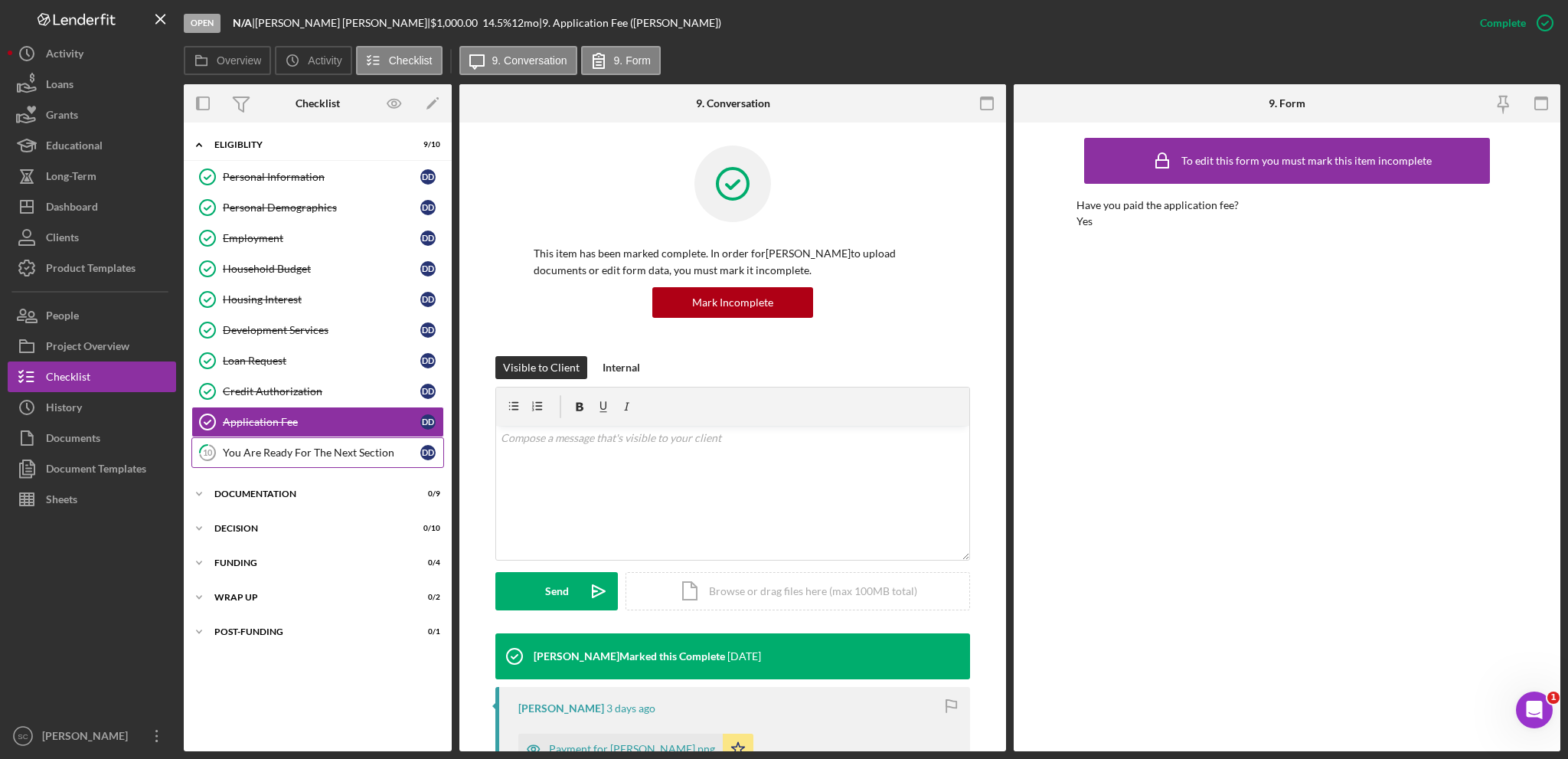
click at [349, 448] on div "You Are Ready For The Next Section" at bounding box center [321, 452] width 198 height 12
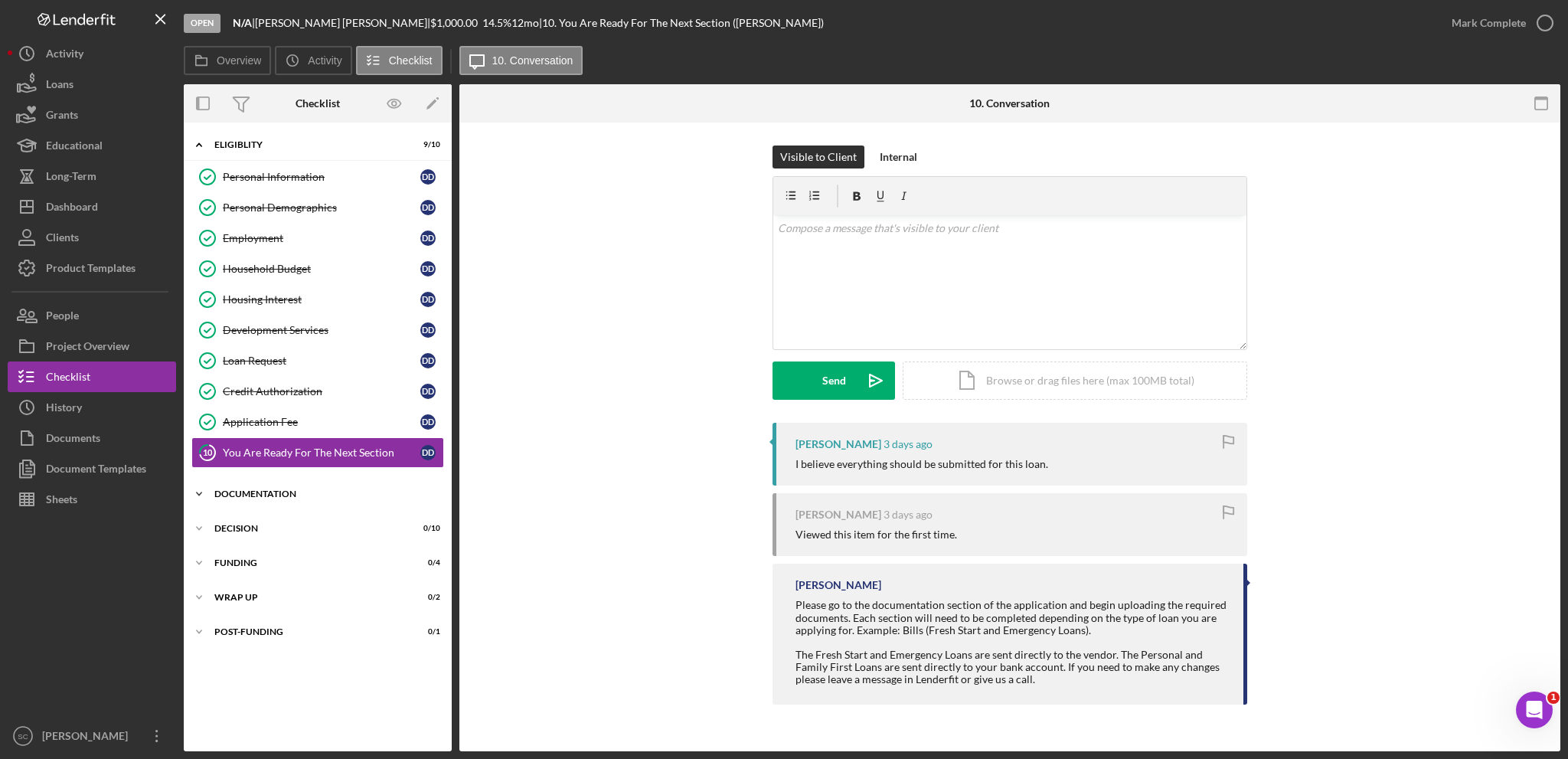
click at [200, 484] on icon "Icon/Expander" at bounding box center [199, 494] width 31 height 31
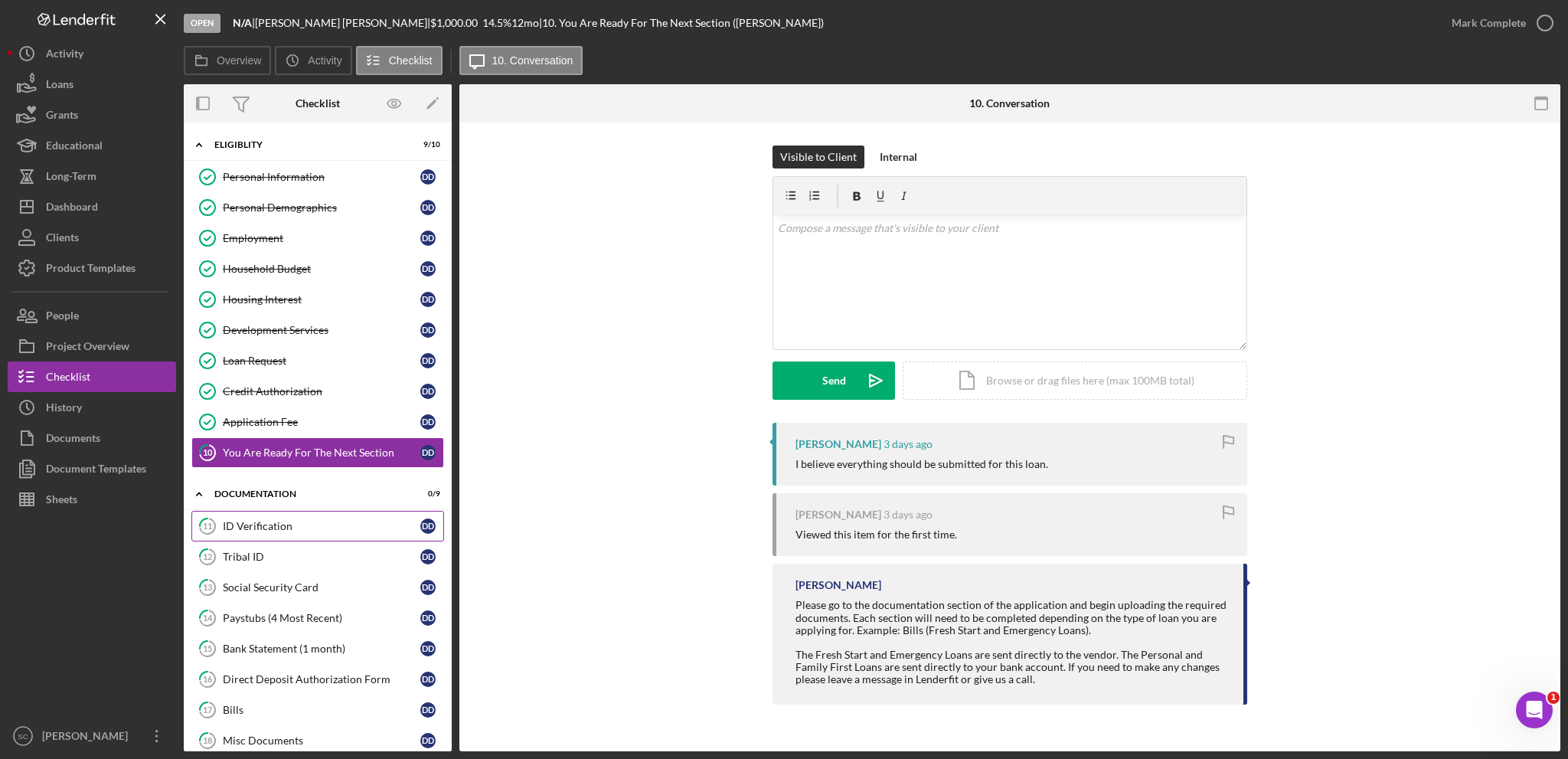
click at [262, 520] on div "ID Verification" at bounding box center [321, 526] width 198 height 12
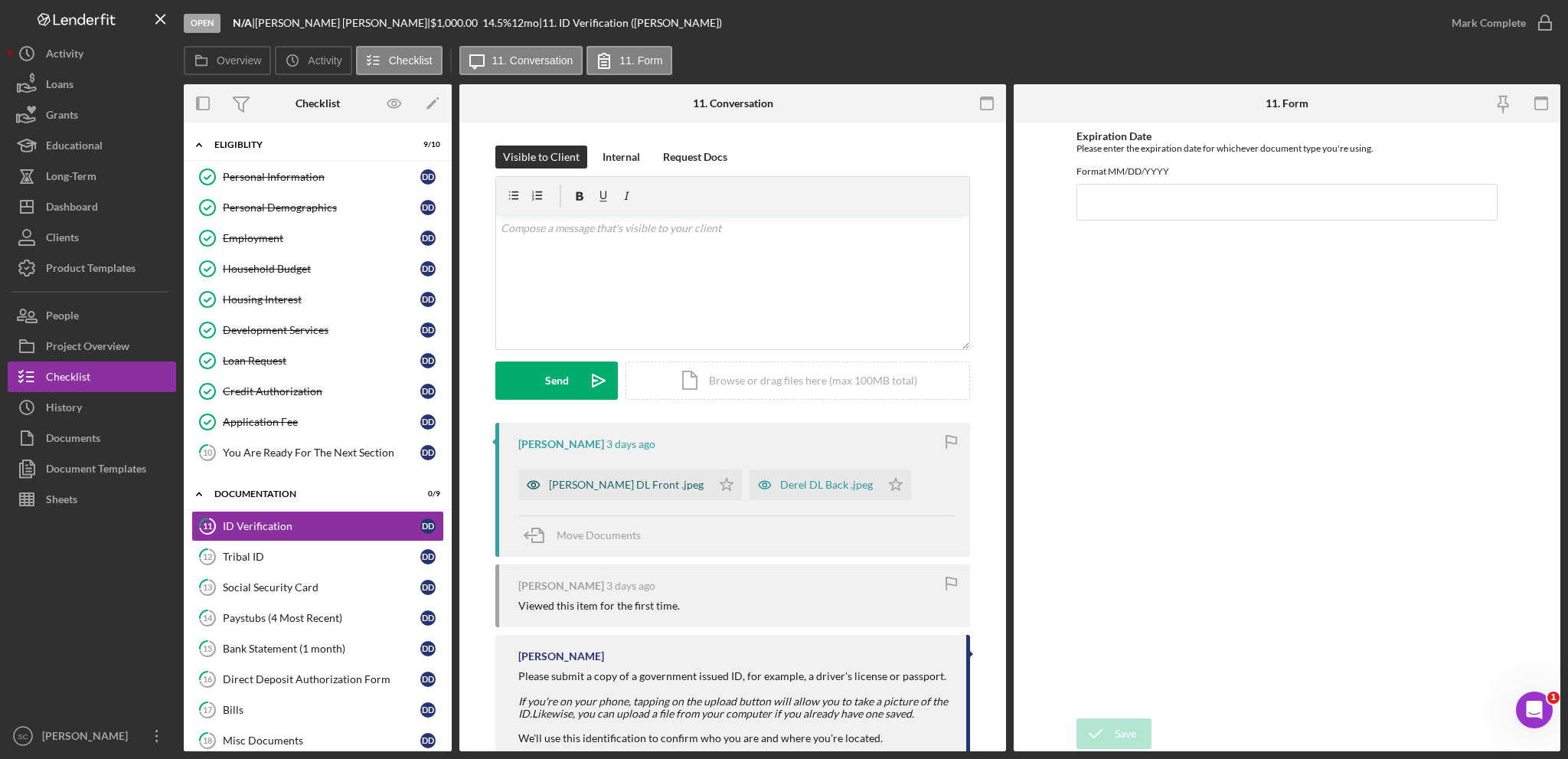
click at [600, 481] on div "[PERSON_NAME] DL Front .jpeg" at bounding box center [627, 484] width 155 height 12
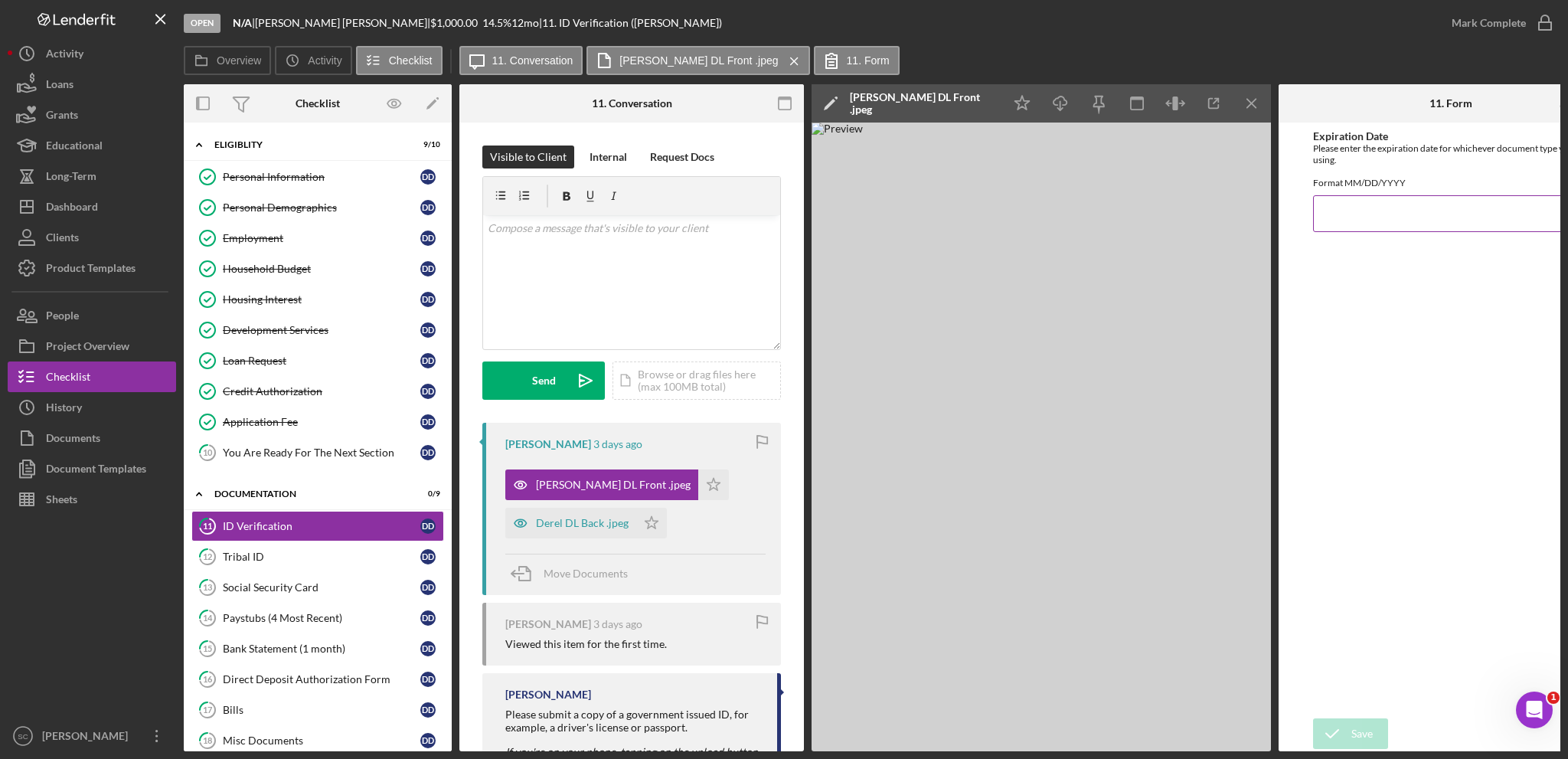
click at [1381, 228] on input "Expiration Date" at bounding box center [1450, 214] width 275 height 37
type input "[DATE]"
click at [1346, 719] on icon "submit" at bounding box center [1331, 733] width 38 height 38
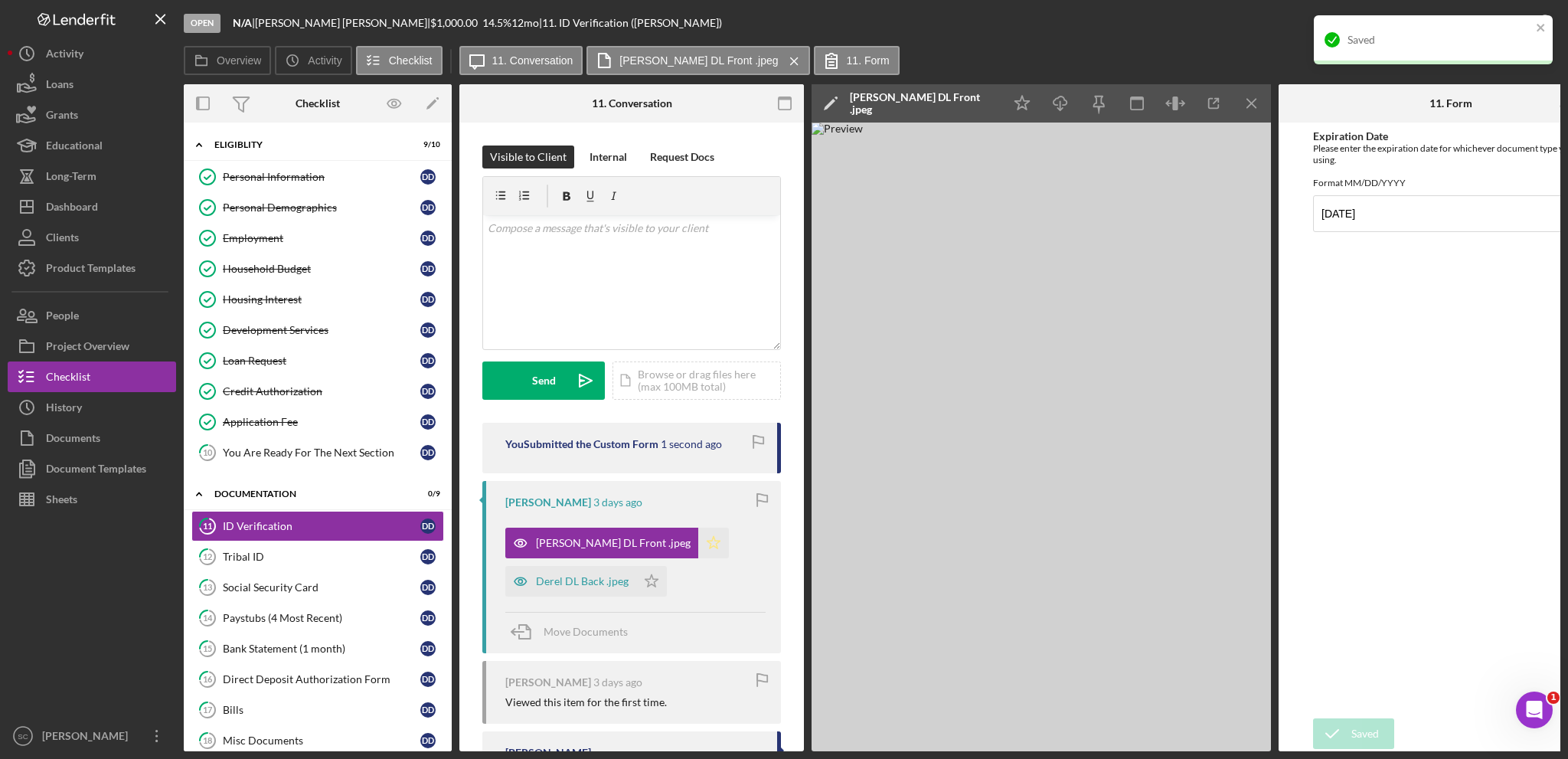
click at [707, 539] on polygon "button" at bounding box center [714, 542] width 13 height 12
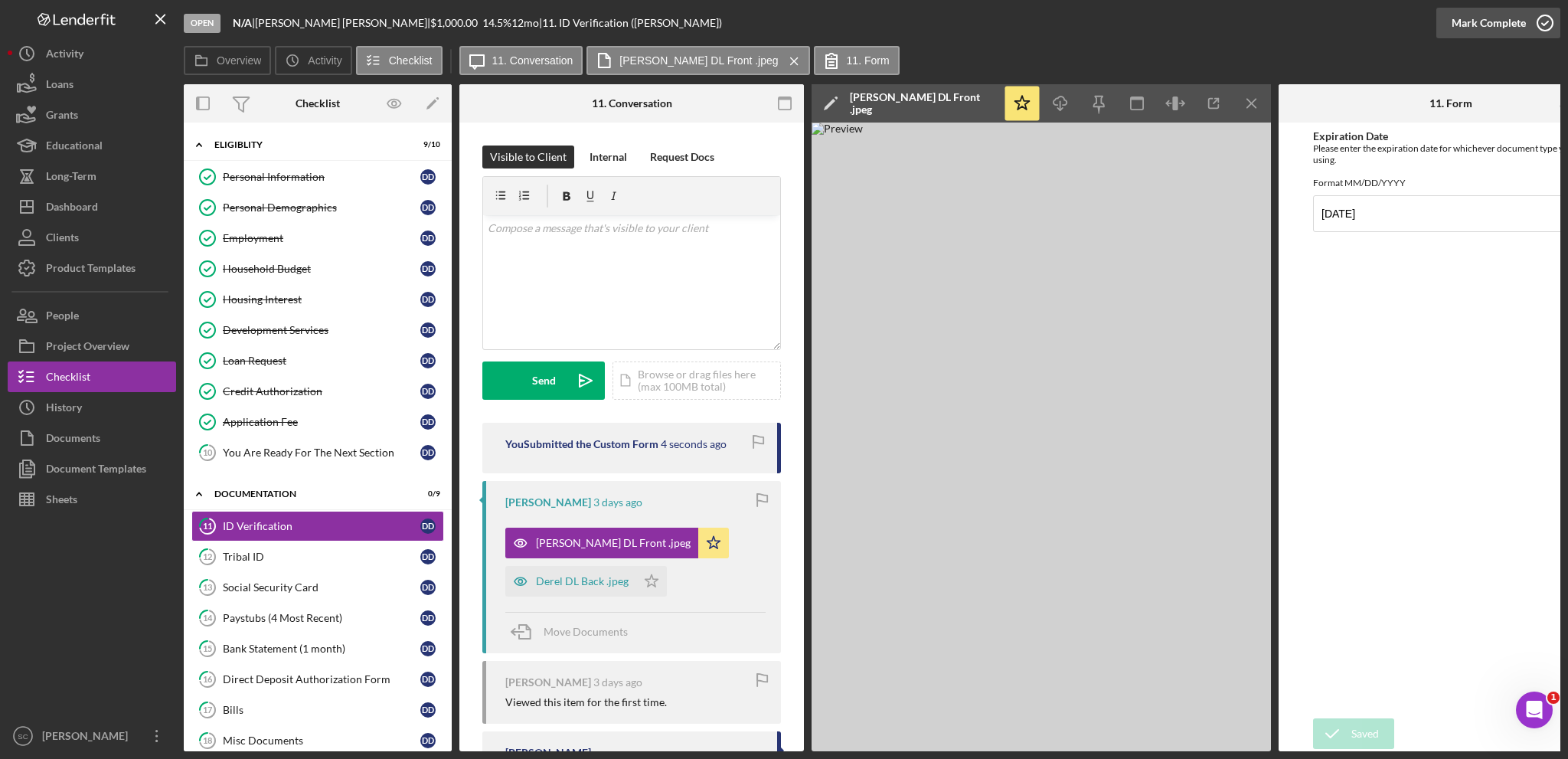
click at [1490, 29] on div "Mark Complete" at bounding box center [1489, 23] width 74 height 31
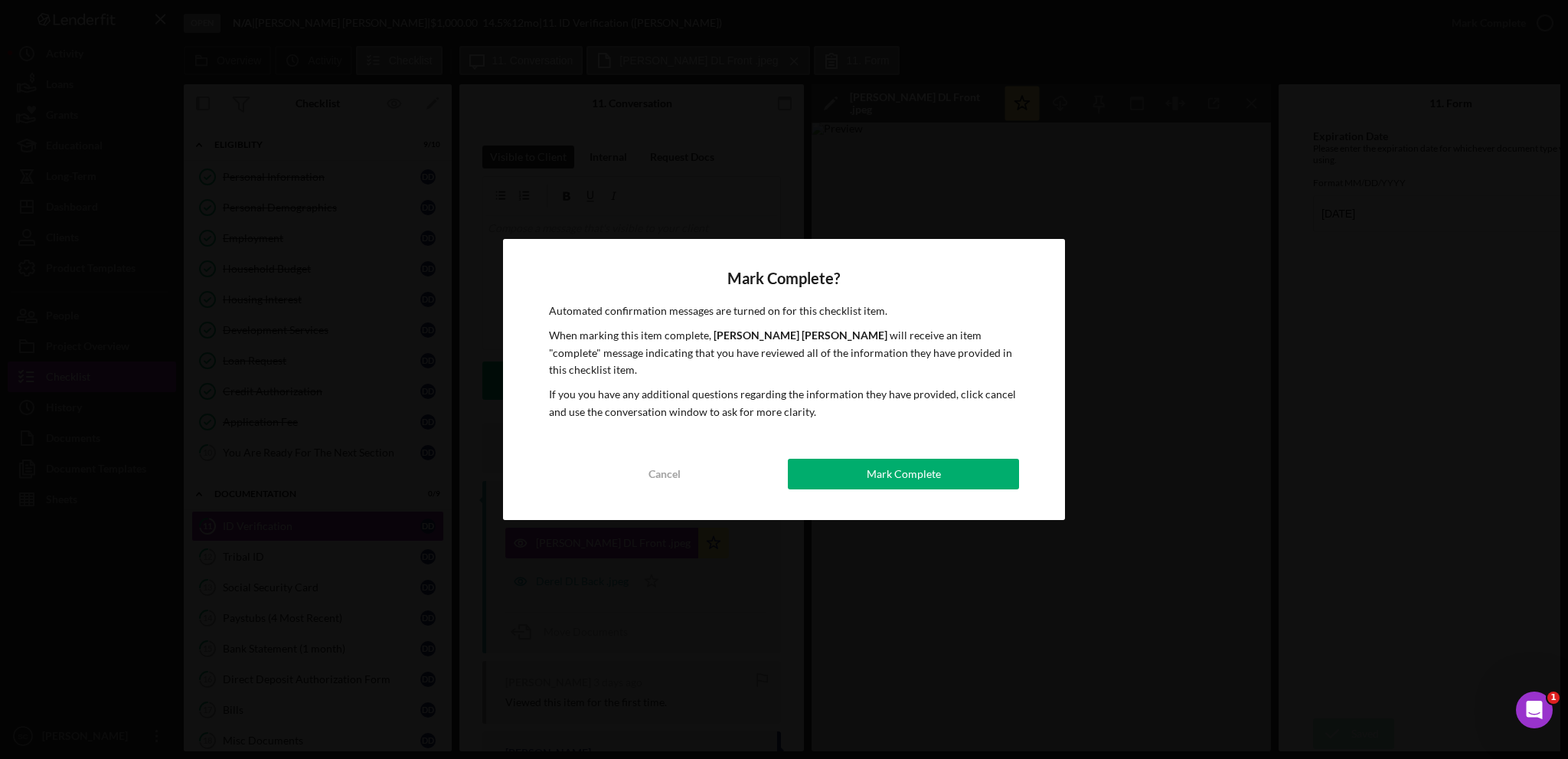
click at [827, 464] on button "Mark Complete" at bounding box center [903, 474] width 231 height 31
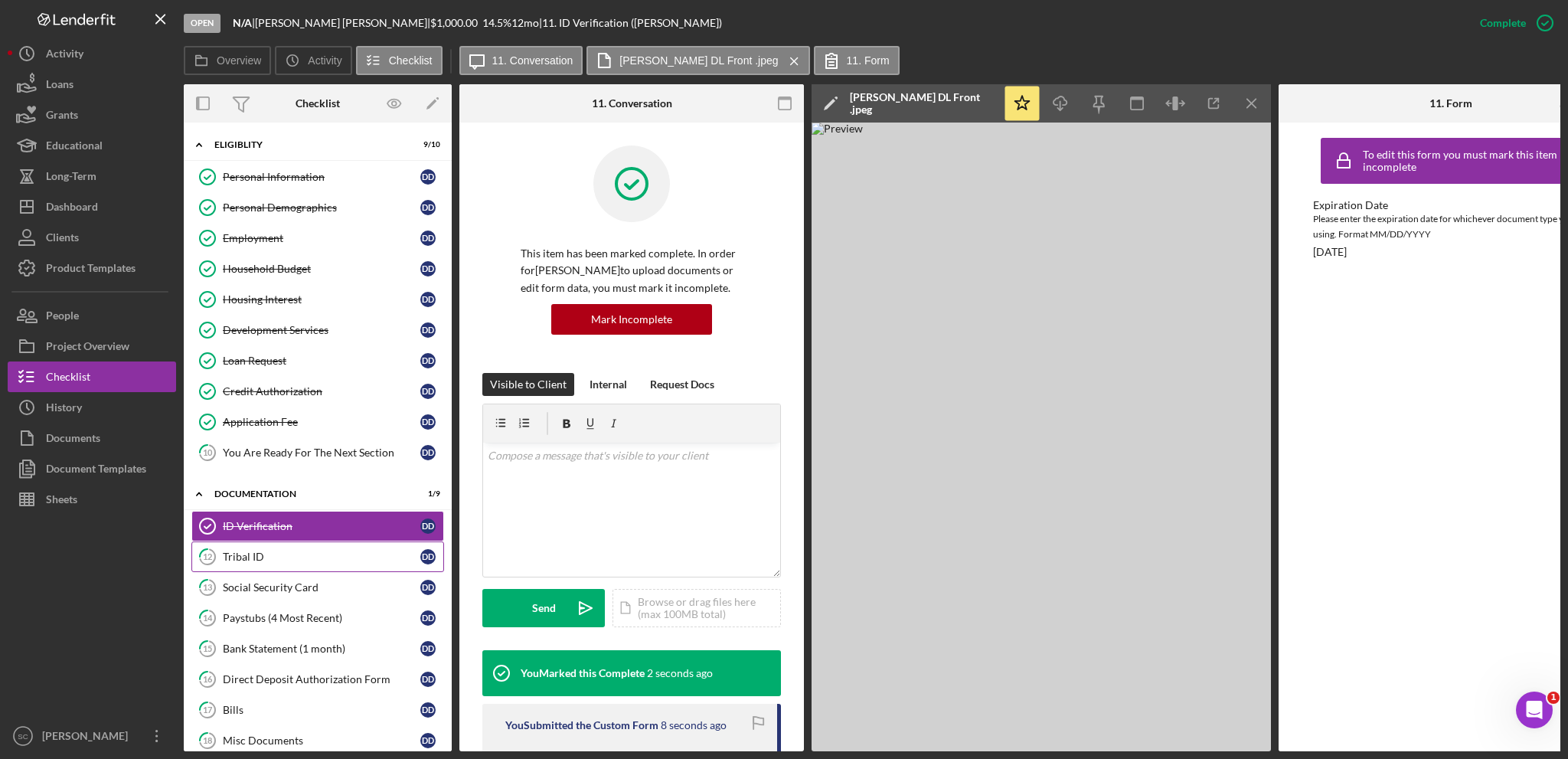
click at [329, 555] on div "Tribal ID" at bounding box center [321, 556] width 198 height 12
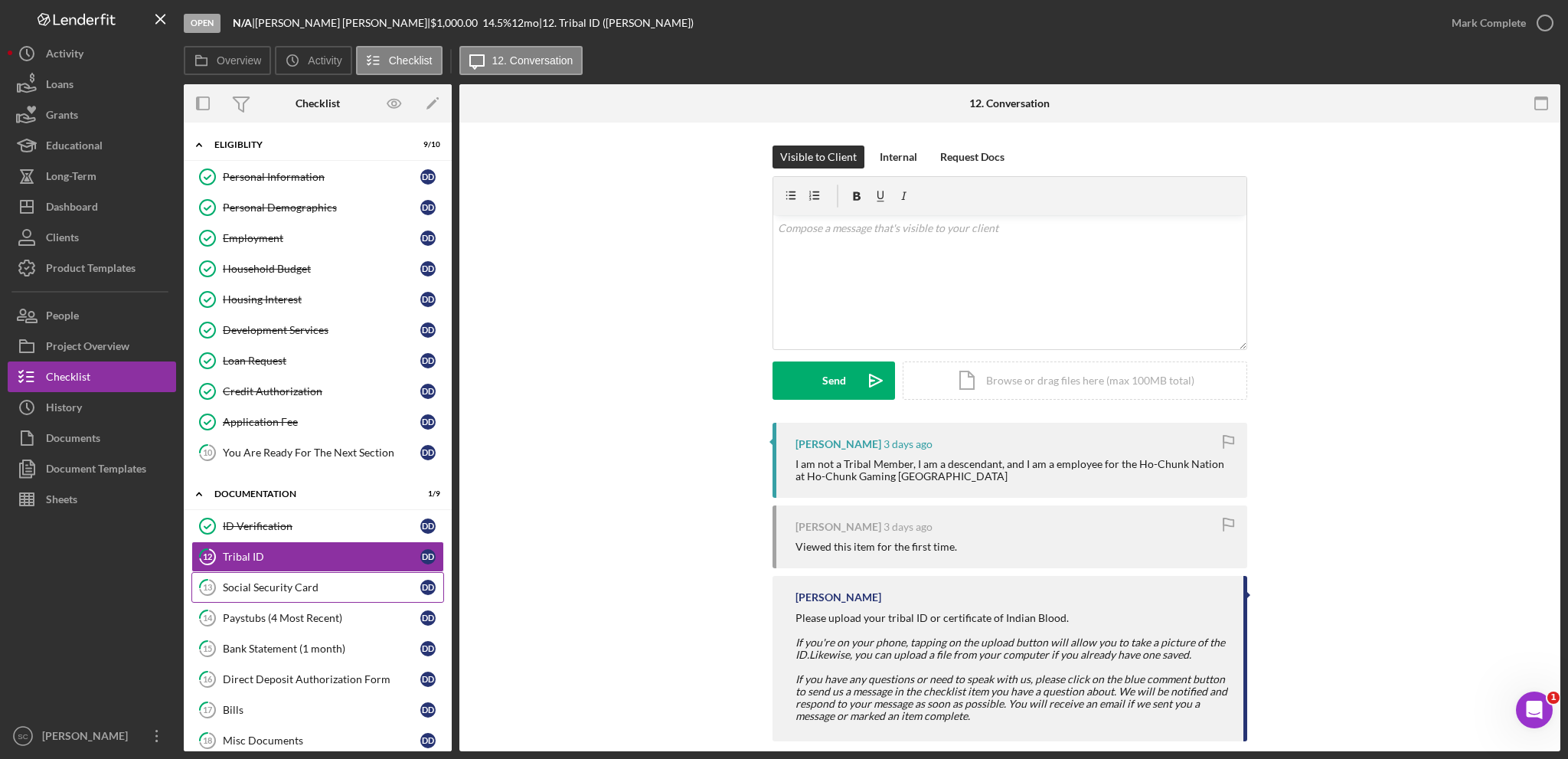
click at [254, 586] on div "Social Security Card" at bounding box center [321, 587] width 198 height 12
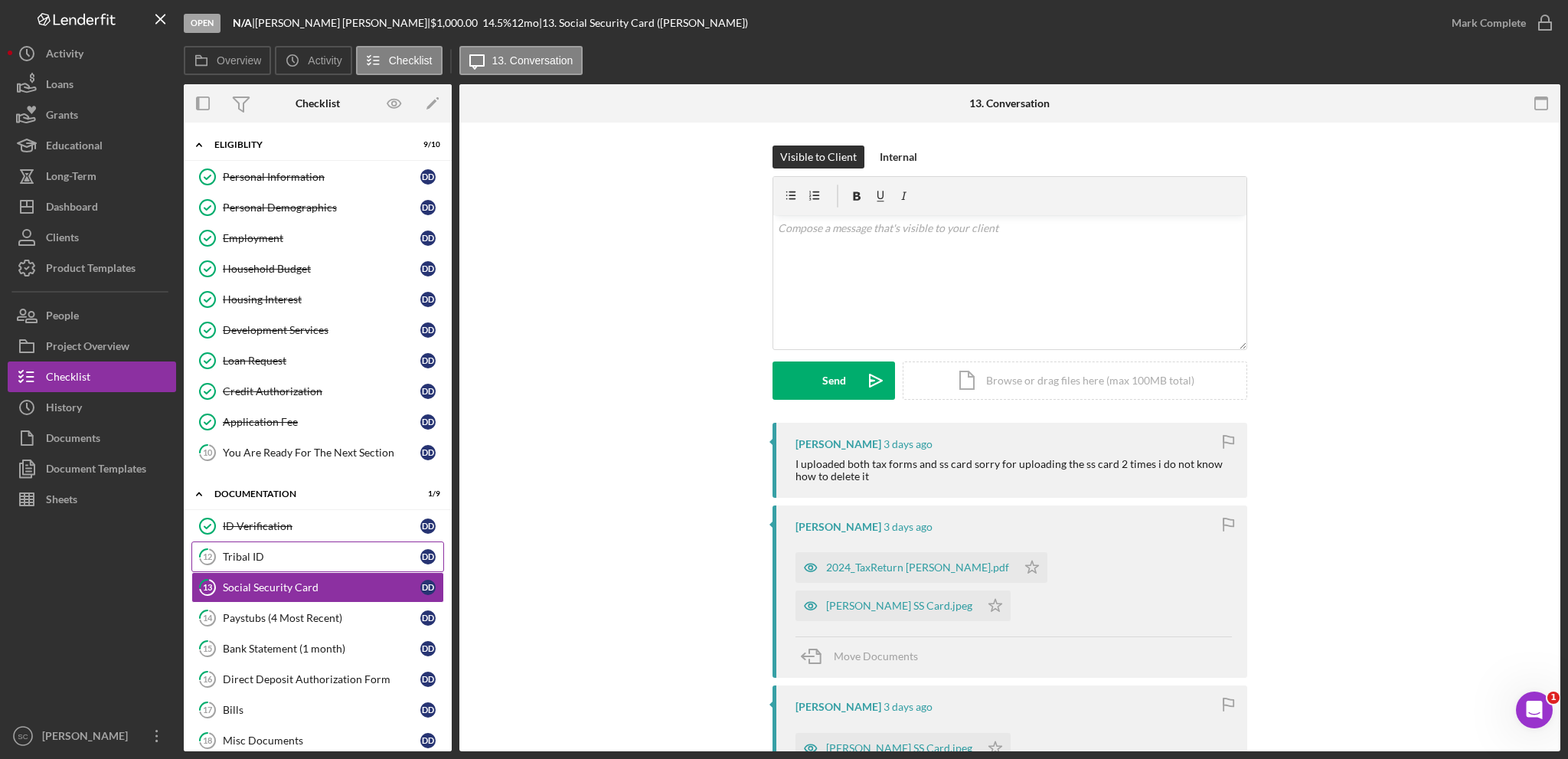
click at [272, 551] on div "Tribal ID" at bounding box center [321, 556] width 198 height 12
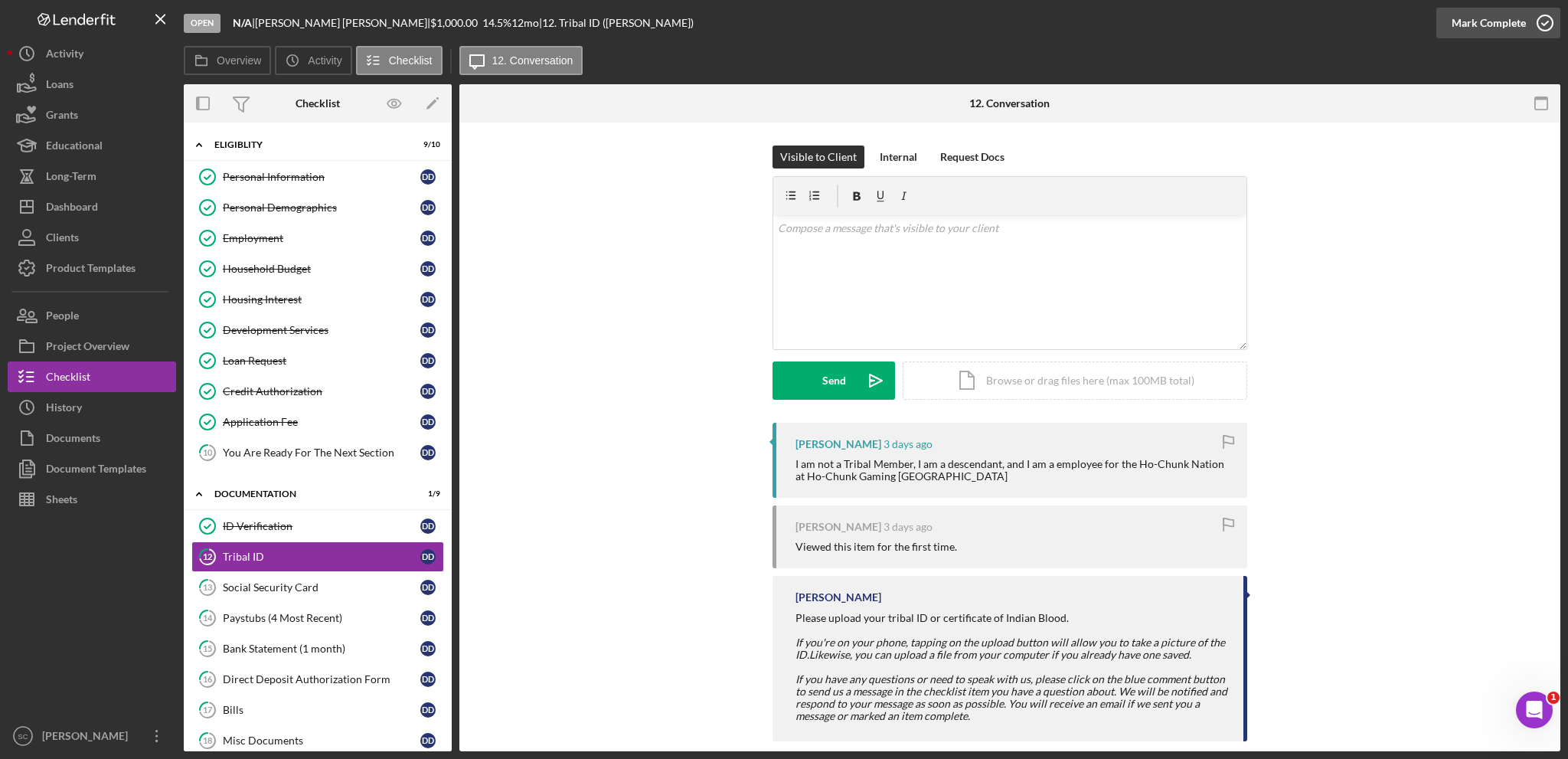
click at [1503, 25] on div "Mark Complete" at bounding box center [1489, 23] width 74 height 31
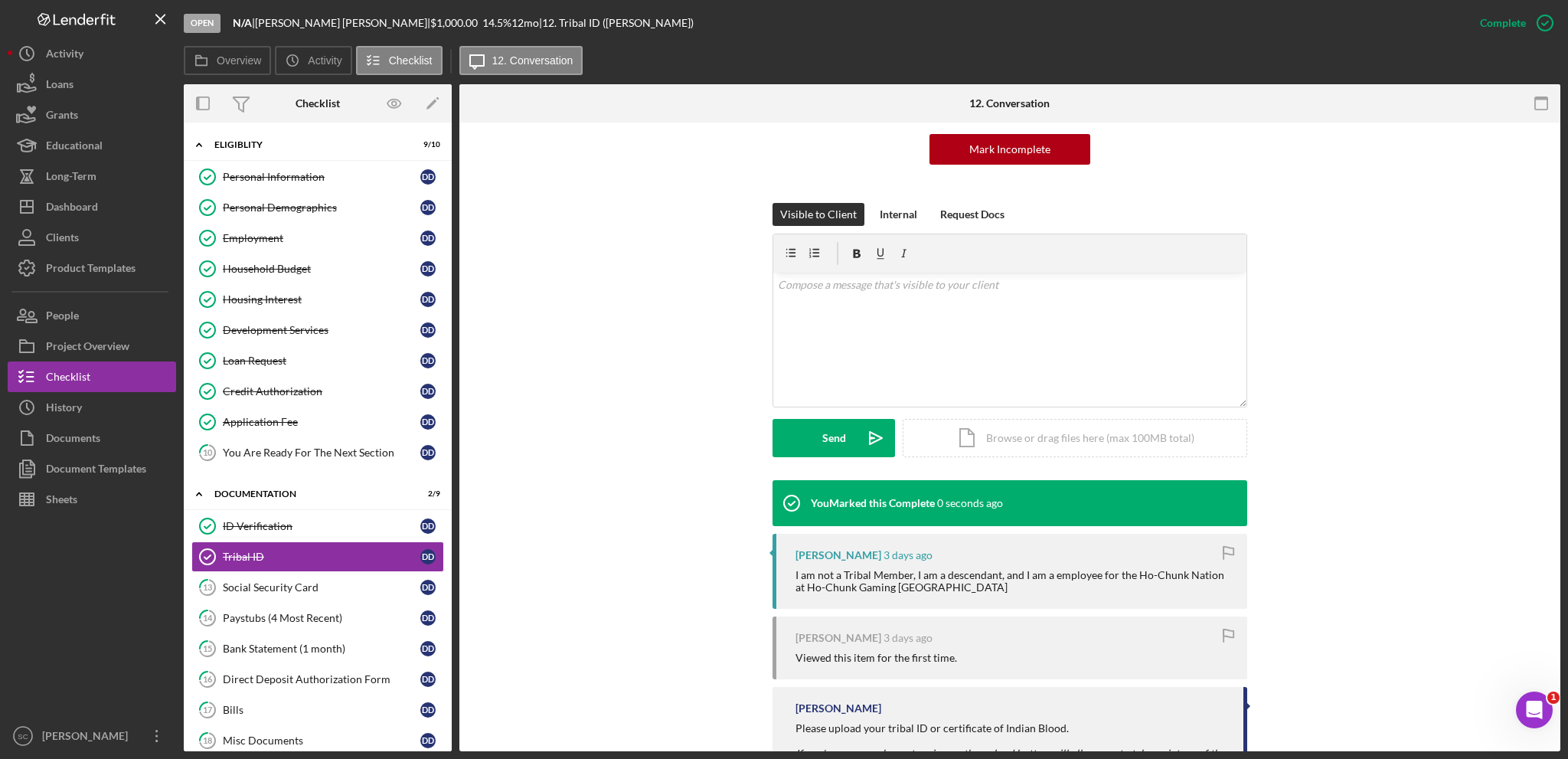
scroll to position [229, 0]
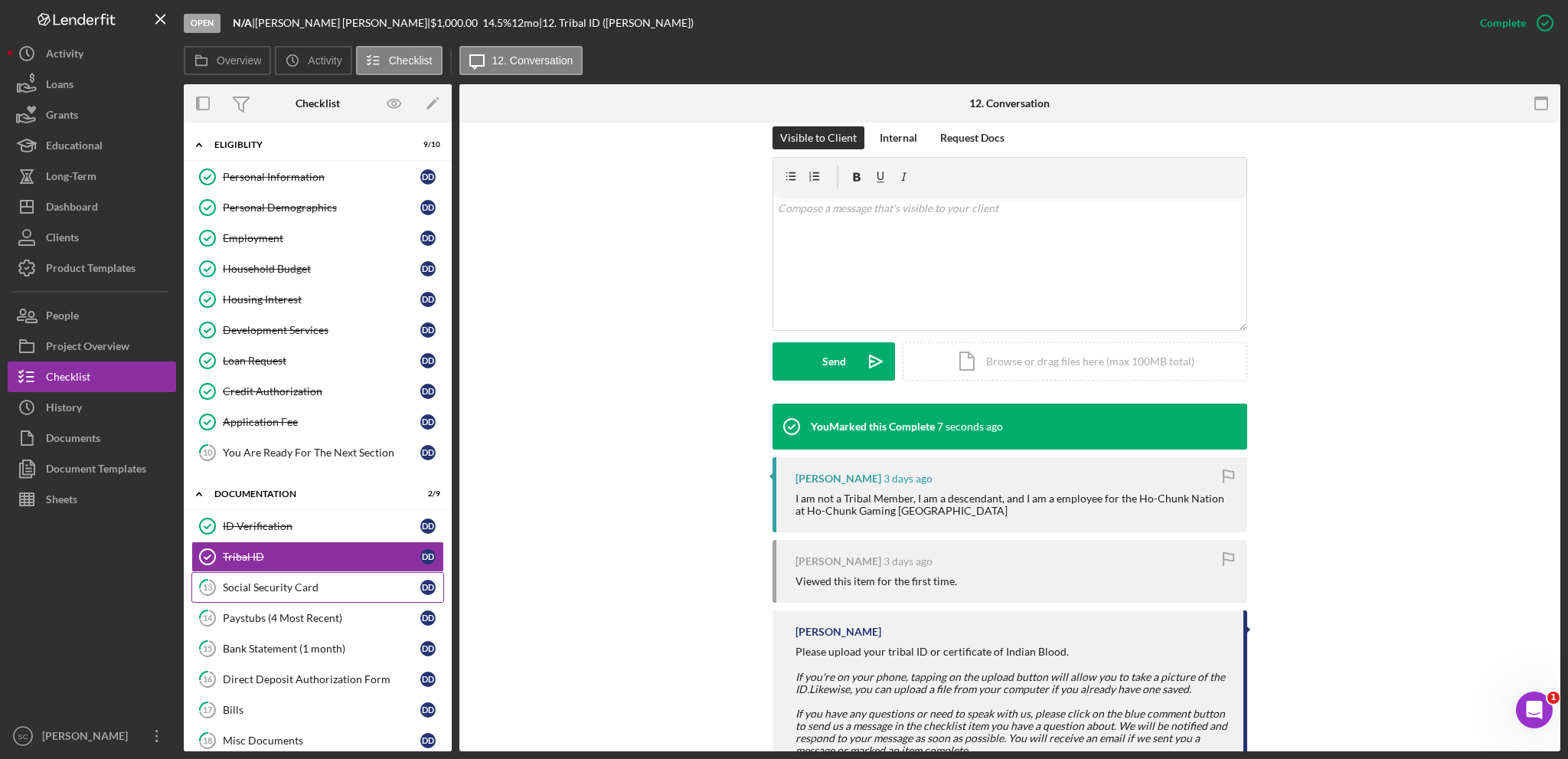
click at [245, 584] on div "Social Security Card" at bounding box center [321, 587] width 198 height 12
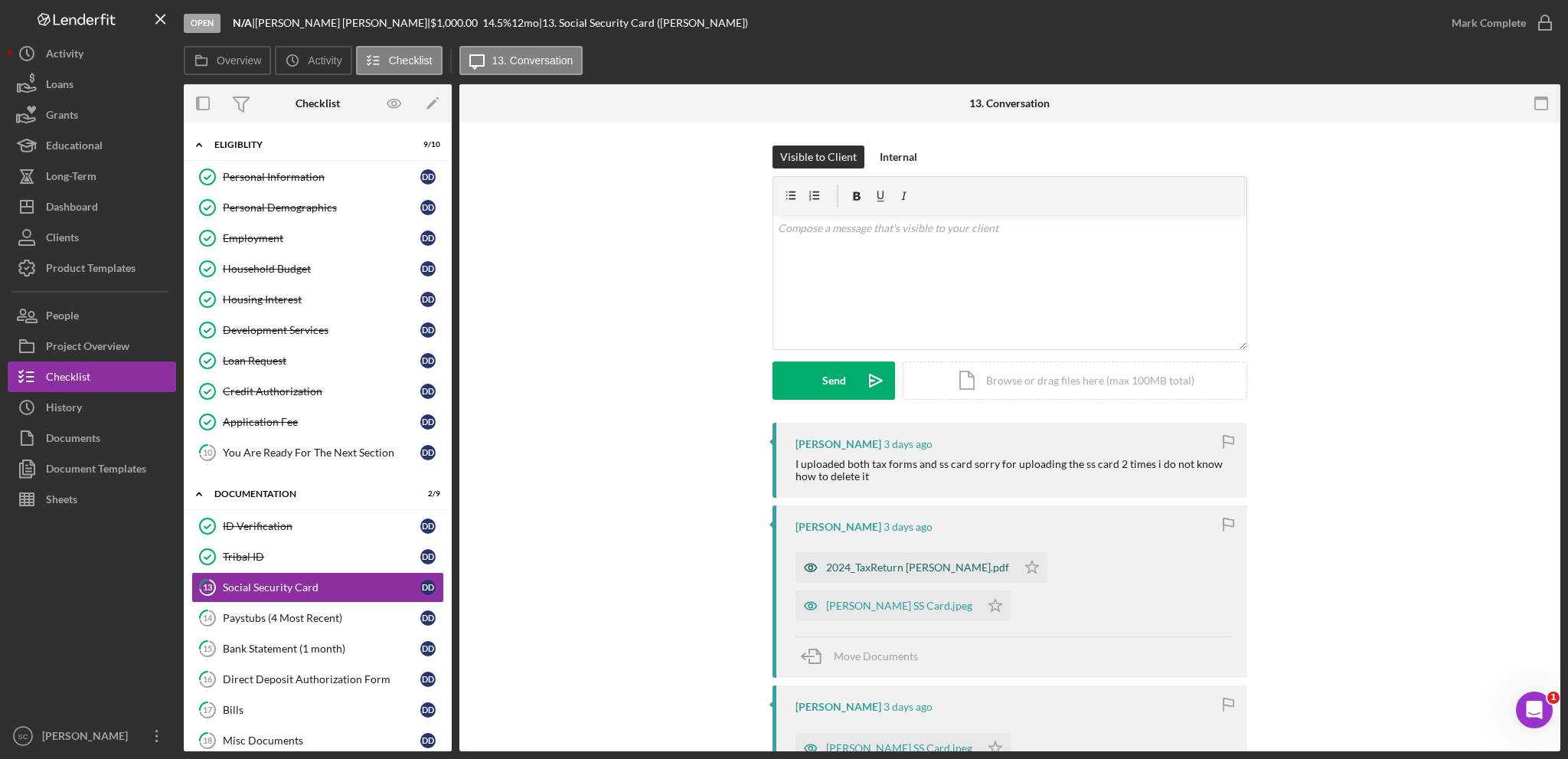
click at [849, 568] on div "2024_TaxReturn [PERSON_NAME].pdf" at bounding box center [917, 567] width 183 height 12
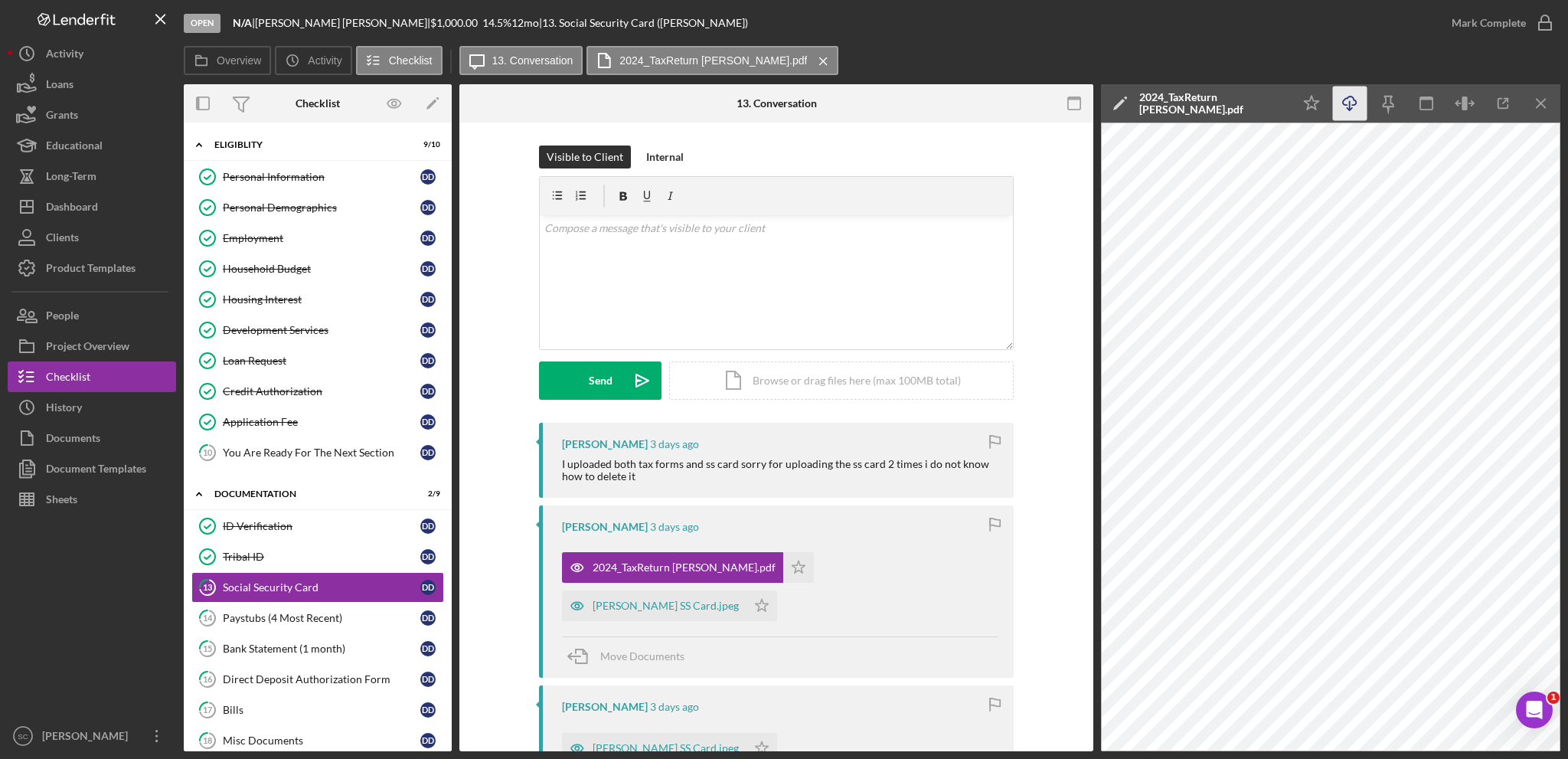
click at [1340, 99] on icon "Icon/Download" at bounding box center [1350, 103] width 35 height 35
click at [739, 600] on div "[PERSON_NAME] SS Card.jpeg" at bounding box center [665, 606] width 146 height 12
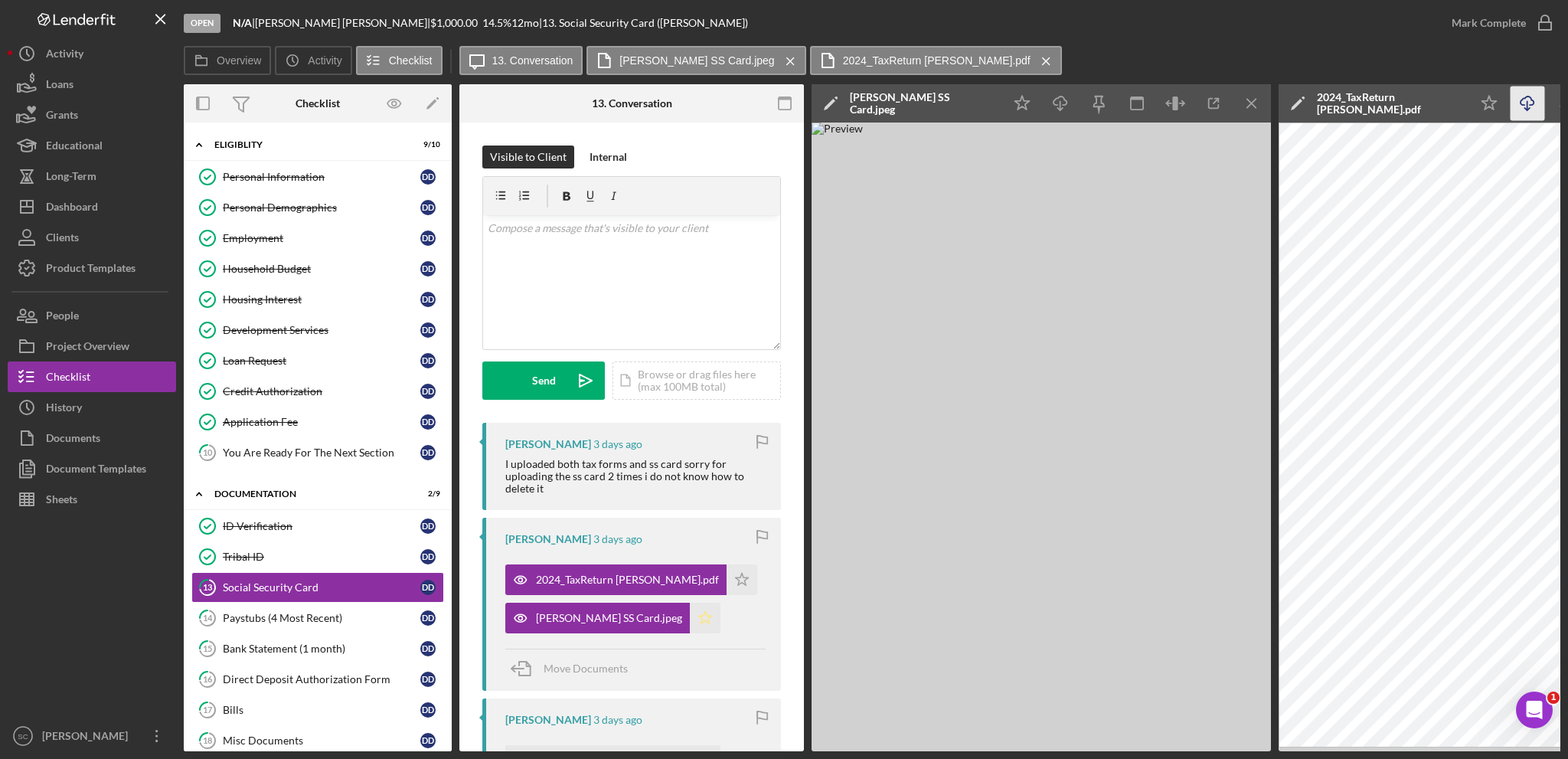
click at [736, 585] on polygon "button" at bounding box center [742, 579] width 13 height 12
click at [1524, 99] on icon "Icon/Download" at bounding box center [1528, 103] width 35 height 35
click at [727, 581] on icon "Icon/Star" at bounding box center [742, 580] width 31 height 31
click at [1059, 108] on icon "Icon/Download" at bounding box center [1061, 103] width 35 height 35
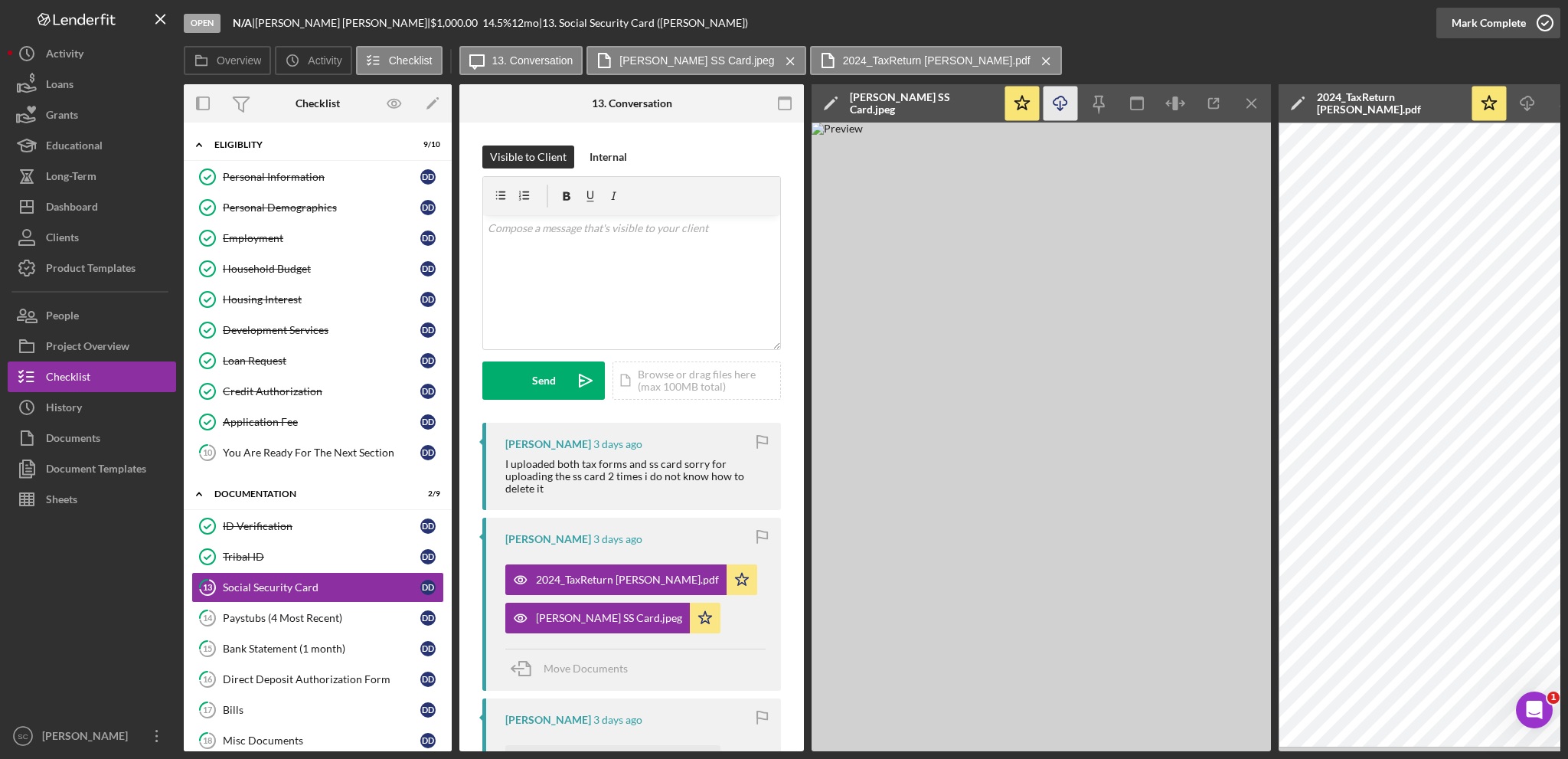
click at [1474, 27] on div "Mark Complete" at bounding box center [1489, 23] width 74 height 31
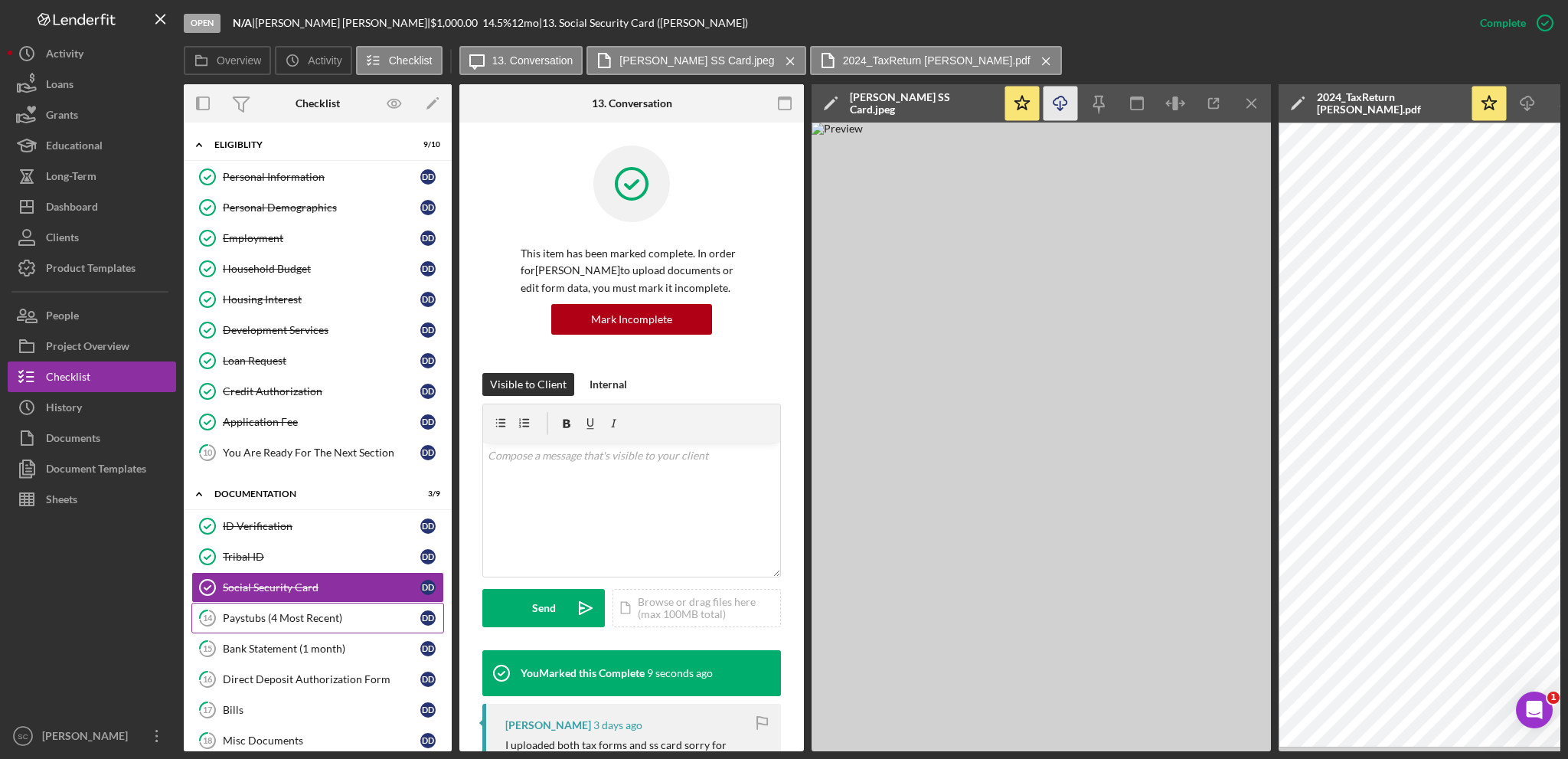
click at [304, 619] on div "Paystubs (4 Most Recent)" at bounding box center [321, 618] width 198 height 12
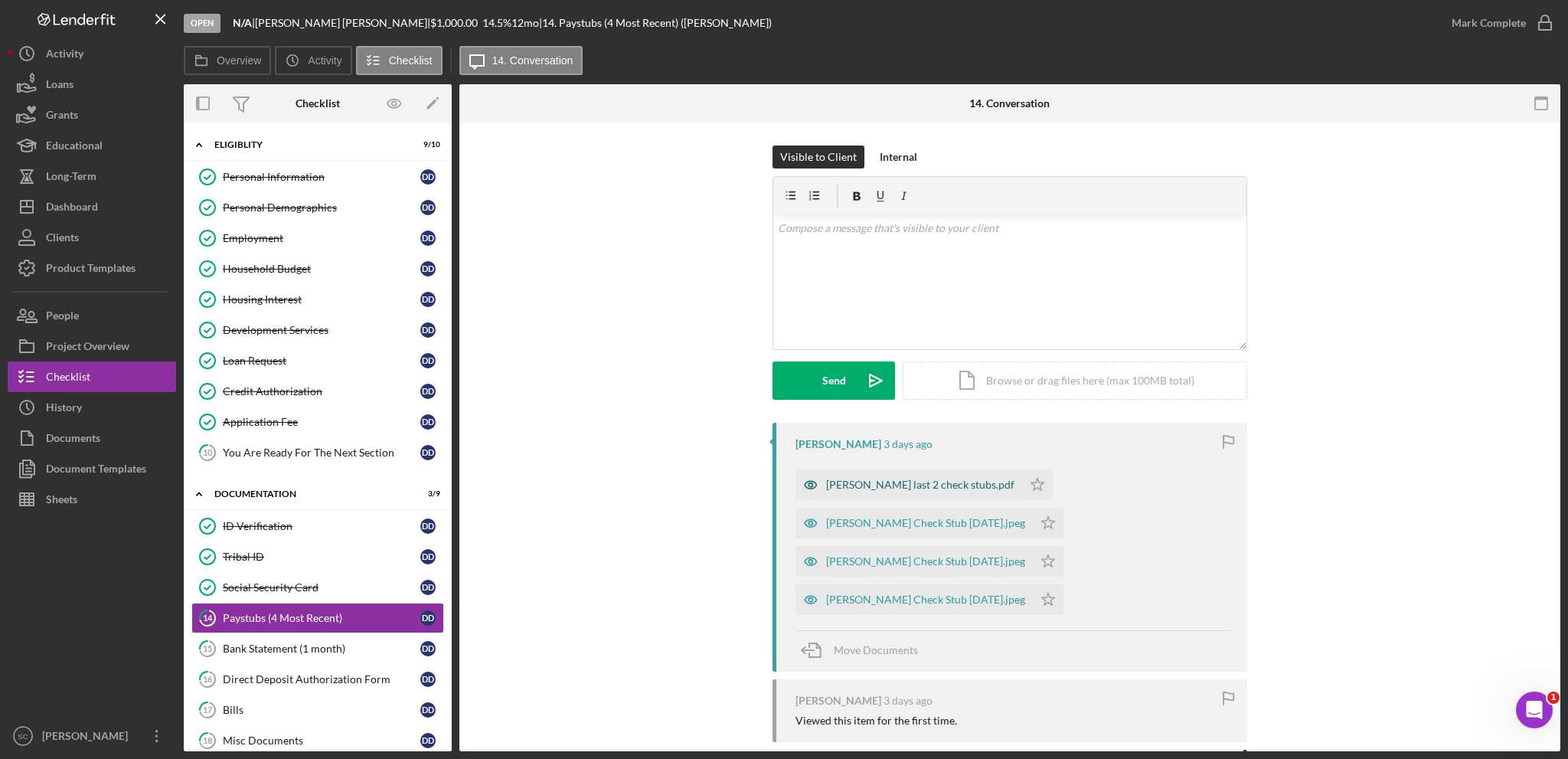
click at [891, 487] on div "[PERSON_NAME] last 2 check stubs.pdf" at bounding box center [920, 484] width 188 height 12
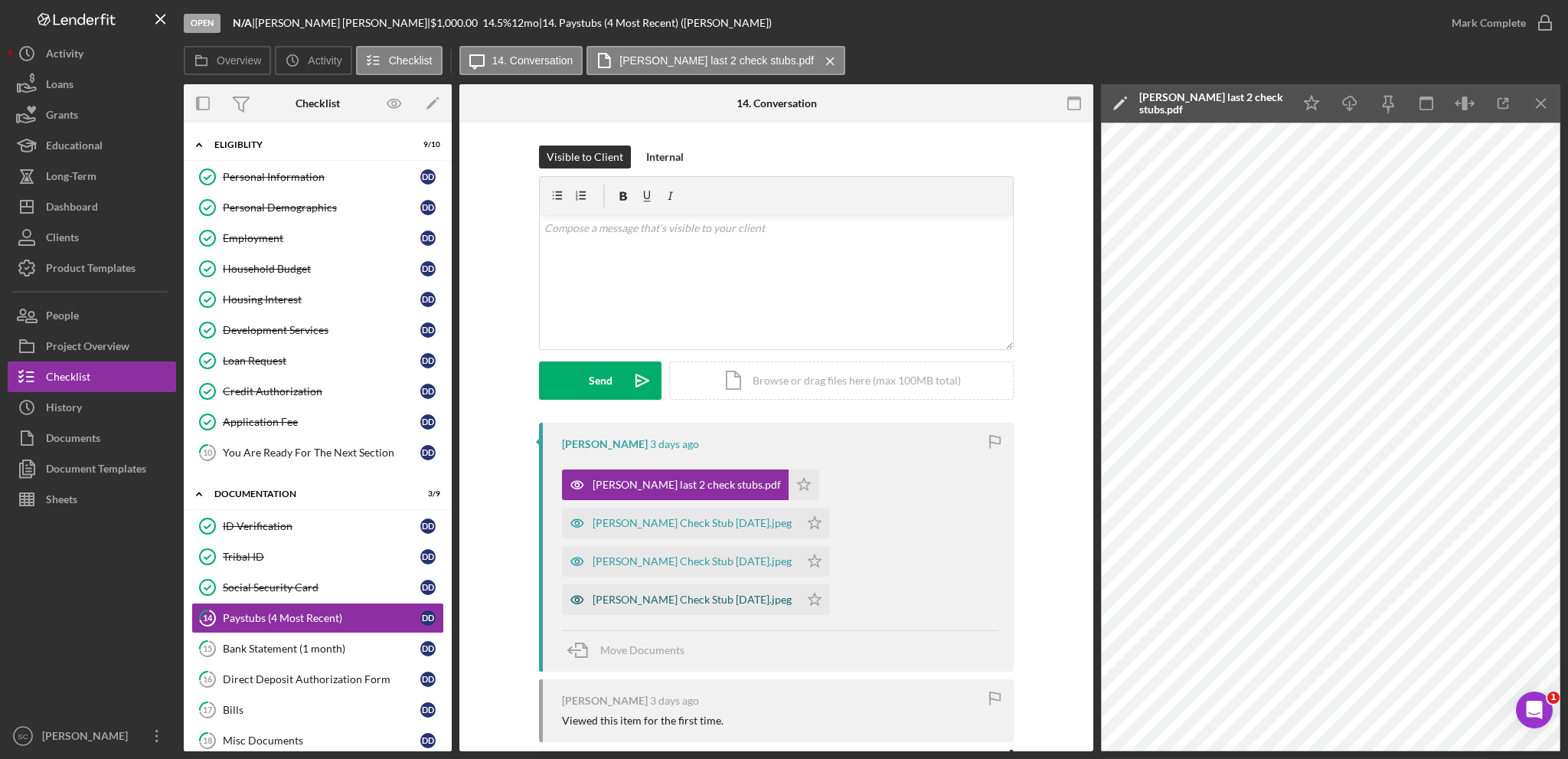
click at [792, 593] on div "[PERSON_NAME] Check Stub [DATE].jpeg" at bounding box center [692, 599] width 199 height 12
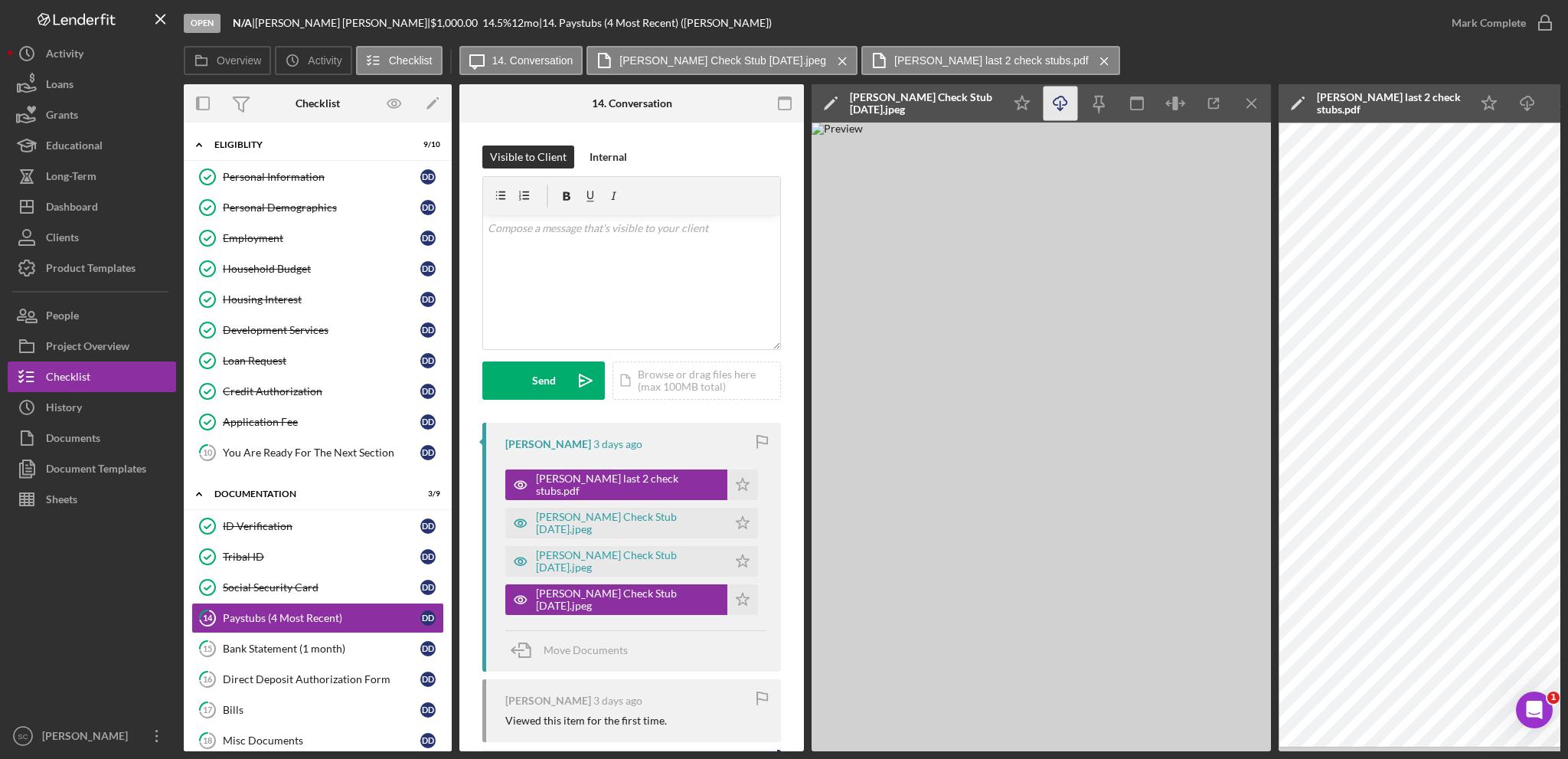
click at [1068, 106] on icon "Icon/Download" at bounding box center [1061, 103] width 35 height 35
click at [727, 605] on icon "Icon/Star" at bounding box center [743, 600] width 31 height 31
click at [559, 560] on div "[PERSON_NAME] Check Stub [DATE].jpeg" at bounding box center [628, 561] width 184 height 24
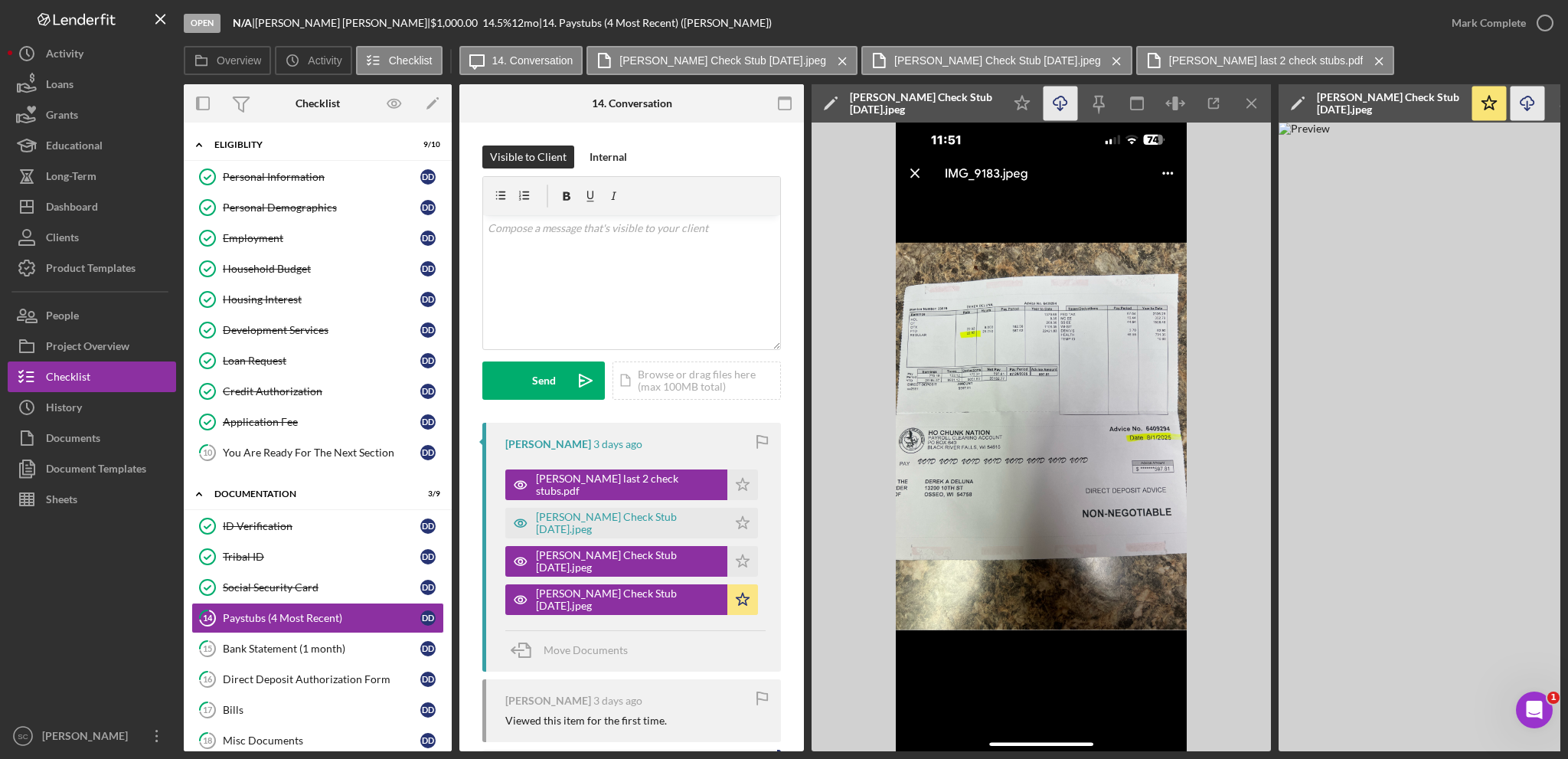
click at [1066, 105] on icon "Icon/Download" at bounding box center [1061, 103] width 35 height 35
click at [727, 564] on icon "Icon/Star" at bounding box center [743, 561] width 31 height 31
click at [620, 522] on div "[PERSON_NAME] Check Stub [DATE].jpeg" at bounding box center [628, 523] width 184 height 24
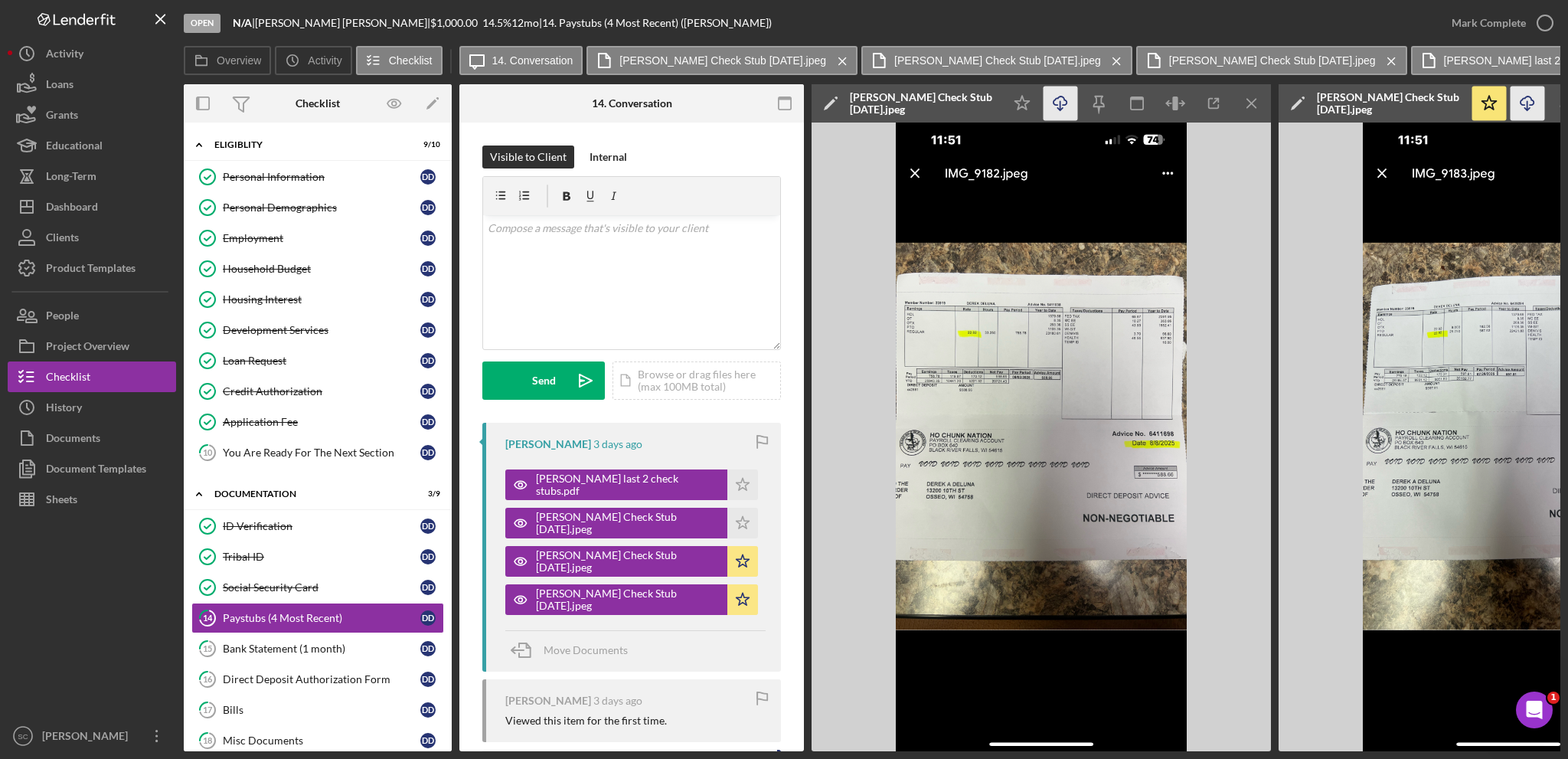
click at [1063, 99] on icon "Icon/Download" at bounding box center [1061, 103] width 35 height 35
click at [1067, 103] on icon "button" at bounding box center [1060, 100] width 13 height 8
click at [727, 523] on icon "Icon/Star" at bounding box center [743, 523] width 31 height 31
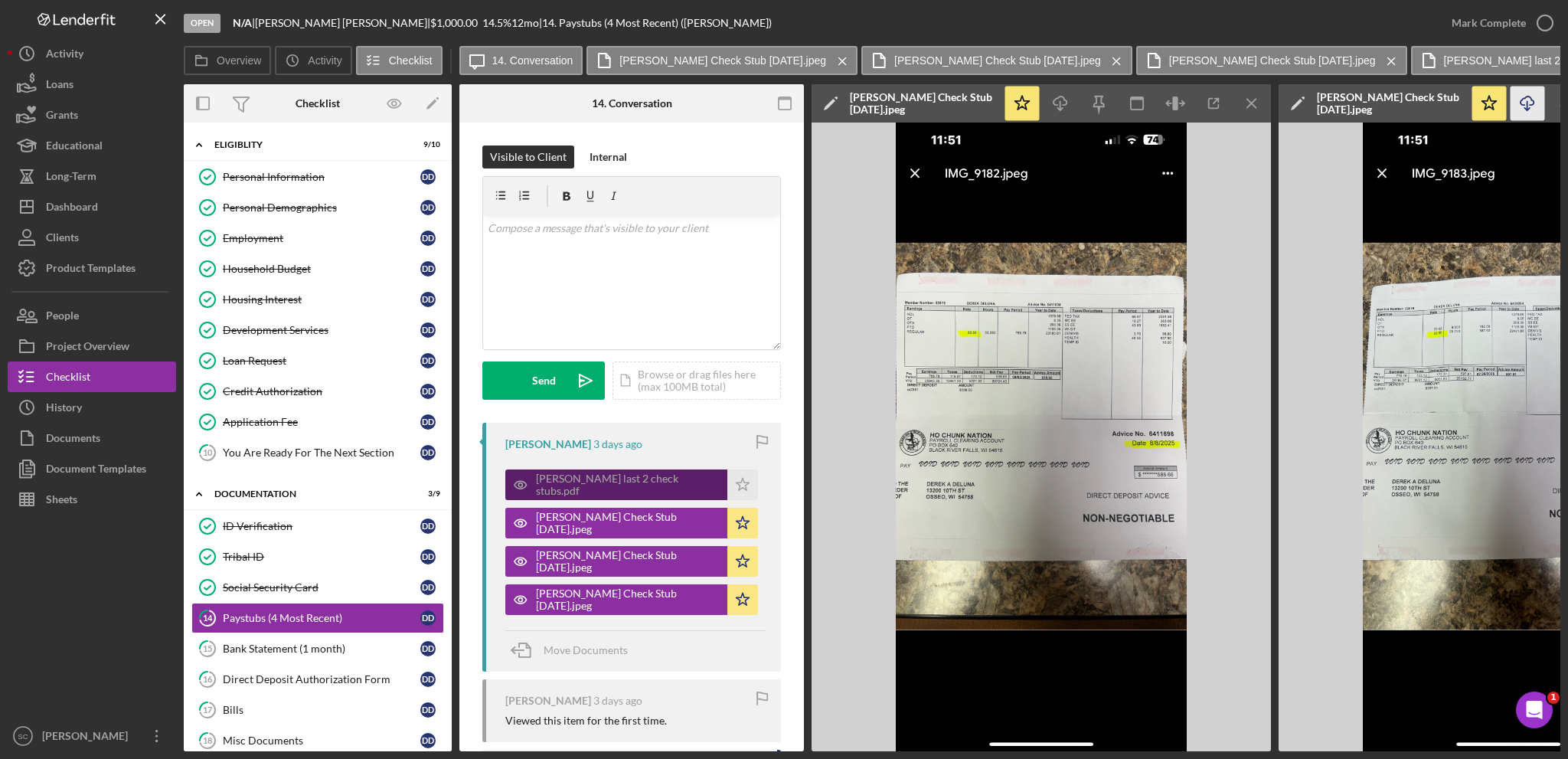
click at [552, 481] on div "[PERSON_NAME] last 2 check stubs.pdf" at bounding box center [628, 484] width 184 height 24
click at [585, 480] on div "[PERSON_NAME] last 2 check stubs.pdf" at bounding box center [628, 484] width 184 height 24
click at [1067, 112] on icon "Icon/Download" at bounding box center [1061, 103] width 35 height 35
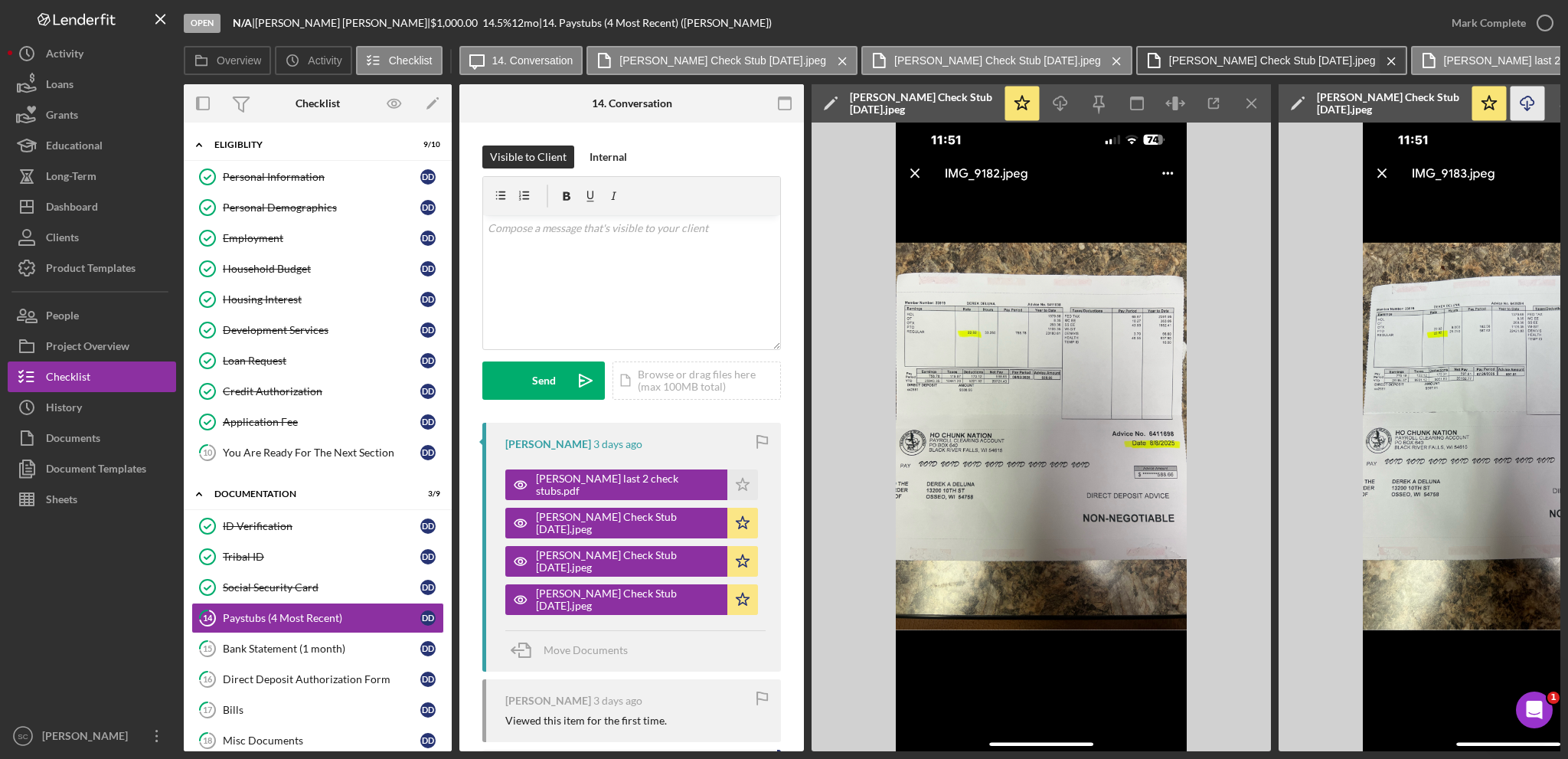
click at [1104, 65] on icon "Icon/Menu Close" at bounding box center [1117, 61] width 27 height 38
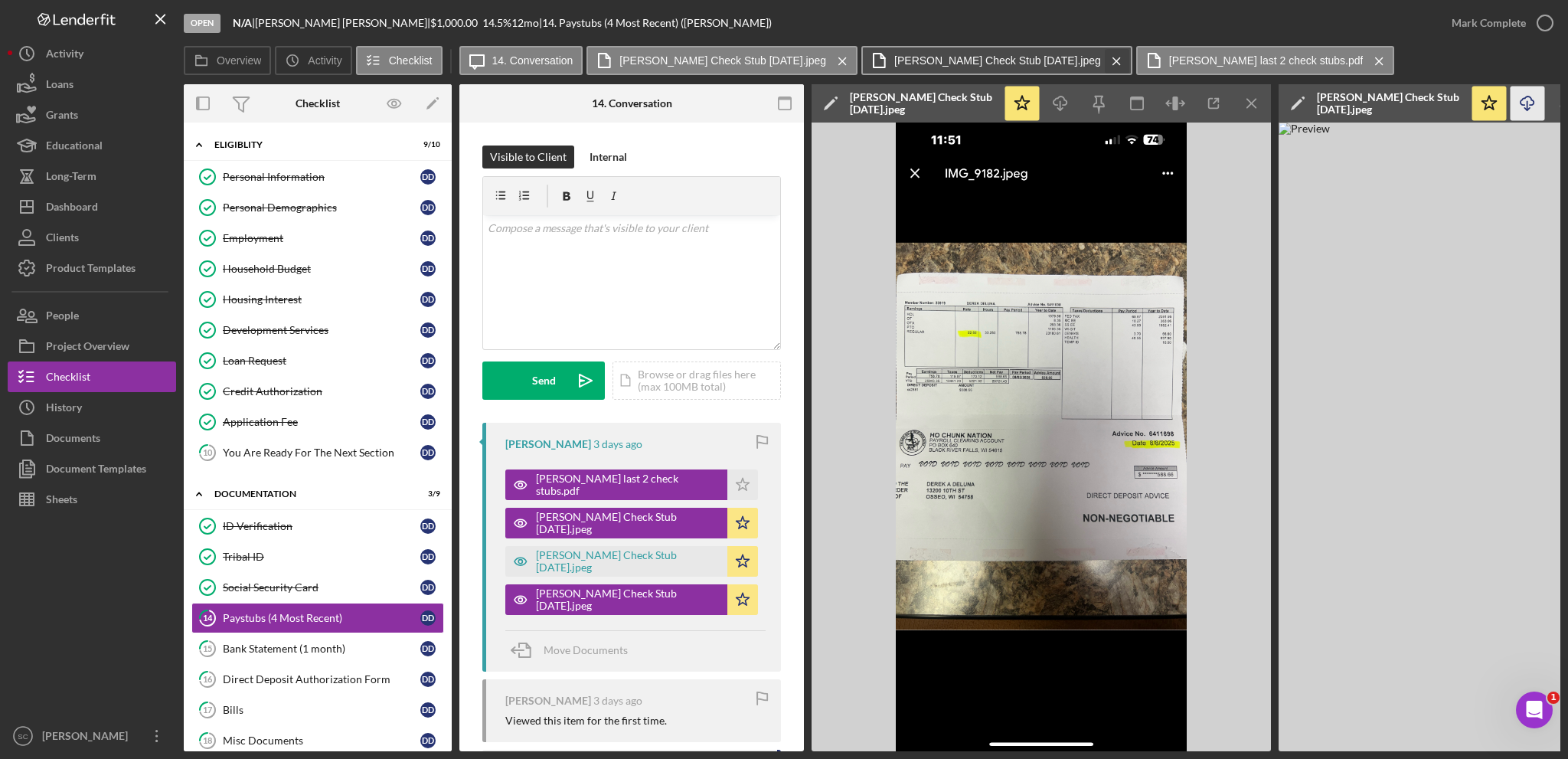
click at [1104, 64] on icon "Icon/Menu Close" at bounding box center [1117, 61] width 27 height 38
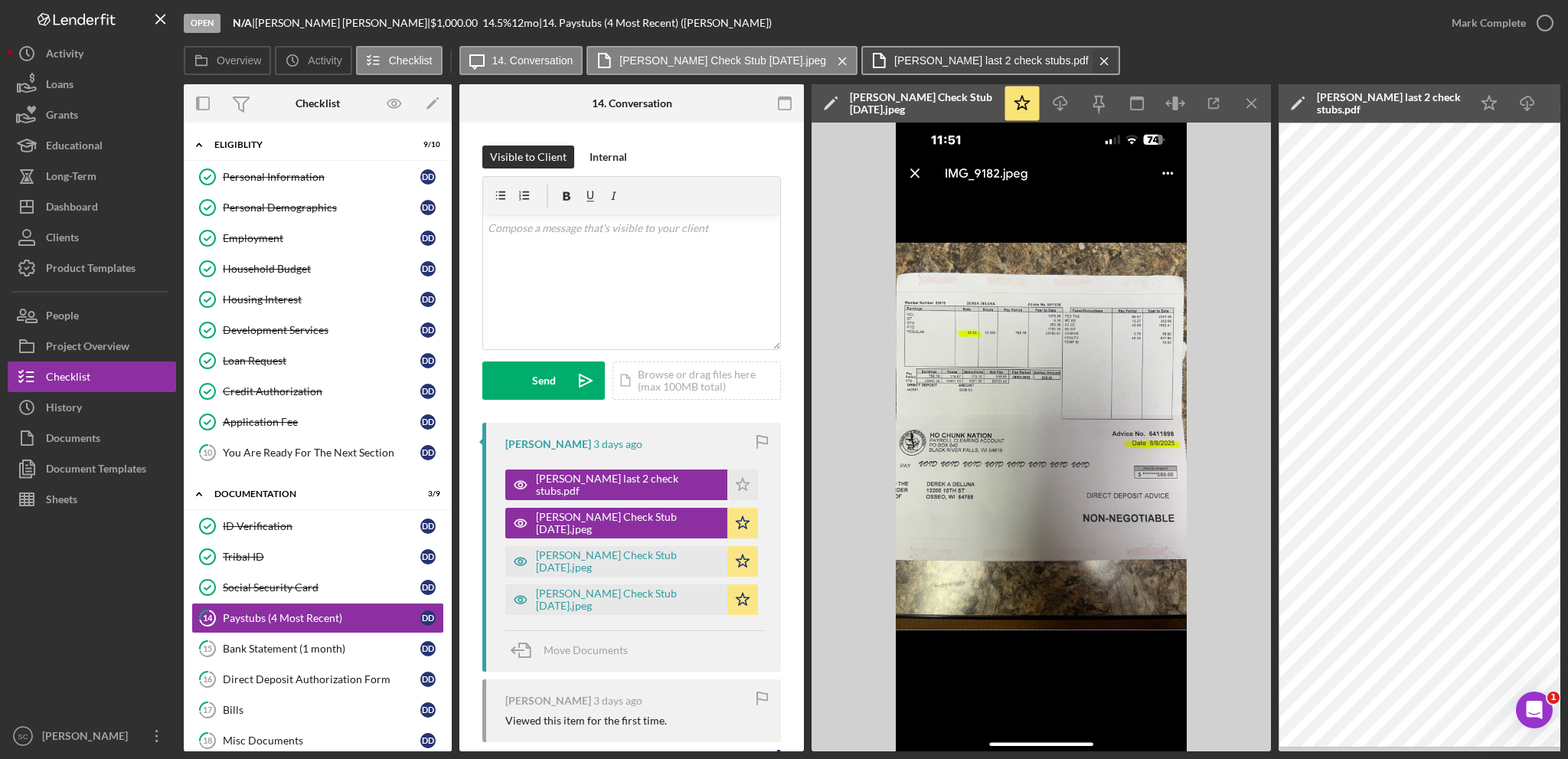
click at [1091, 64] on icon "Icon/Menu Close" at bounding box center [1104, 61] width 27 height 38
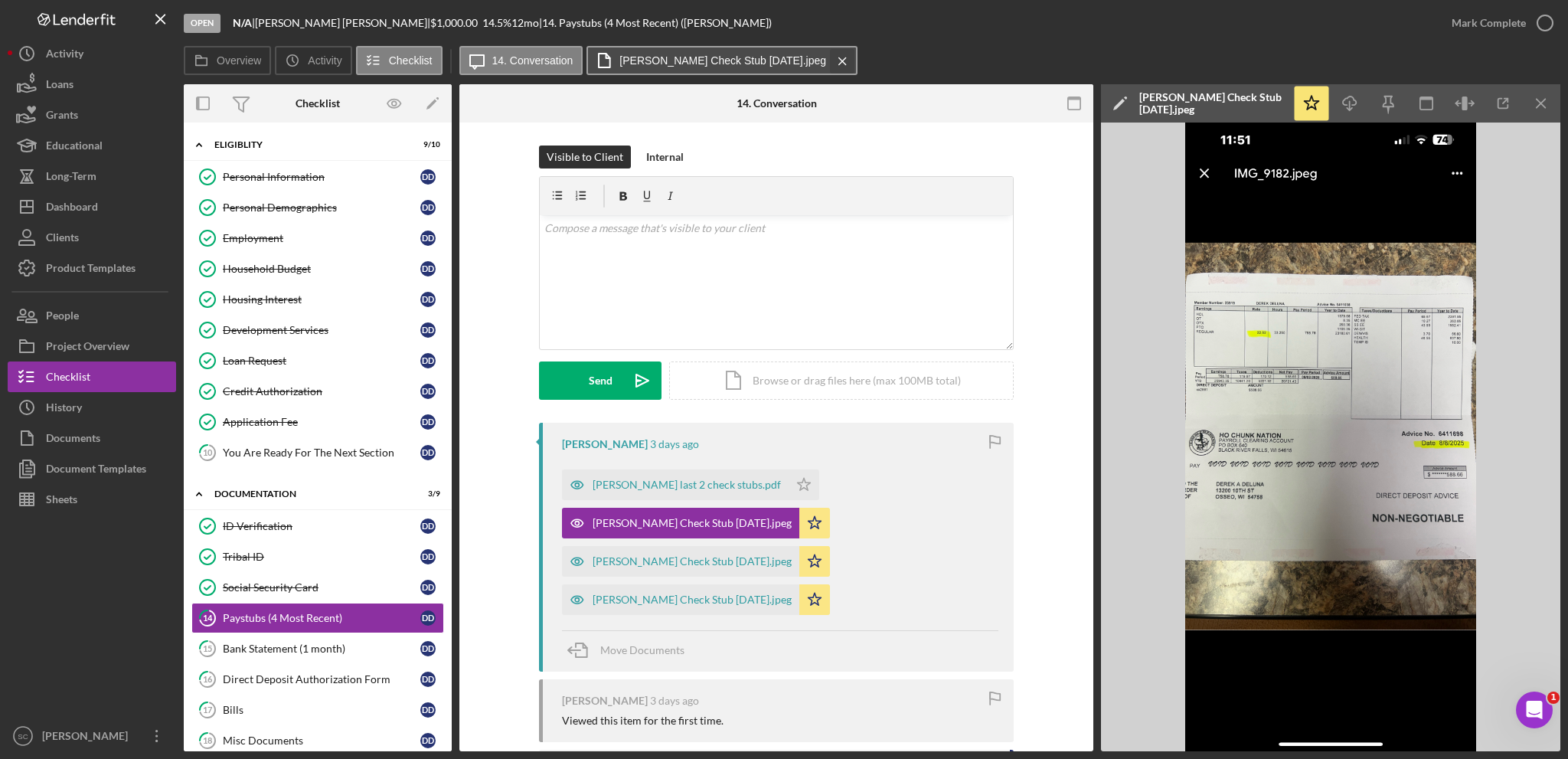
click at [829, 64] on icon "Icon/Menu Close" at bounding box center [842, 61] width 27 height 38
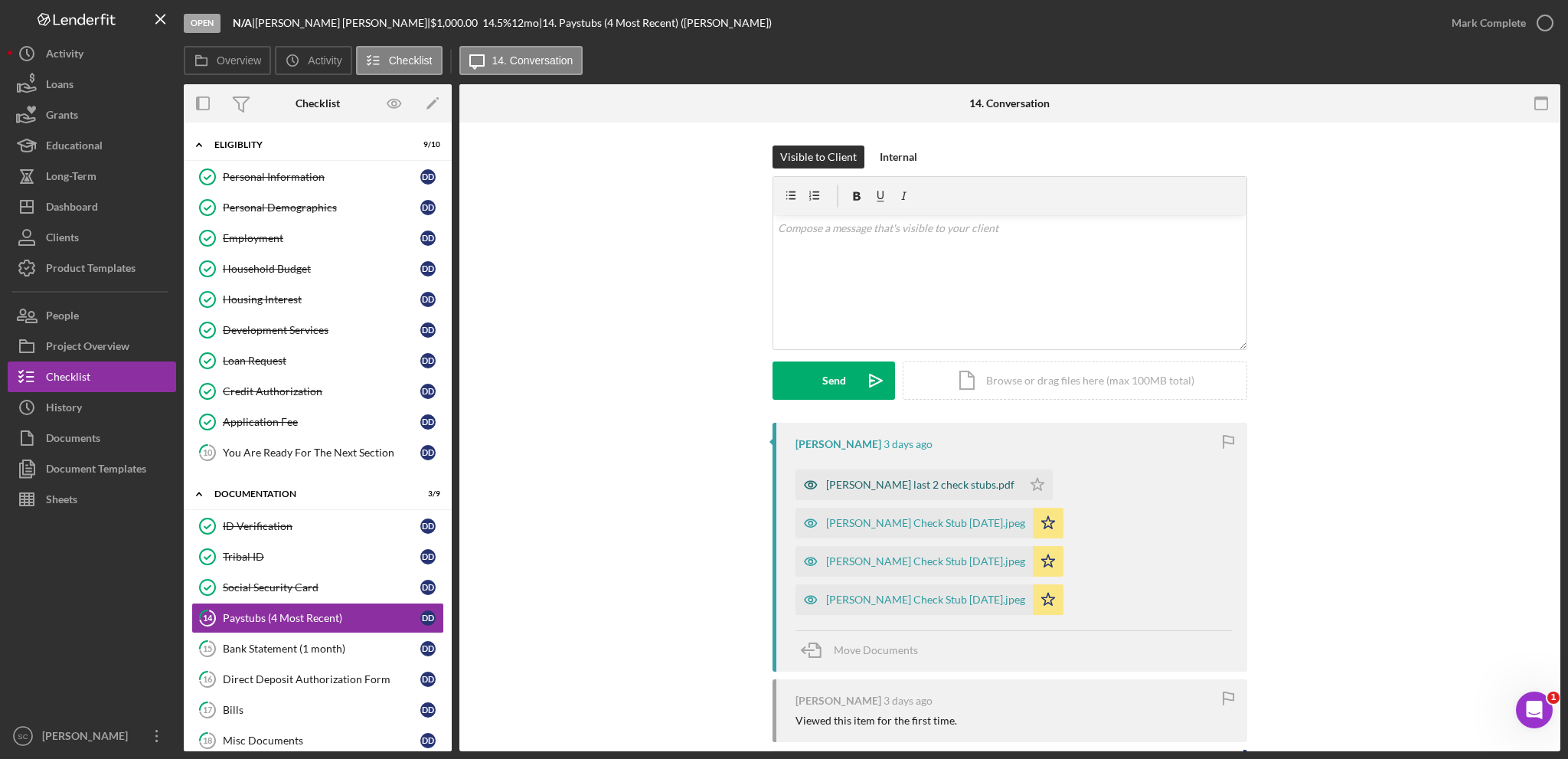
click at [908, 483] on div "[PERSON_NAME] last 2 check stubs.pdf" at bounding box center [920, 484] width 188 height 12
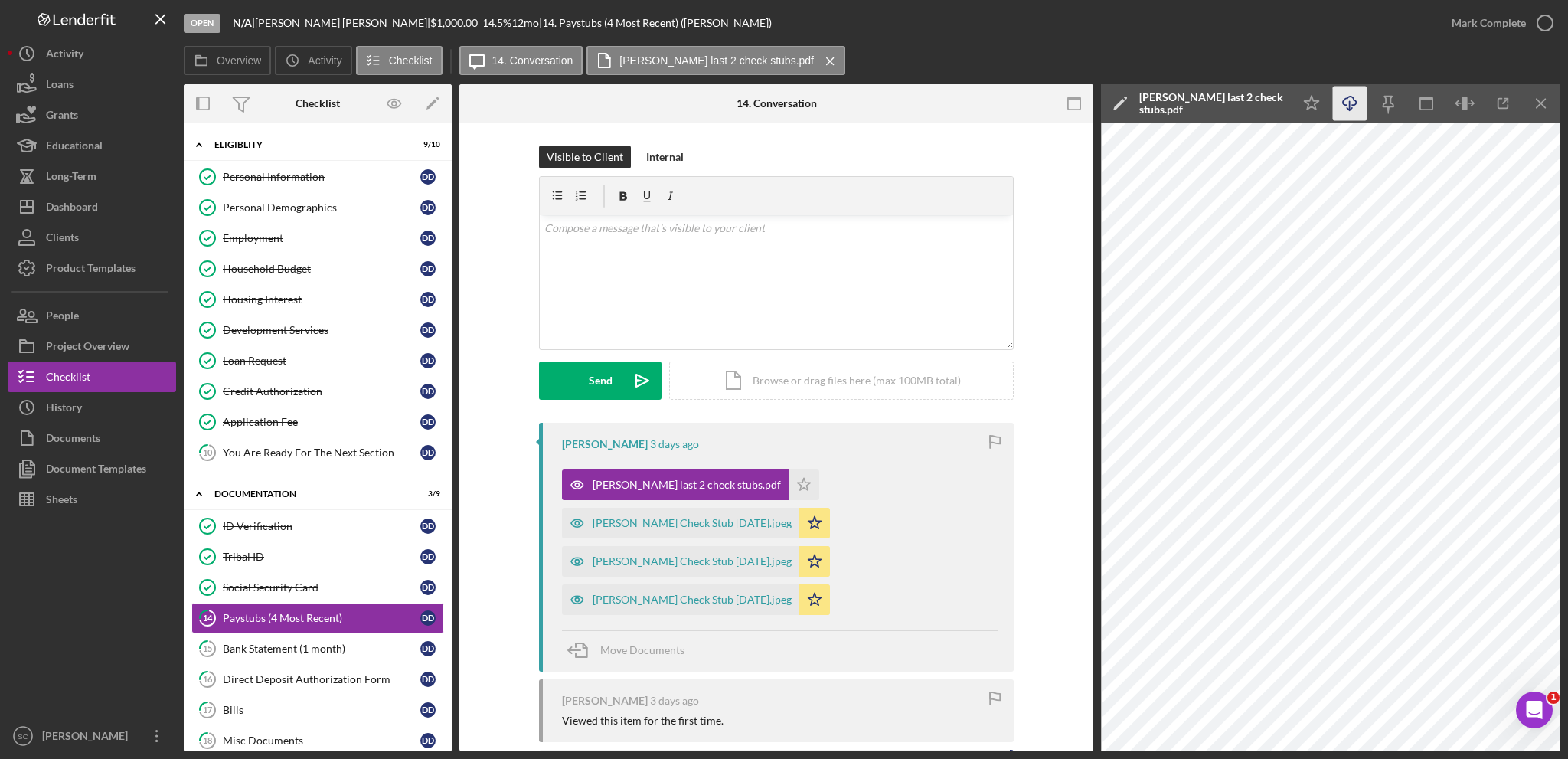
click at [1341, 110] on icon "Icon/Download" at bounding box center [1350, 103] width 35 height 35
click at [789, 487] on icon "Icon/Star" at bounding box center [804, 484] width 31 height 31
click at [1500, 19] on div "Mark Complete" at bounding box center [1489, 23] width 74 height 31
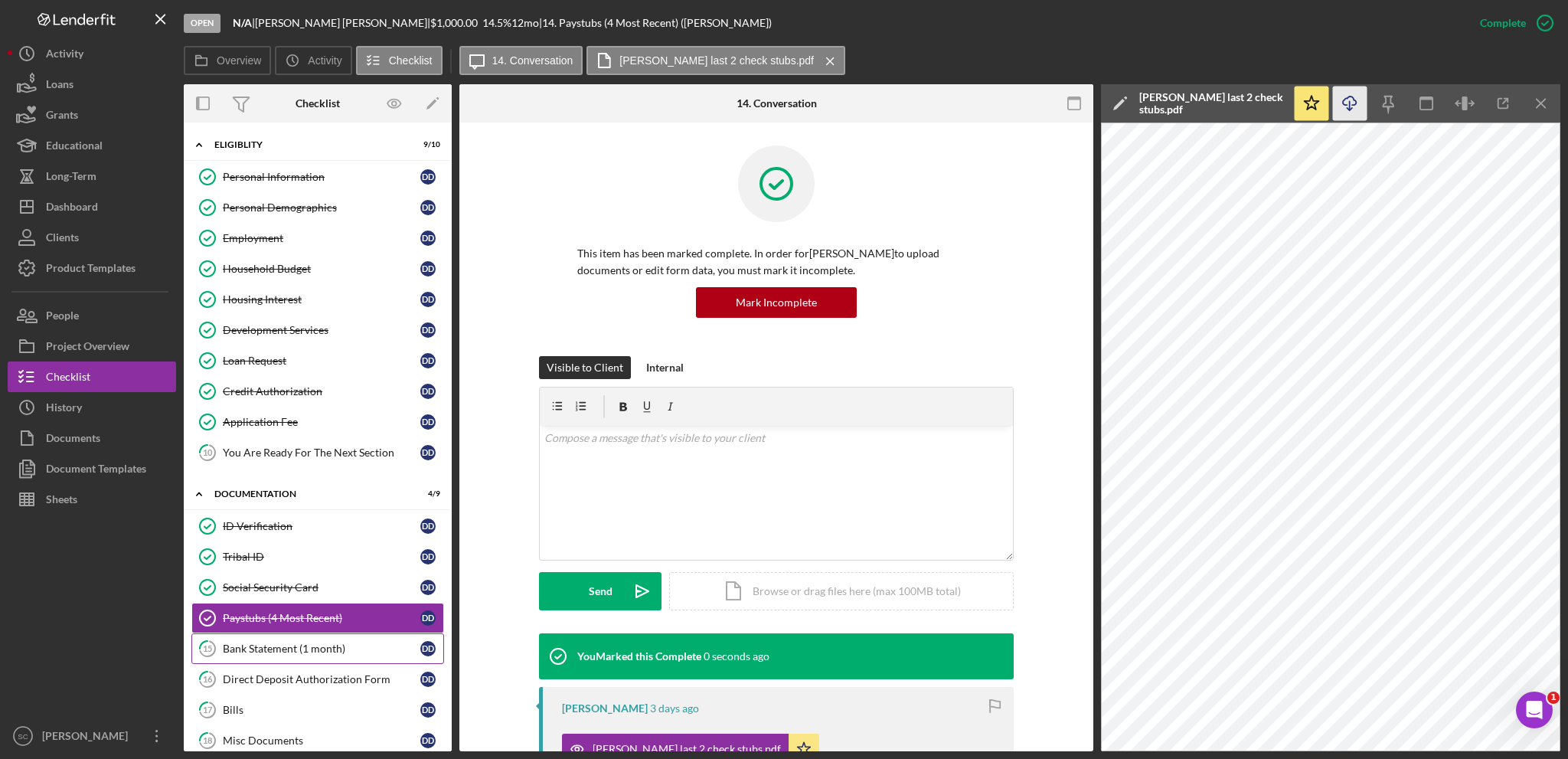
click at [287, 648] on div "Bank Statement (1 month)" at bounding box center [321, 648] width 198 height 12
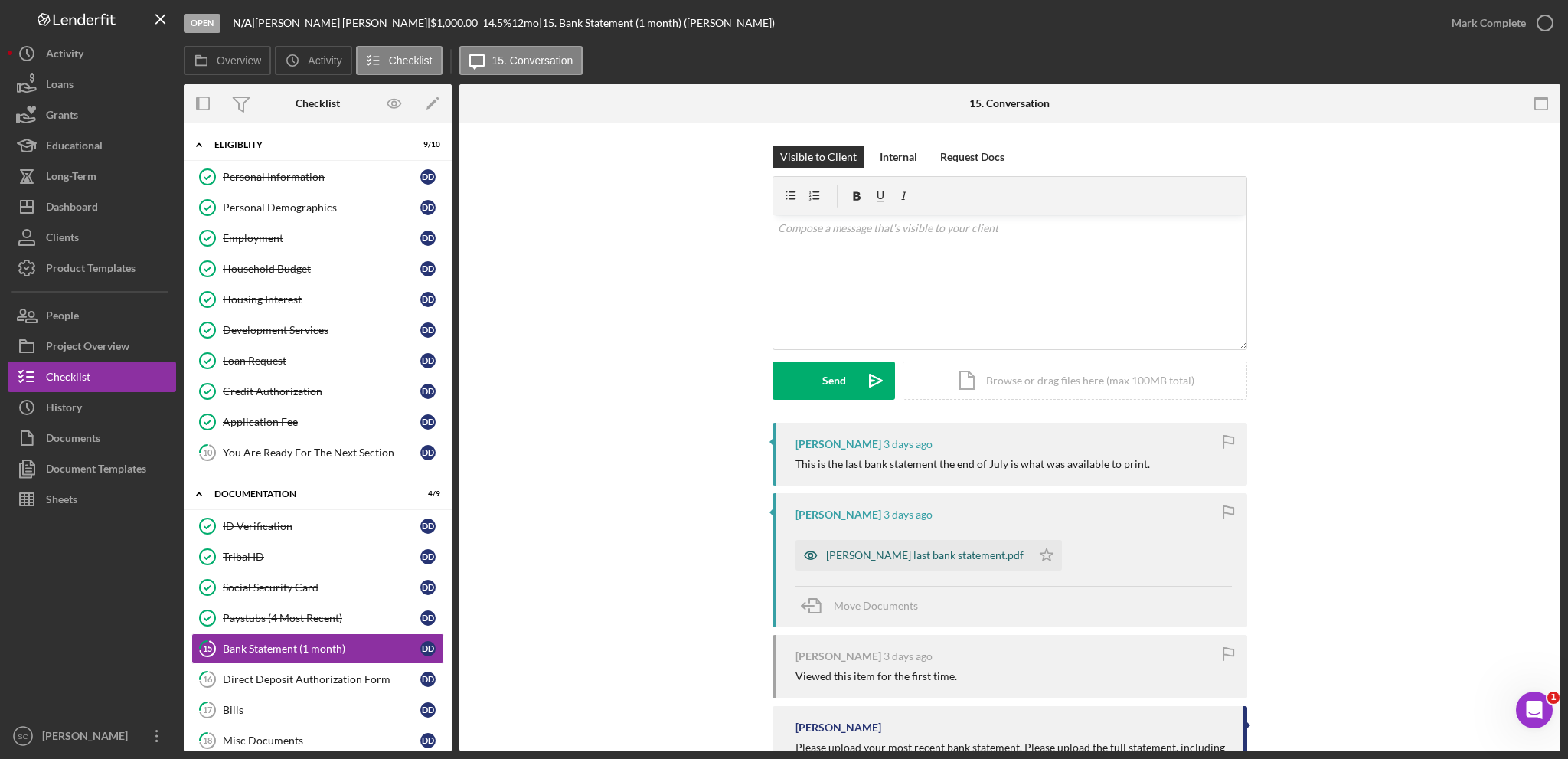
click at [906, 556] on div "[PERSON_NAME] last bank statement.pdf" at bounding box center [924, 555] width 198 height 12
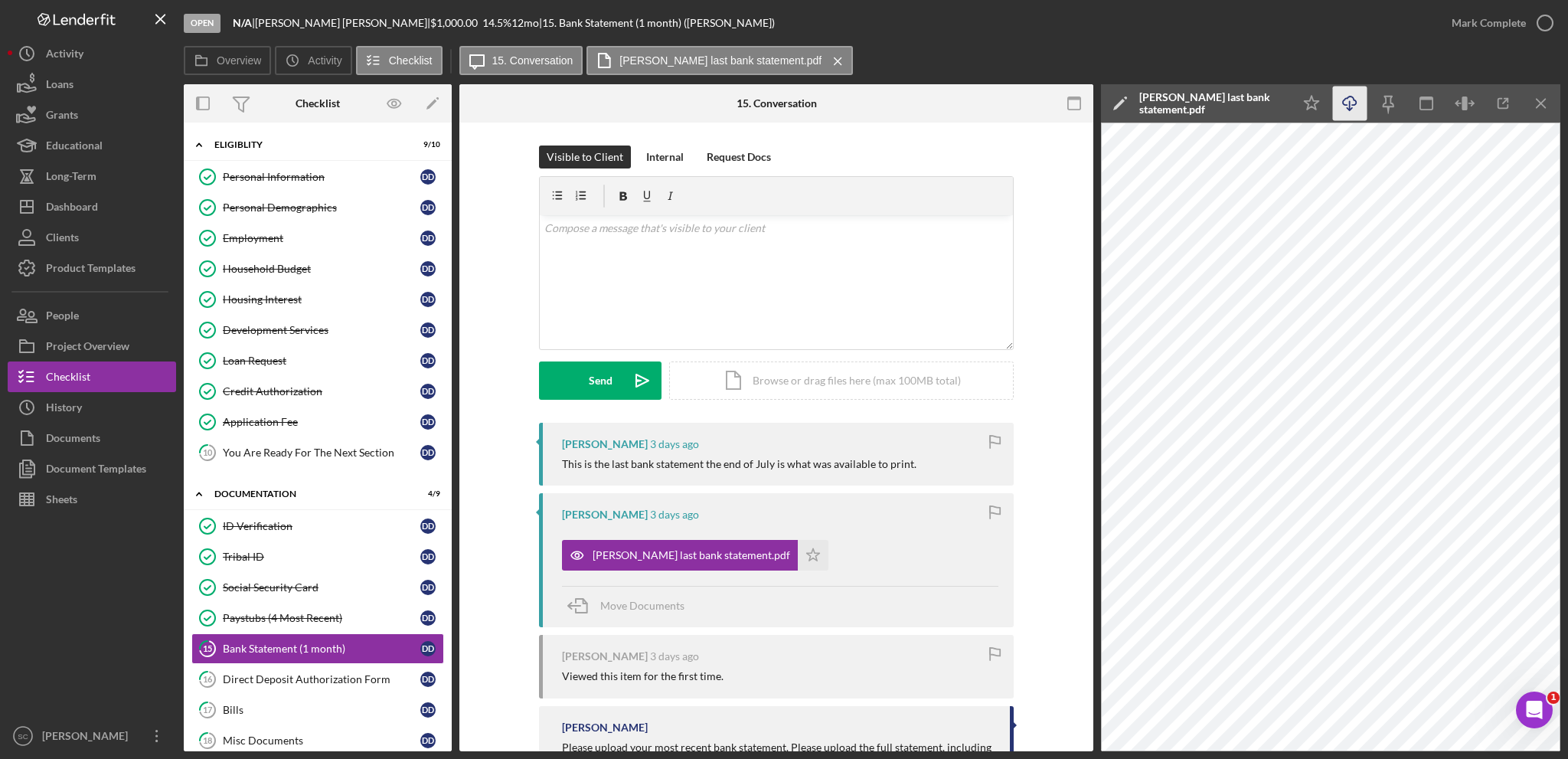
click at [1359, 107] on icon "Icon/Download" at bounding box center [1350, 103] width 35 height 35
click at [798, 551] on icon "Icon/Star" at bounding box center [813, 556] width 31 height 31
click at [1497, 22] on div "Mark Complete" at bounding box center [1489, 23] width 74 height 31
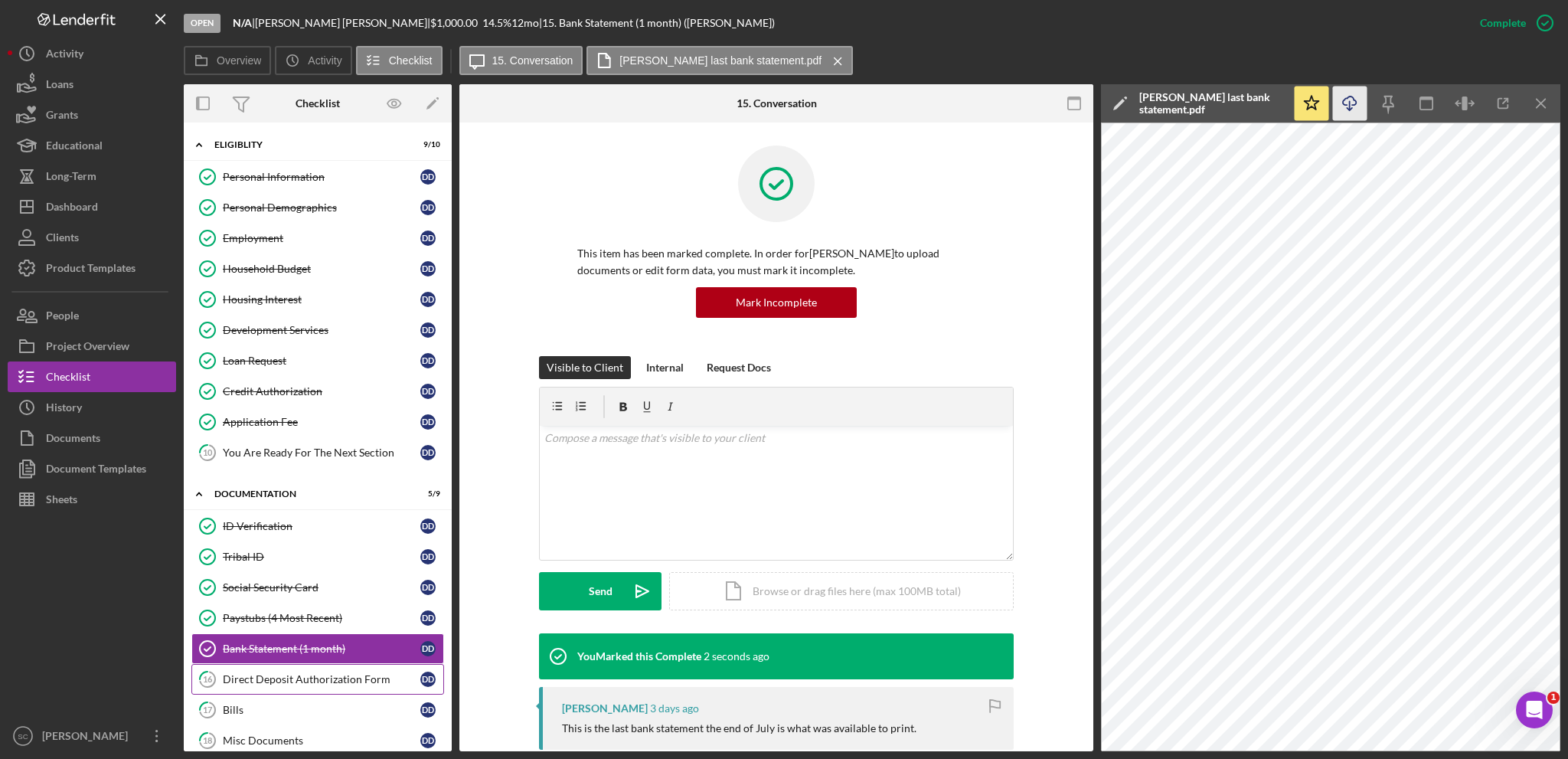
click at [246, 673] on div "Direct Deposit Authorization Form" at bounding box center [321, 679] width 198 height 12
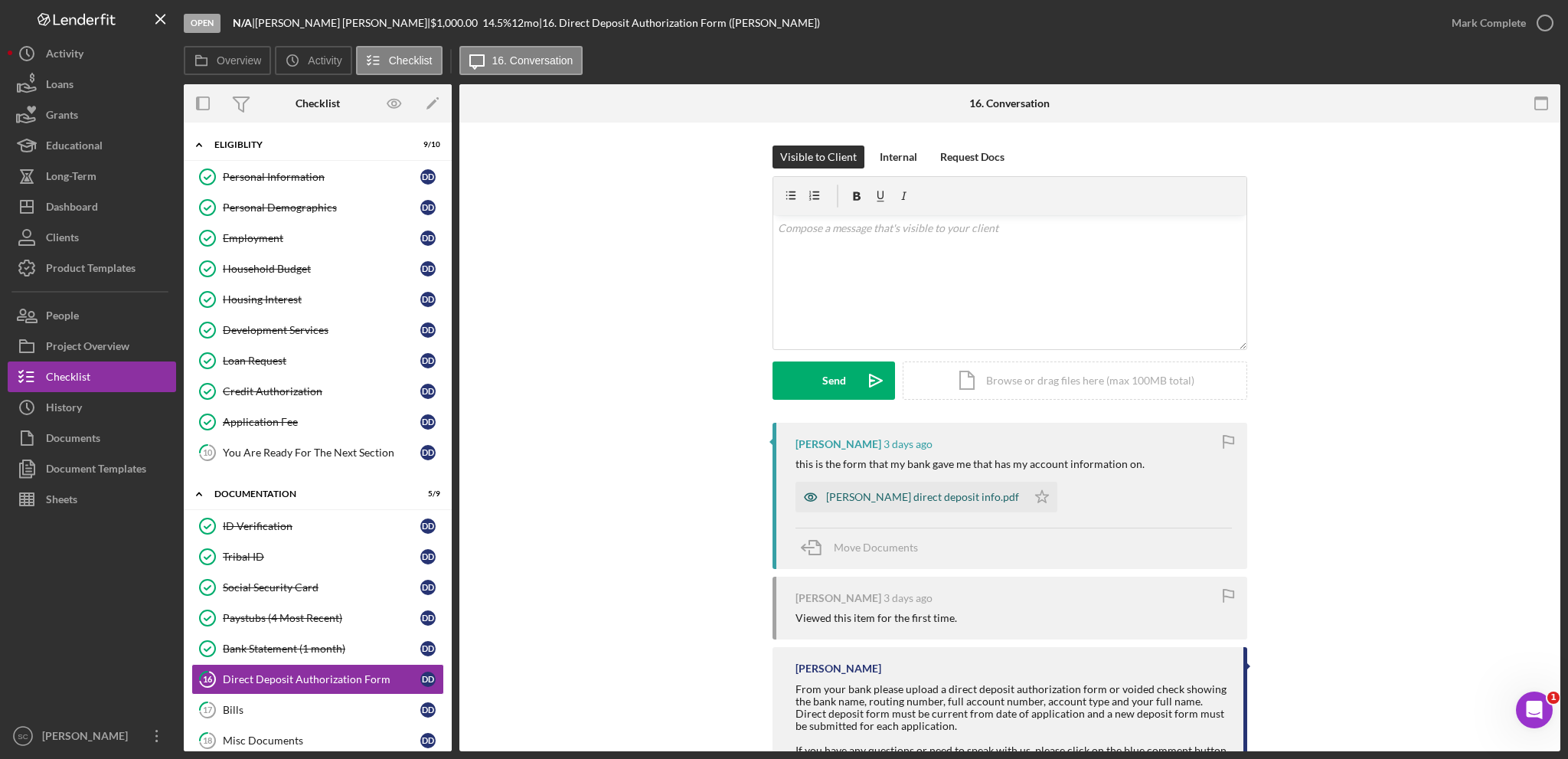
click at [884, 502] on div "[PERSON_NAME] direct deposit info.pdf" at bounding box center [922, 497] width 193 height 12
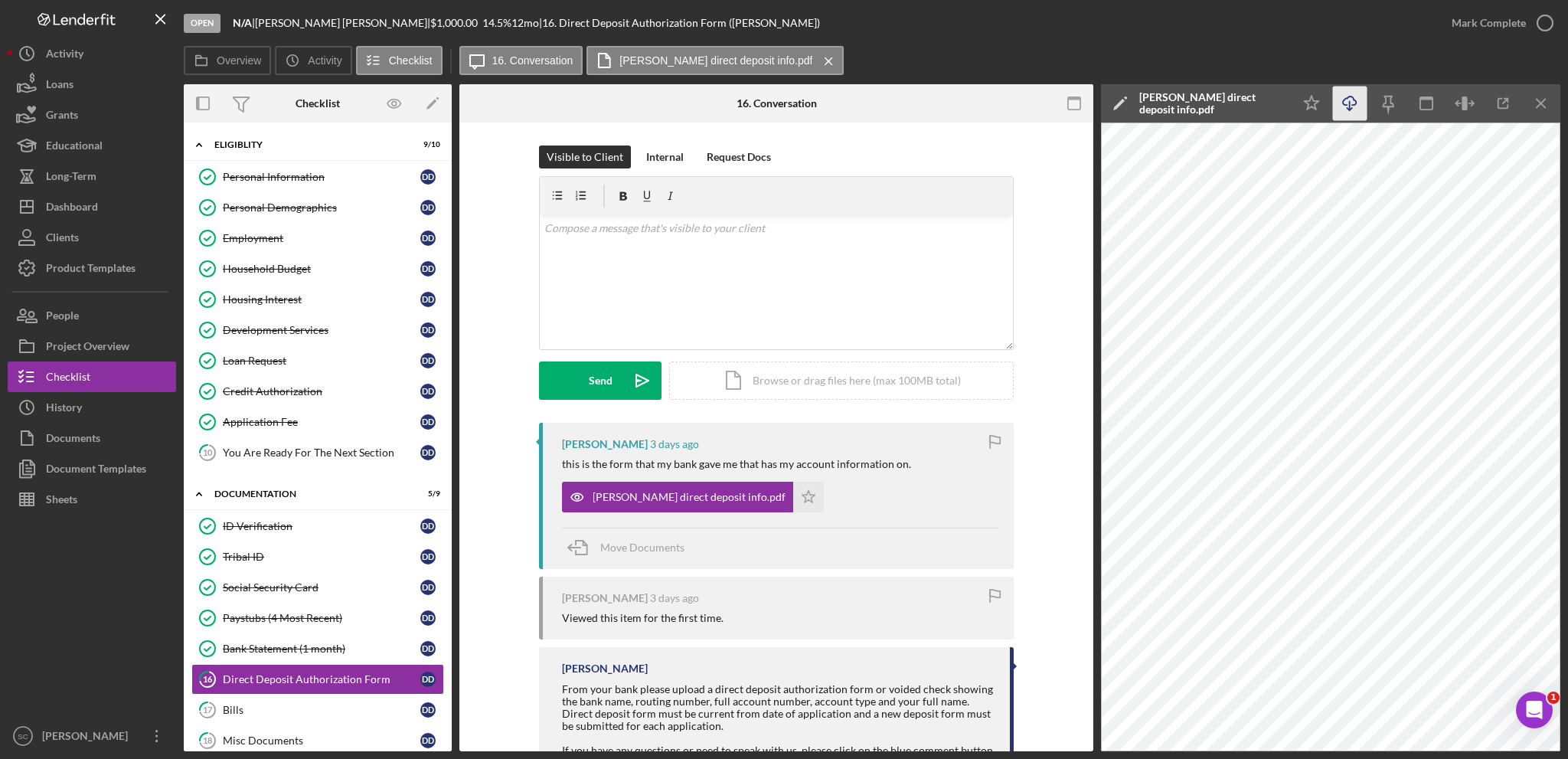
click at [1361, 110] on icon "Icon/Download" at bounding box center [1350, 103] width 35 height 35
click at [803, 495] on polygon "button" at bounding box center [809, 496] width 13 height 12
click at [1501, 27] on div "Mark Complete" at bounding box center [1489, 23] width 74 height 31
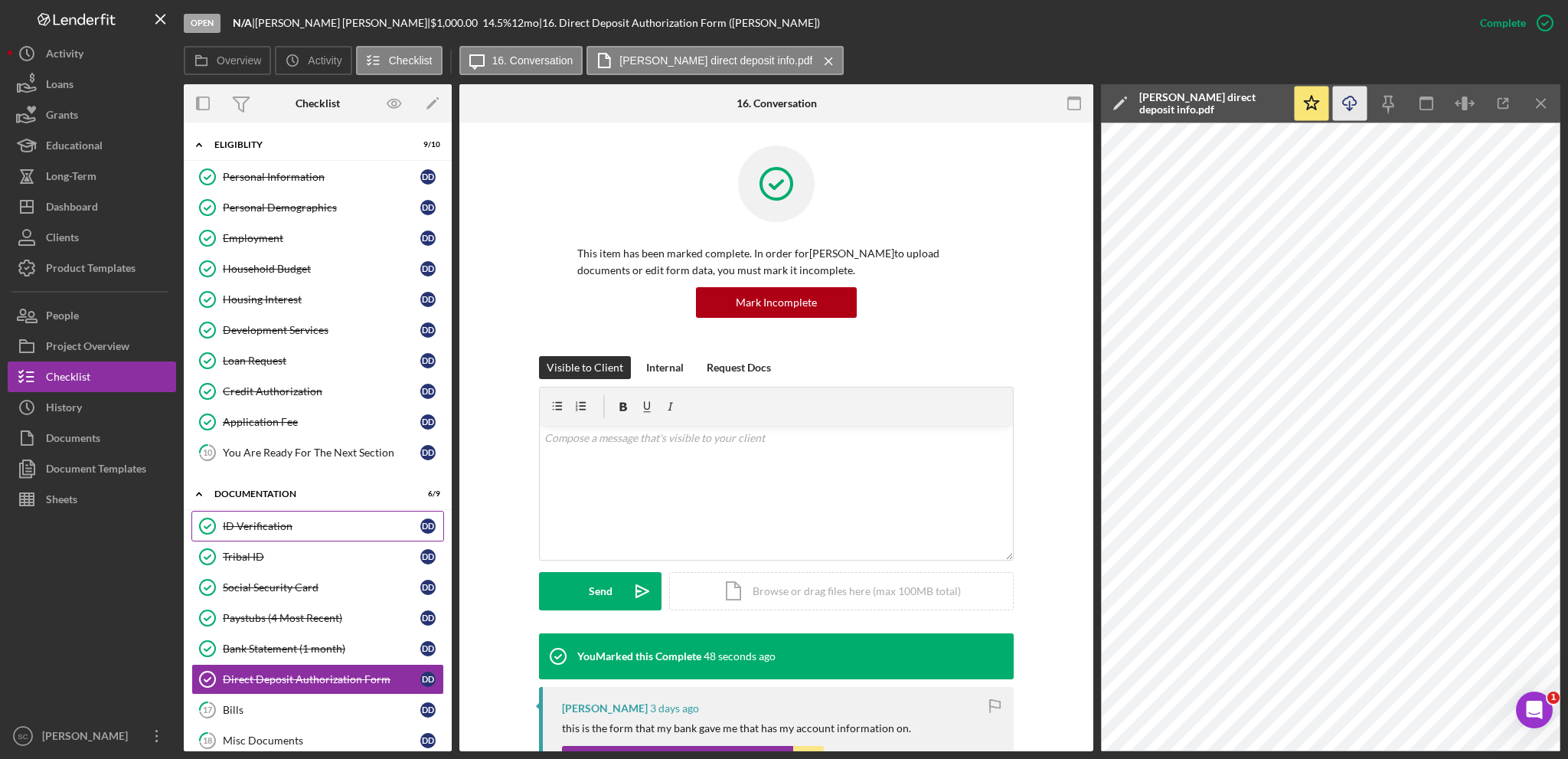
click at [239, 521] on div "ID Verification" at bounding box center [321, 526] width 198 height 12
